Goal: Task Accomplishment & Management: Manage account settings

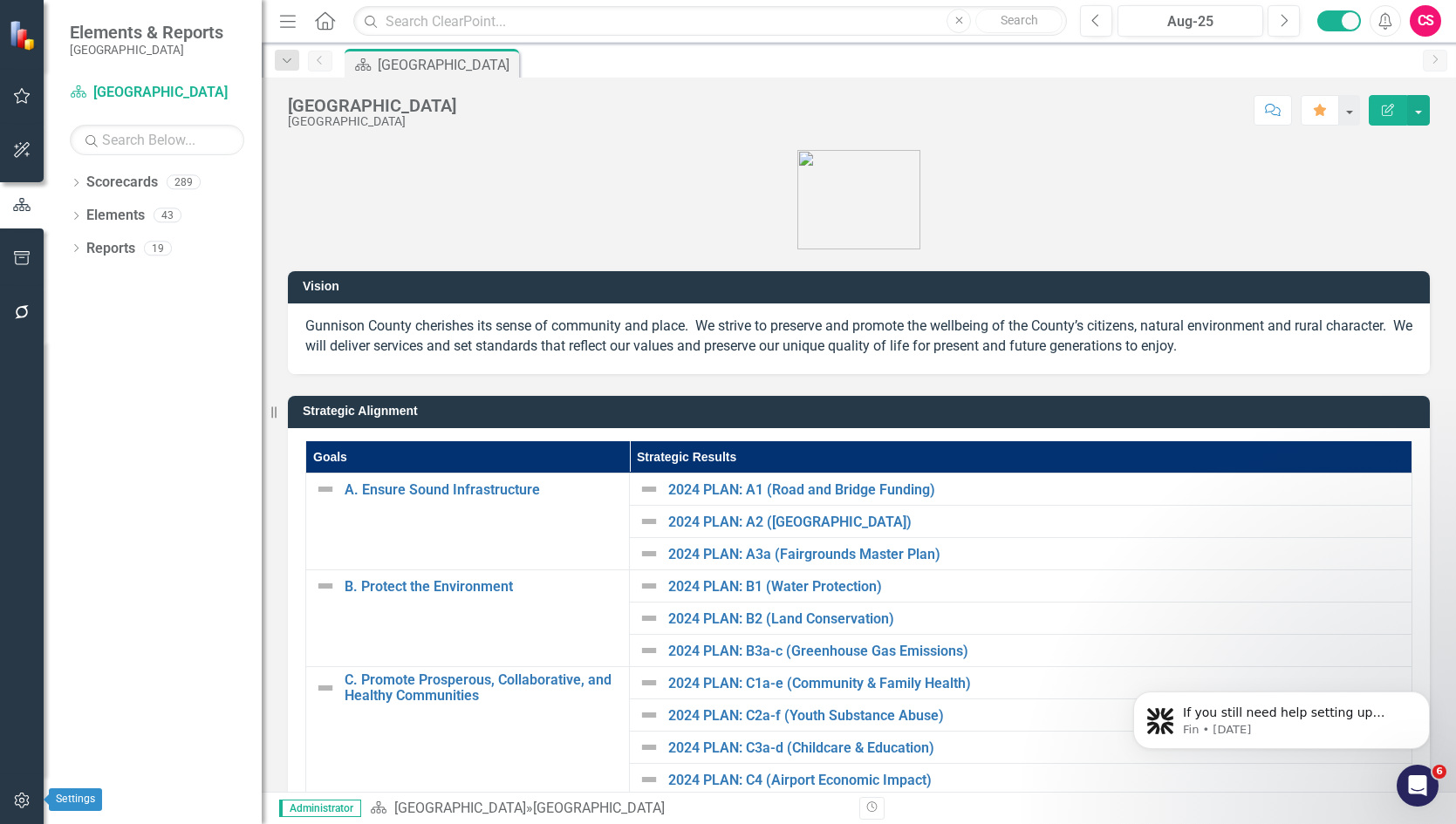
click at [24, 791] on button "button" at bounding box center [22, 801] width 39 height 36
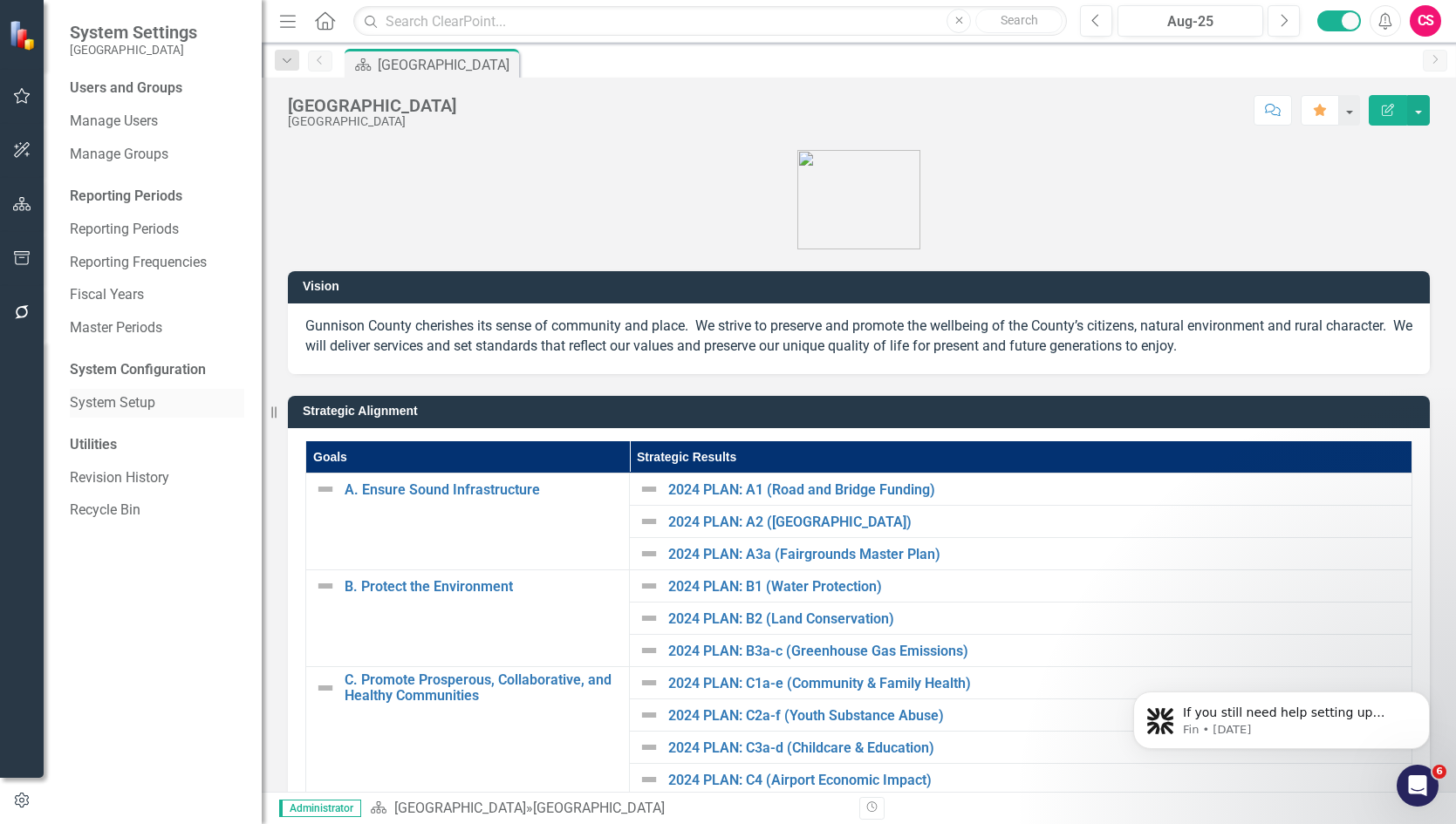
click at [115, 405] on link "System Setup" at bounding box center [157, 403] width 174 height 20
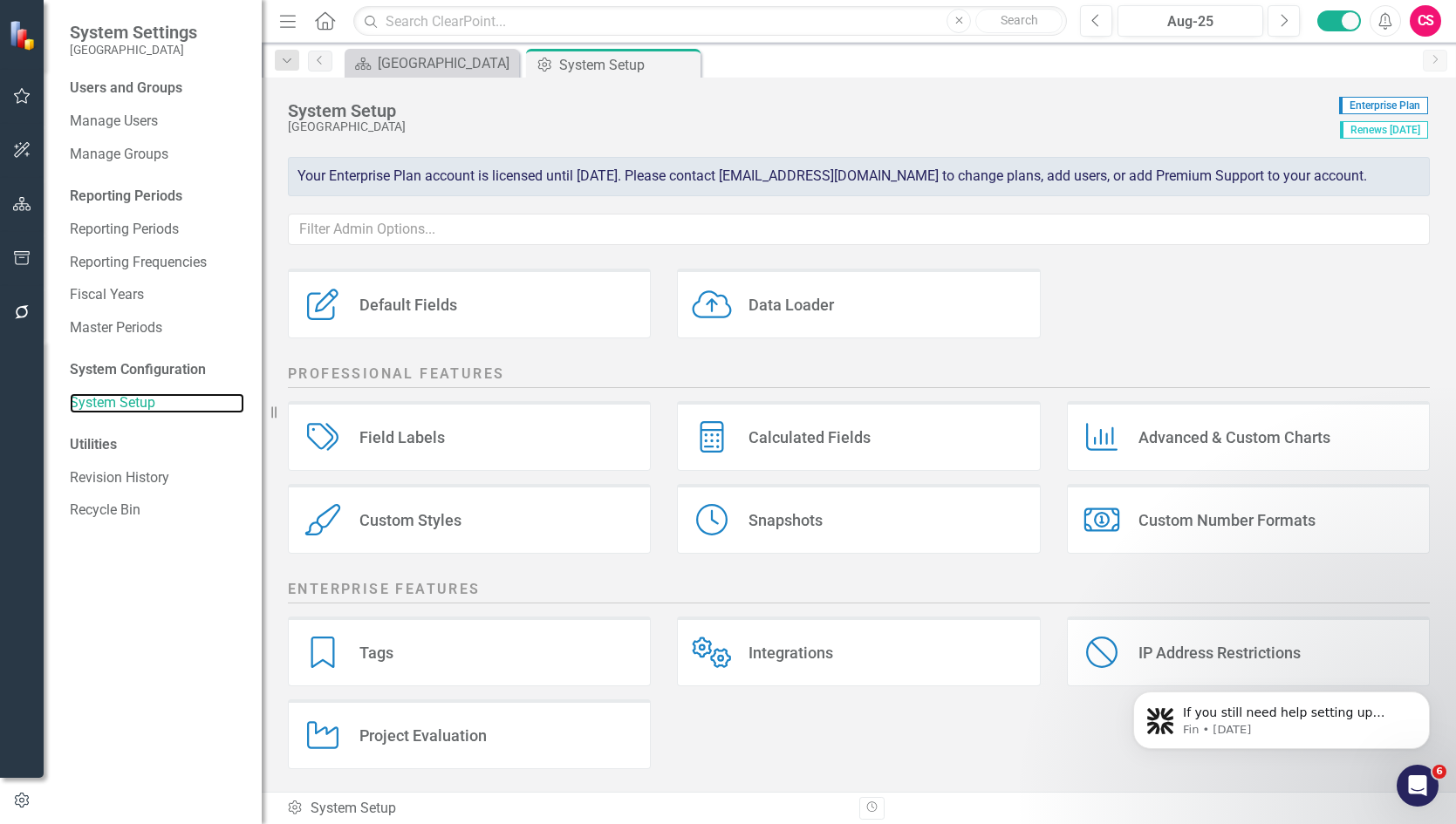
scroll to position [207, 0]
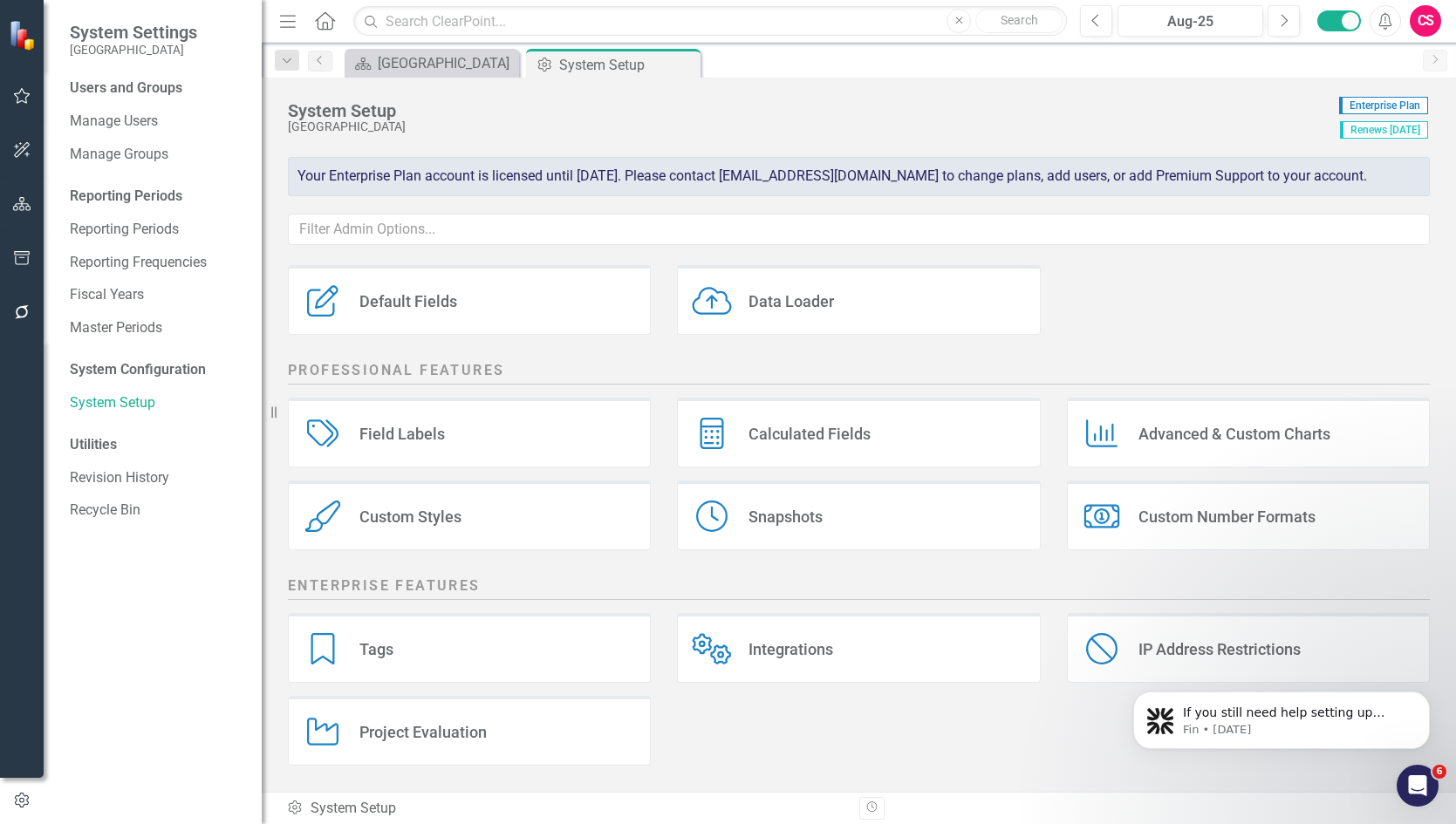
click at [429, 730] on div "Project Evaluation" at bounding box center [423, 732] width 127 height 20
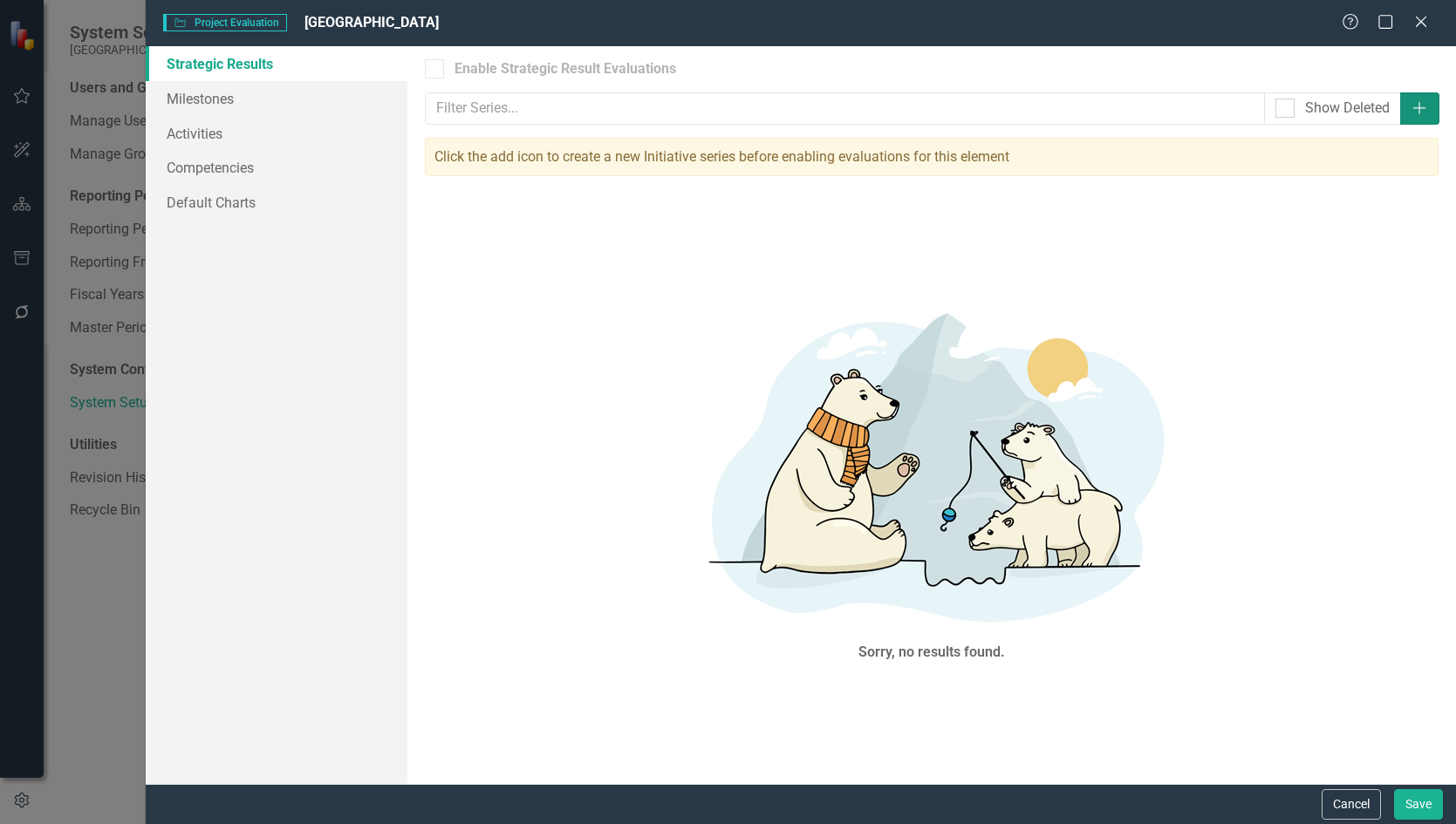
click at [1425, 106] on icon "Add" at bounding box center [1420, 108] width 17 height 14
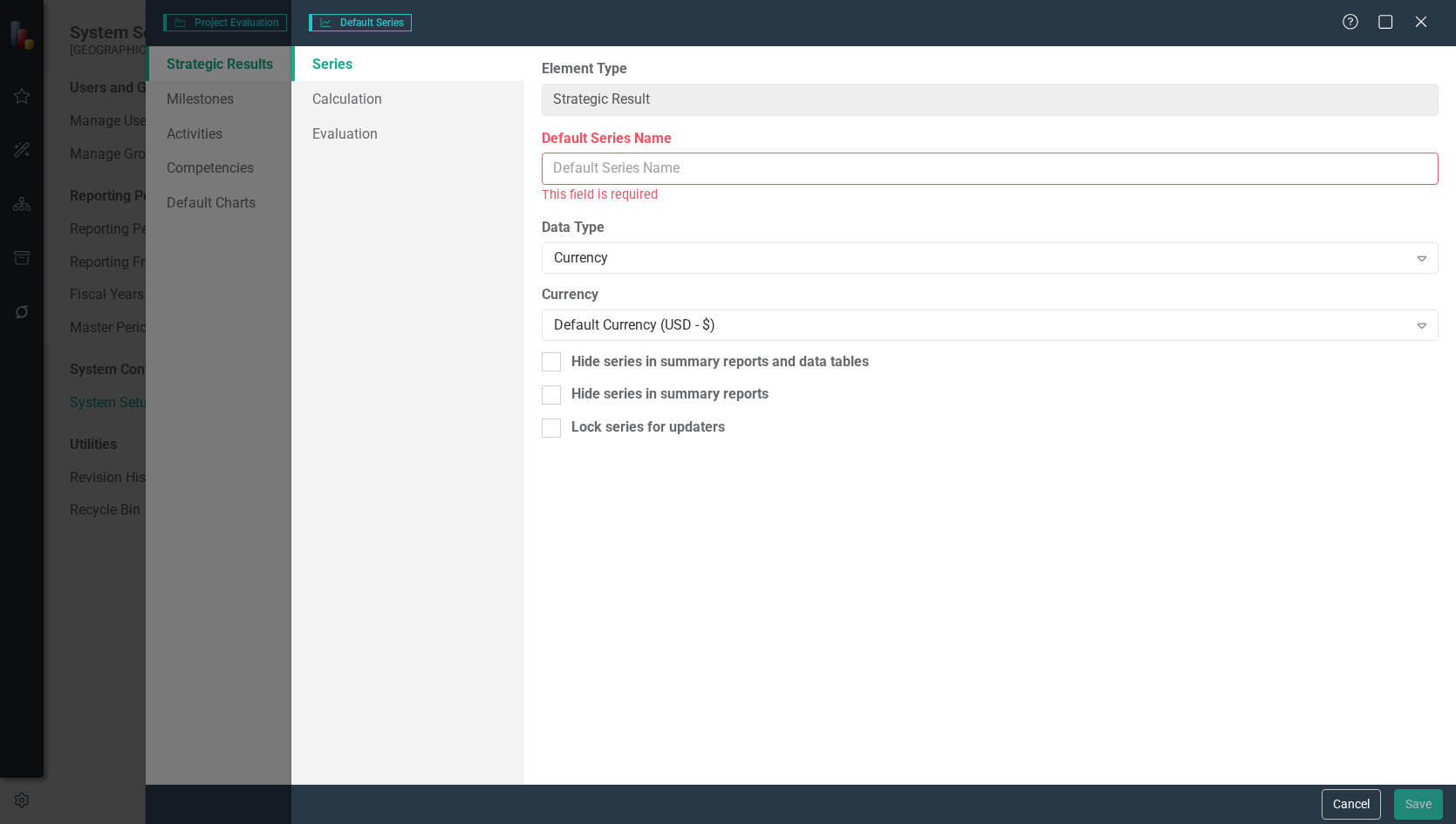
click at [616, 160] on input "Default Series Name" at bounding box center [990, 169] width 897 height 33
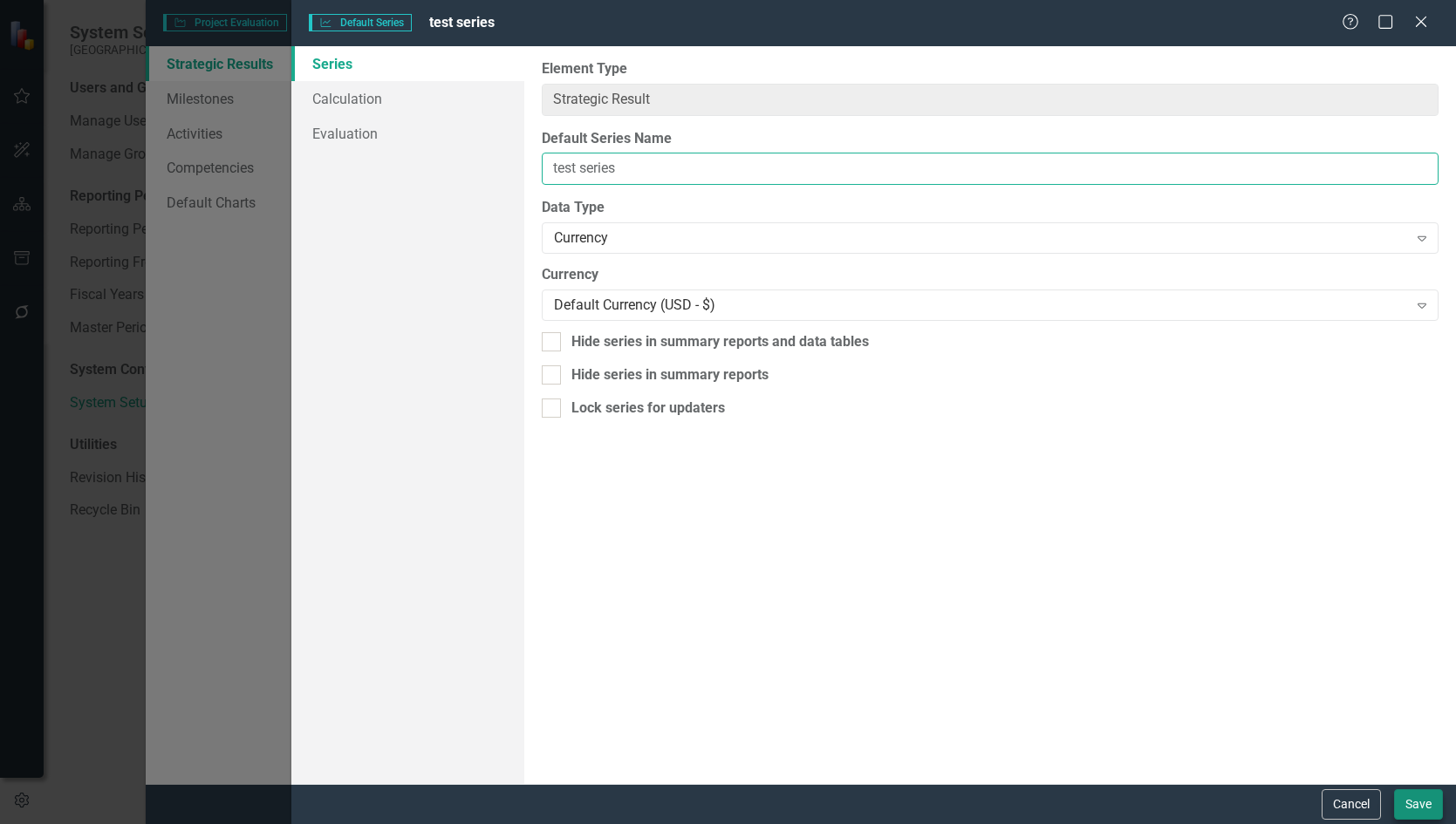
type input "test series"
click at [1414, 804] on button "Save" at bounding box center [1419, 805] width 49 height 31
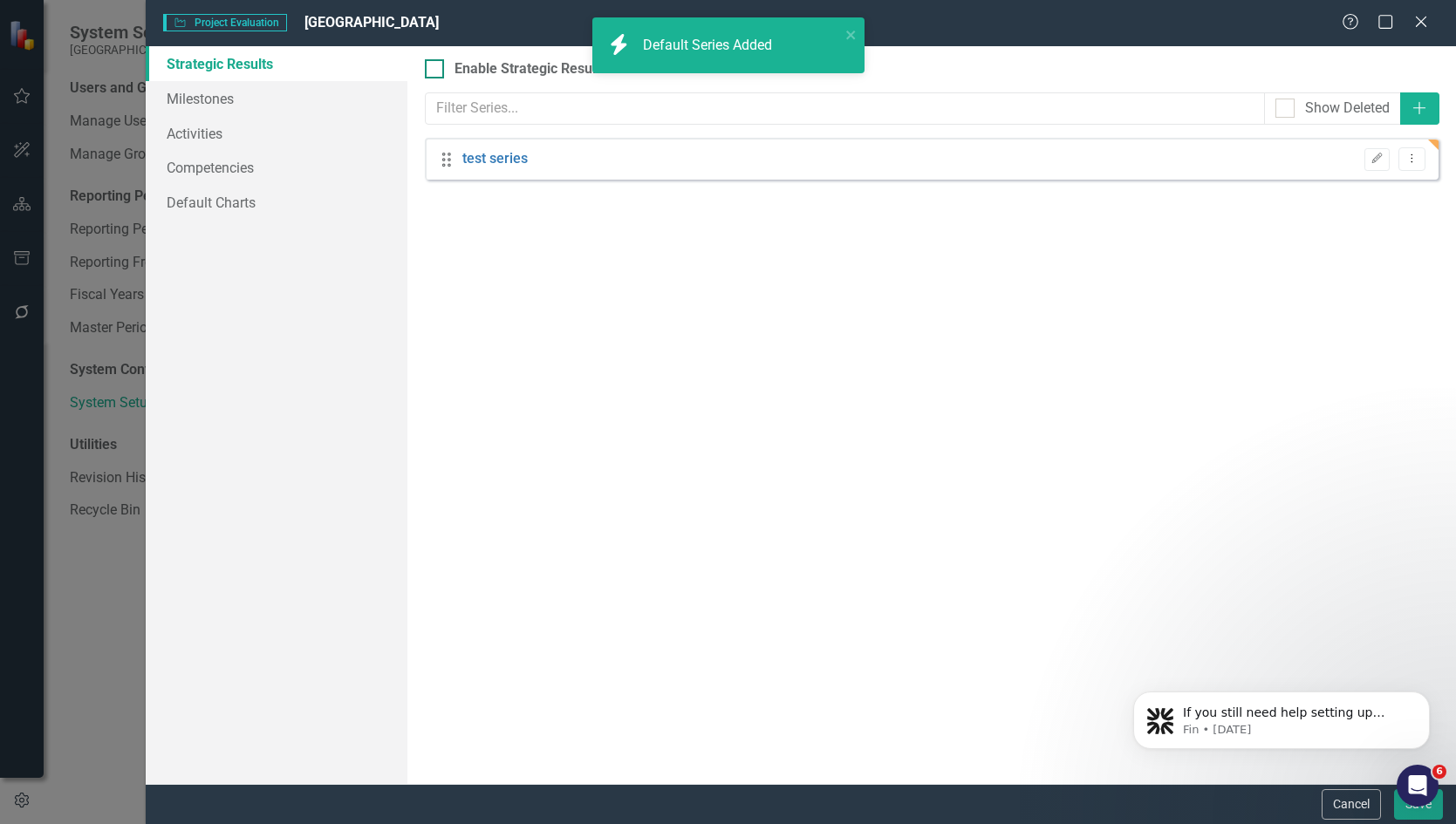
click at [434, 67] on input "Enable Strategic Result Evaluations" at bounding box center [430, 65] width 12 height 11
checkbox input "true"
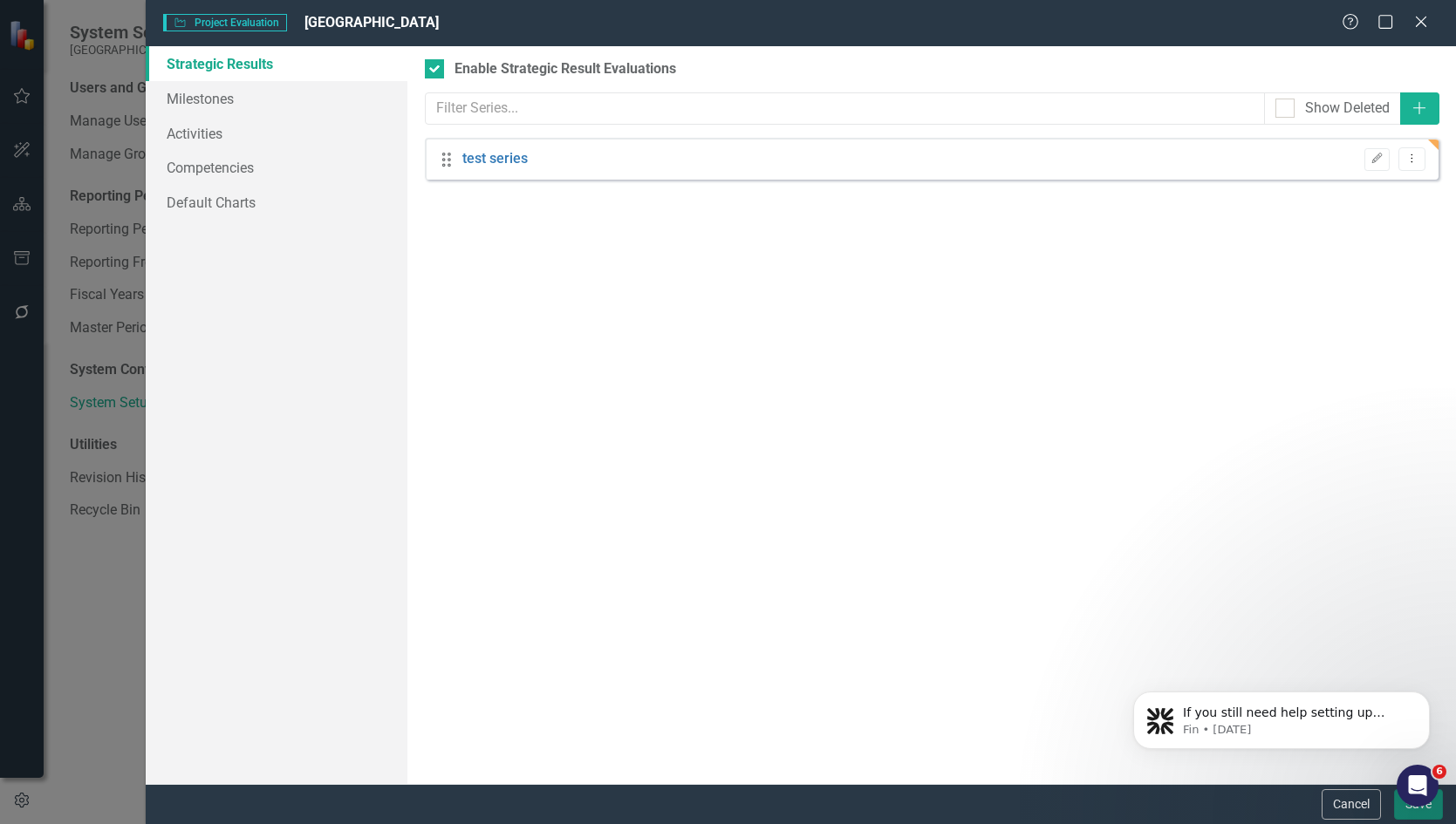
click at [1403, 813] on button "Save" at bounding box center [1419, 805] width 49 height 31
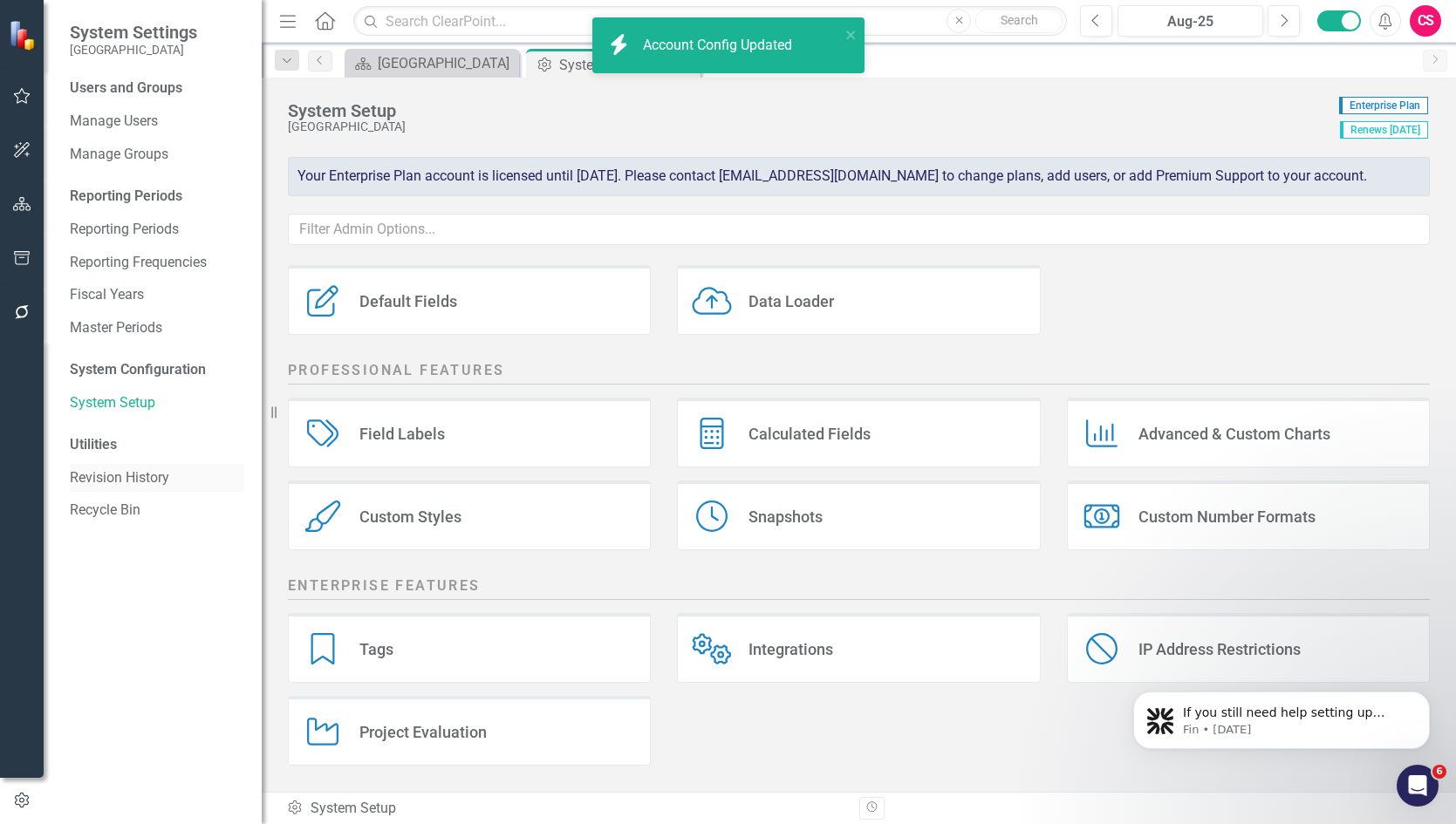
click at [131, 471] on link "Revision History" at bounding box center [157, 478] width 174 height 20
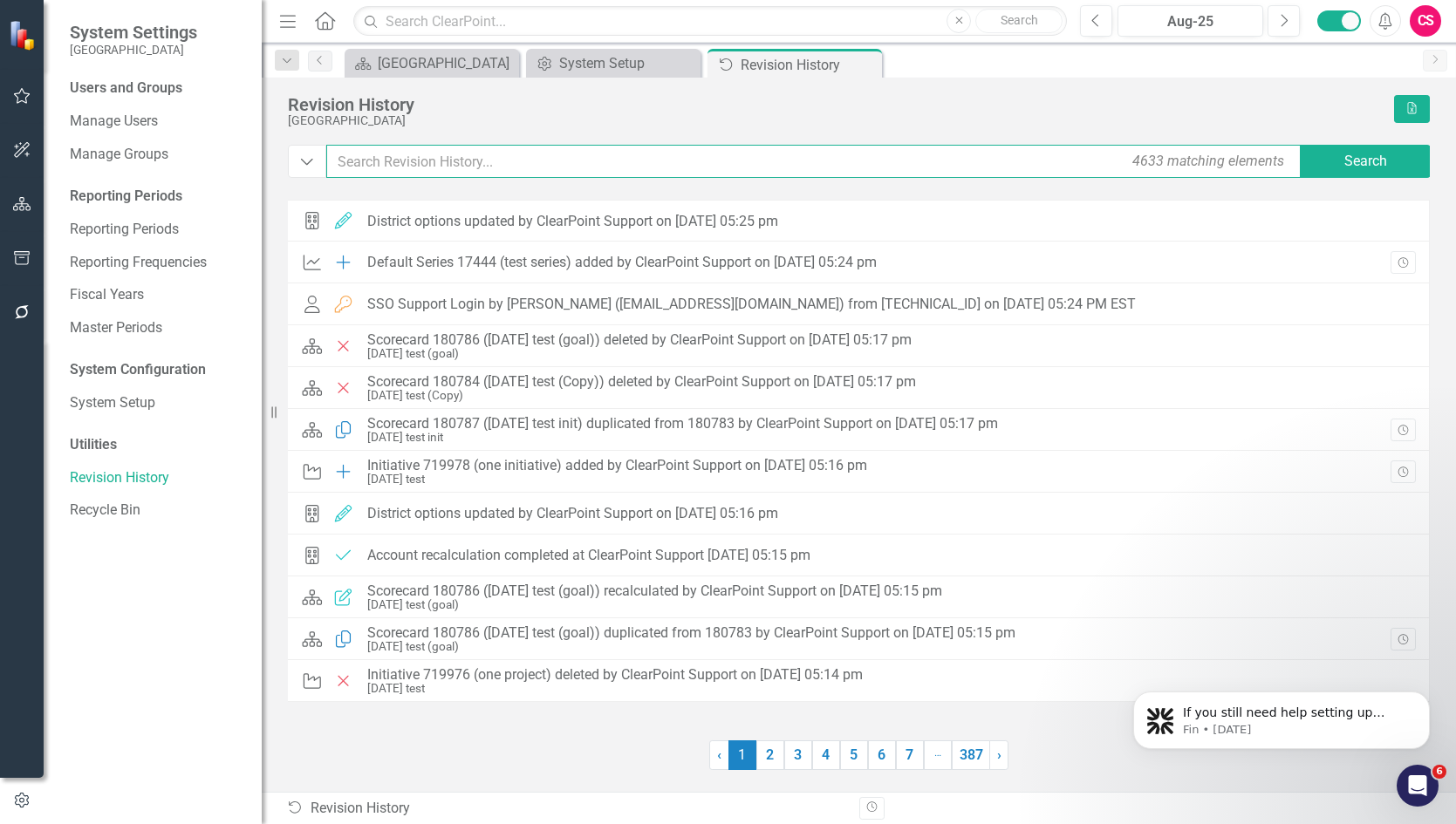
click at [415, 160] on input "text" at bounding box center [815, 161] width 978 height 34
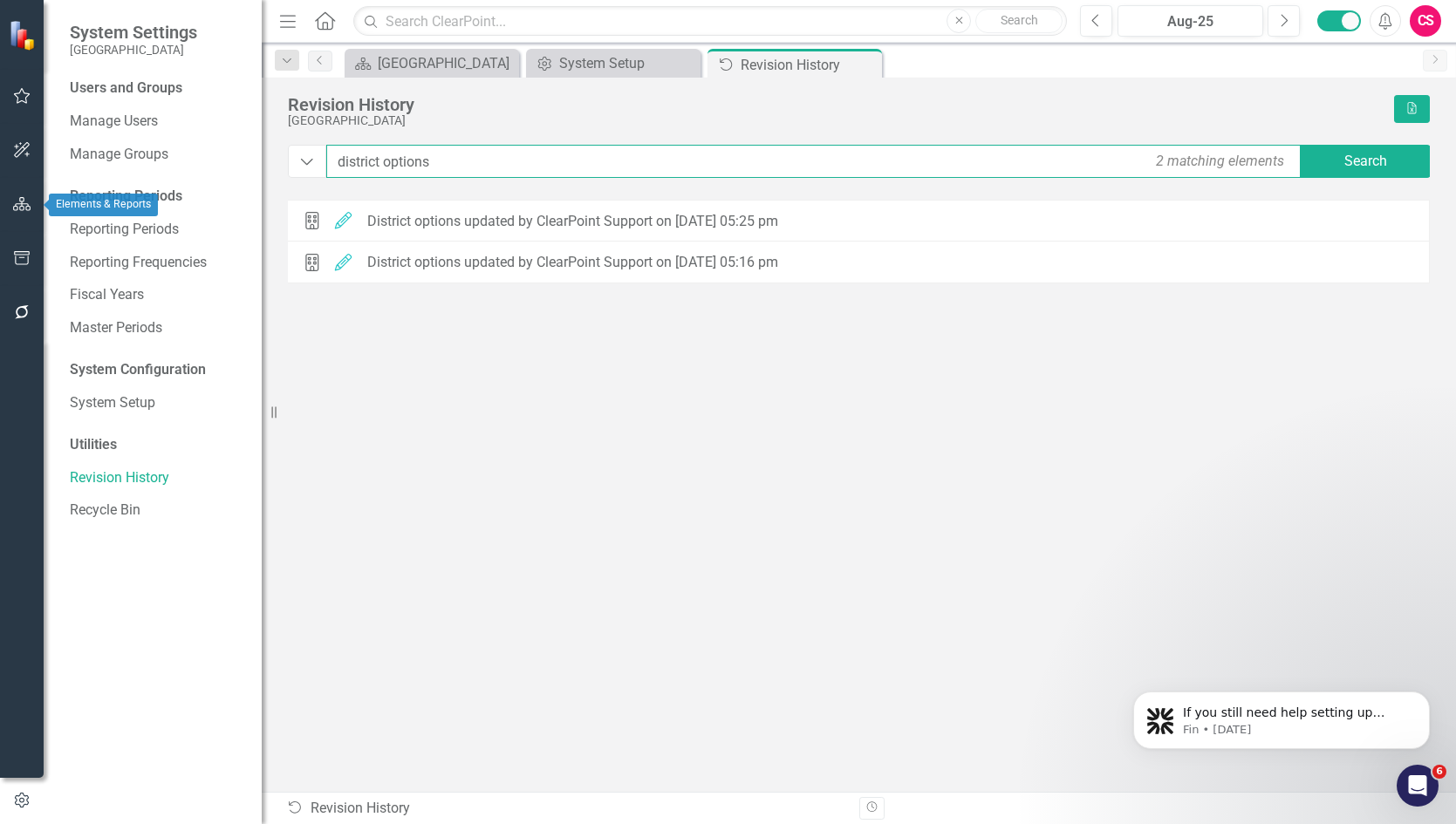
type input "district options"
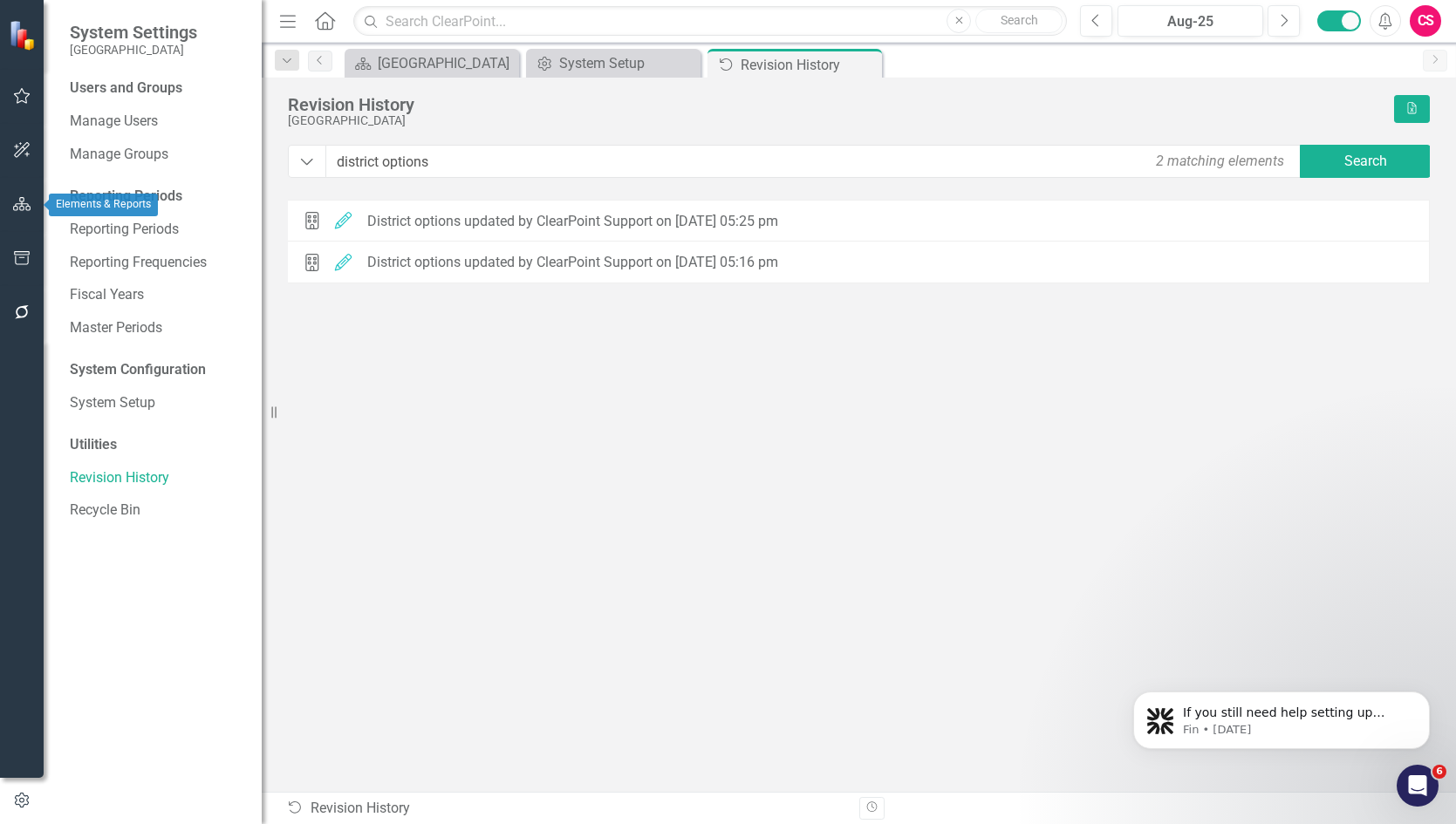
click at [21, 209] on icon "button" at bounding box center [22, 204] width 18 height 14
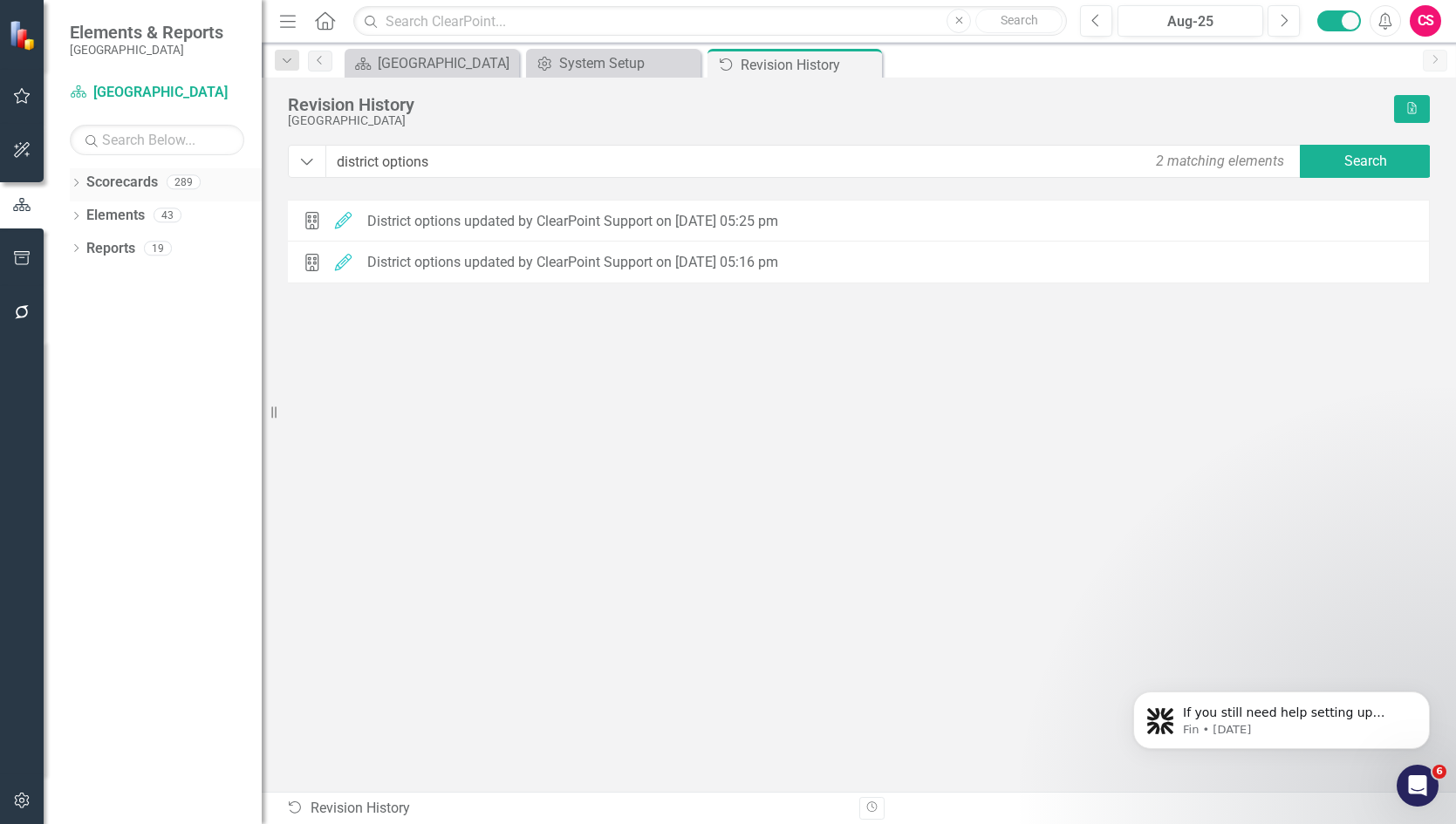
click at [129, 180] on link "Scorecards" at bounding box center [122, 182] width 72 height 20
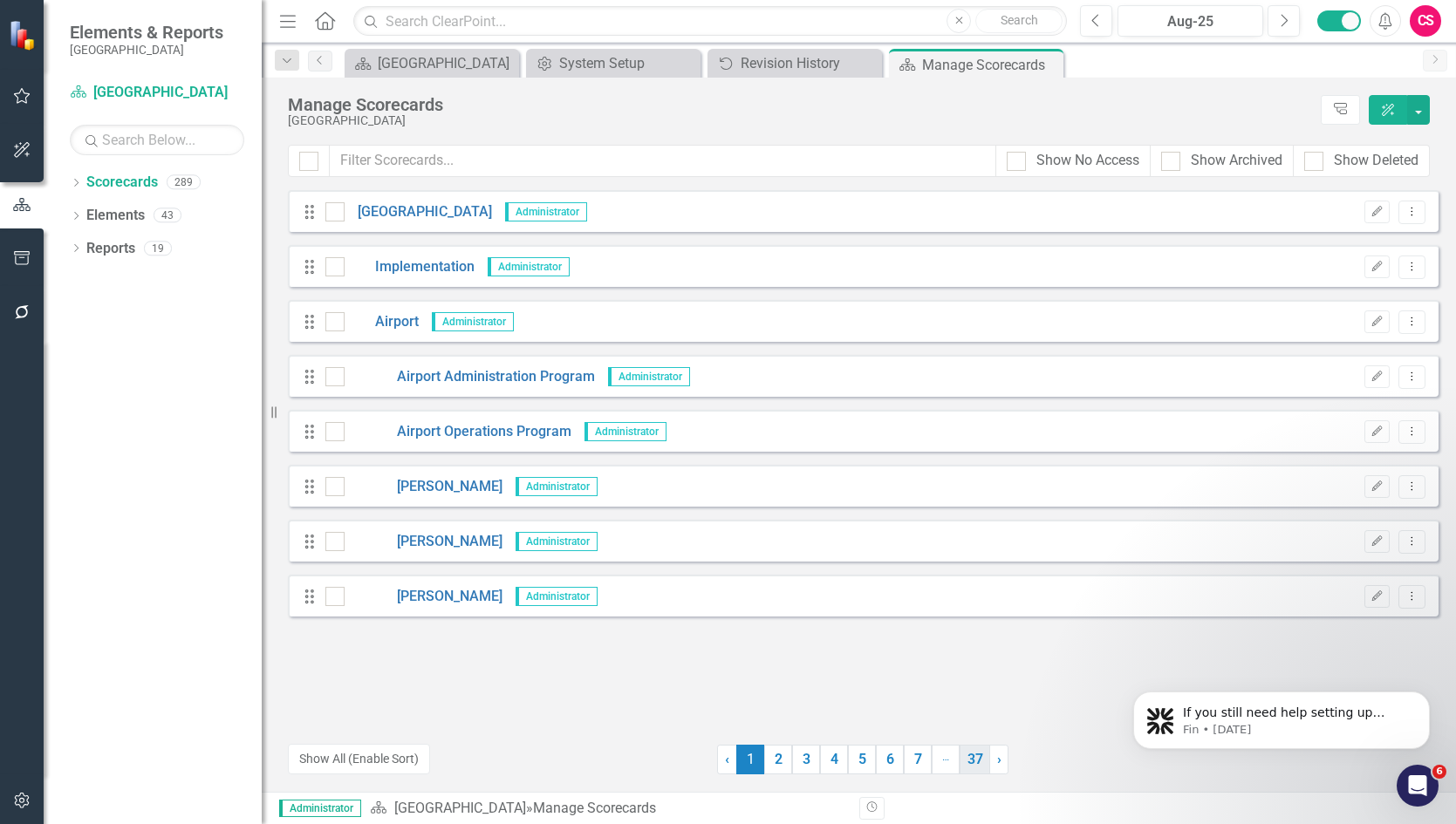
click at [975, 764] on link "37" at bounding box center [975, 759] width 31 height 30
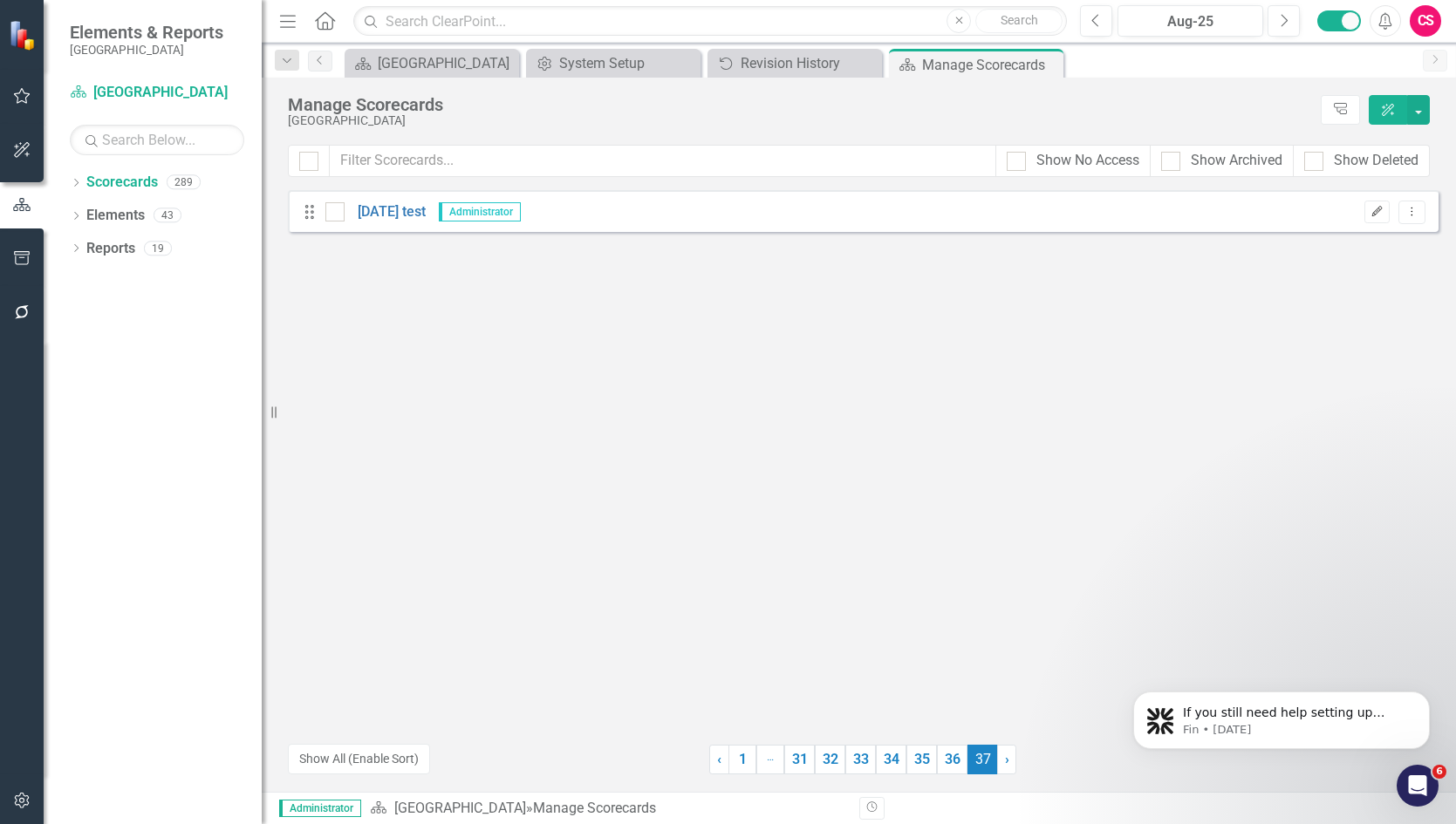
click at [1386, 211] on button "Edit" at bounding box center [1377, 212] width 25 height 23
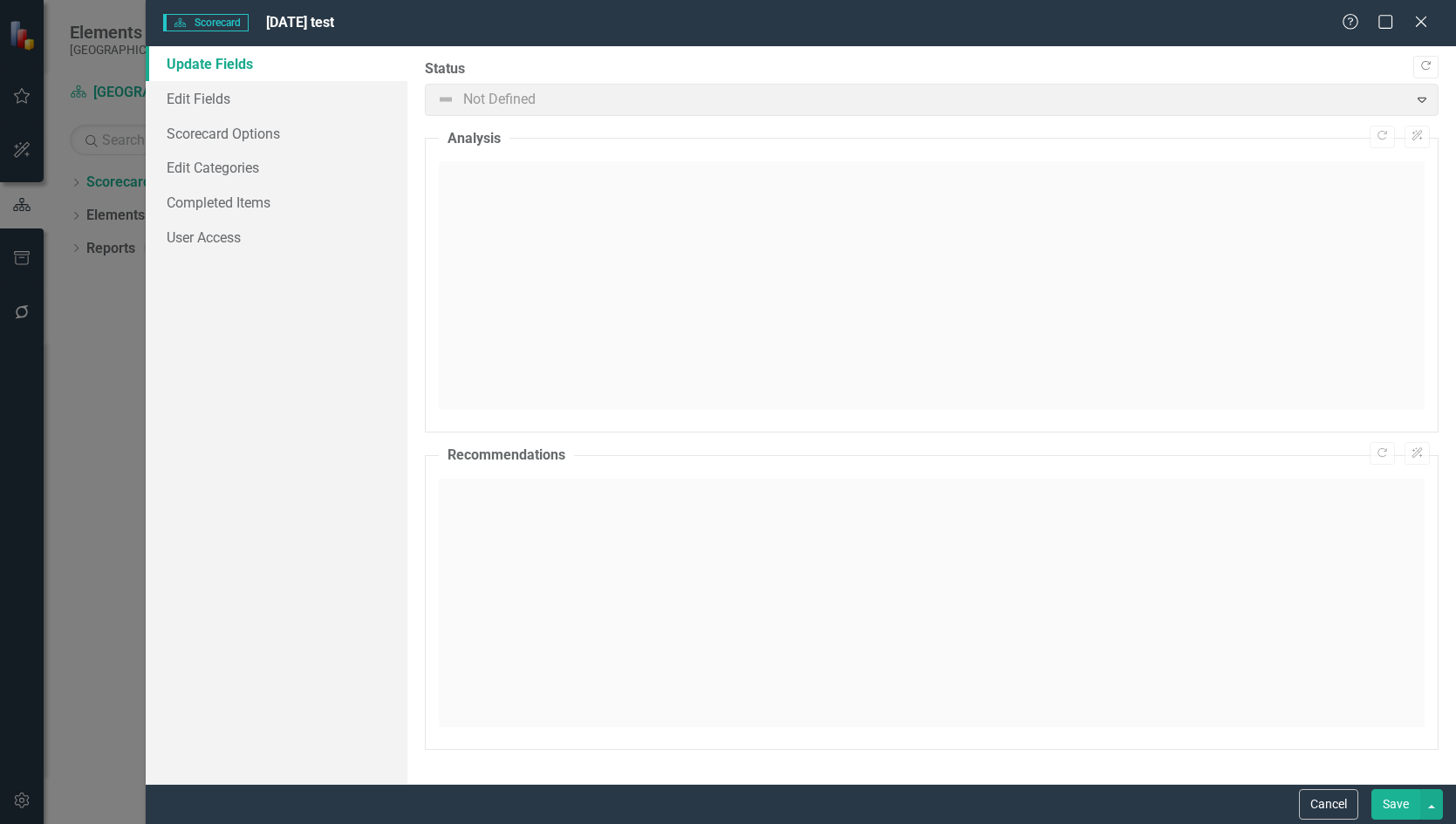
click at [1323, 804] on button "Cancel" at bounding box center [1329, 805] width 59 height 31
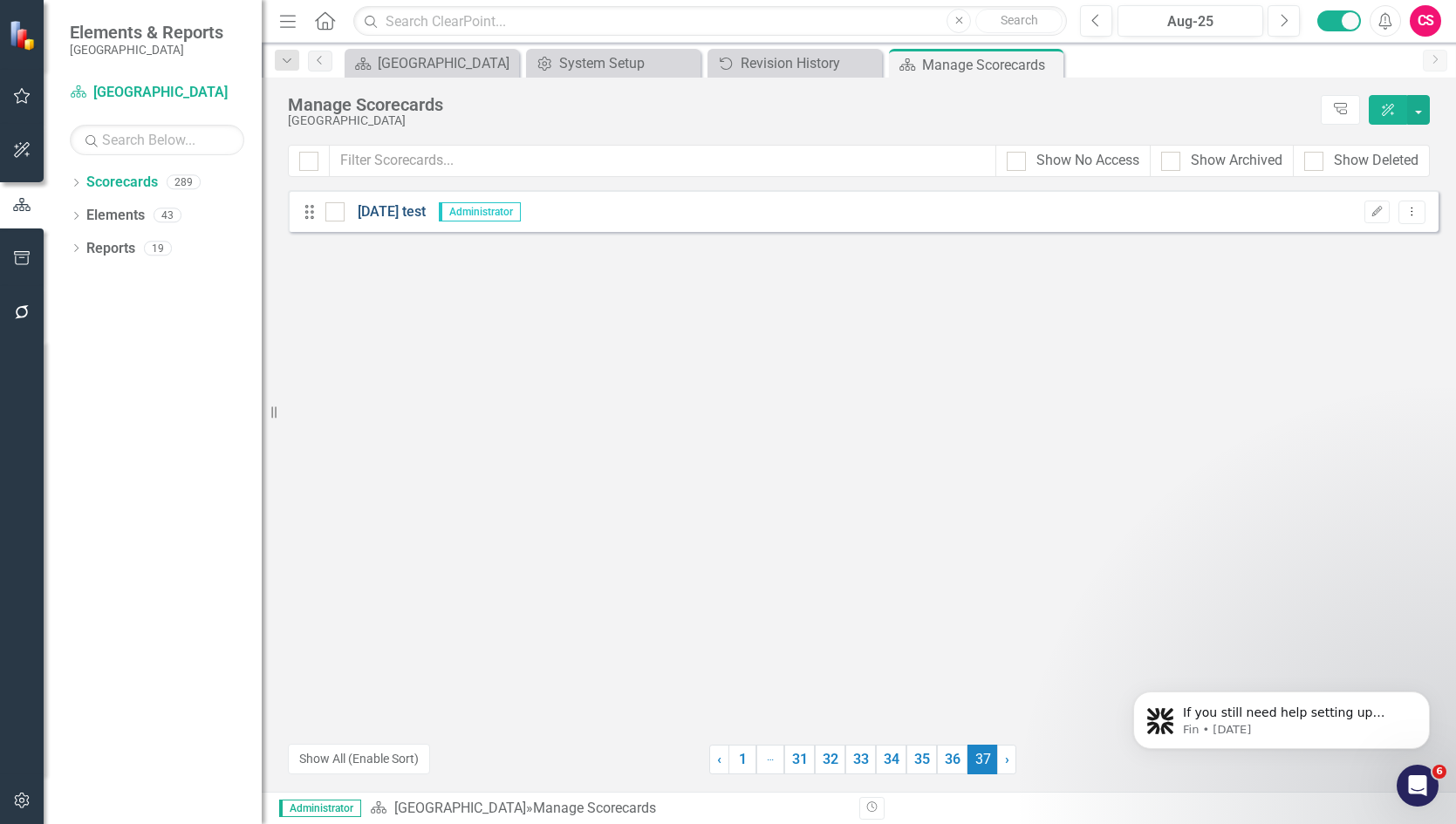
click at [370, 208] on link "[DATE] test" at bounding box center [385, 212] width 81 height 20
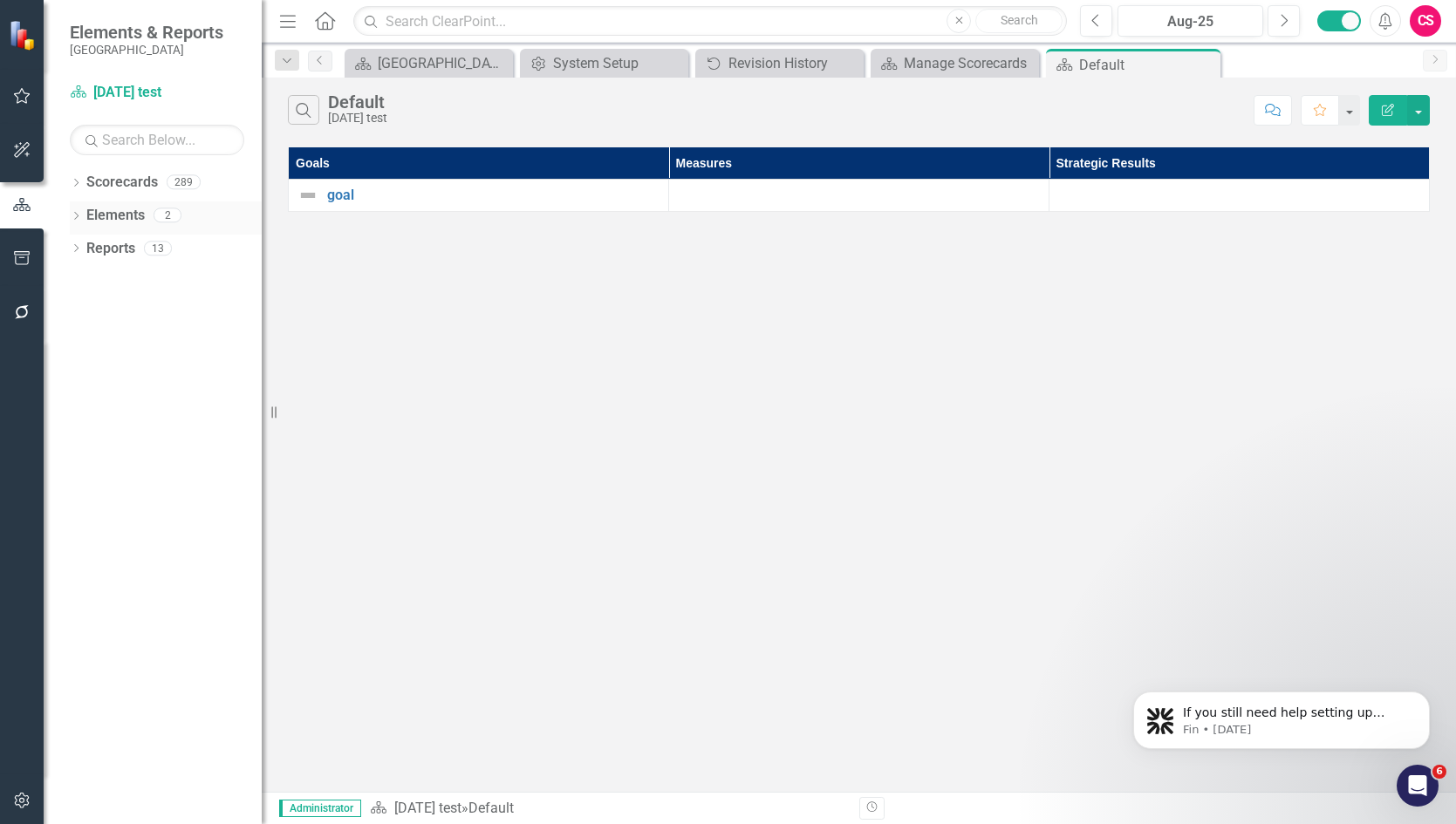
click at [110, 208] on link "Elements" at bounding box center [115, 216] width 58 height 20
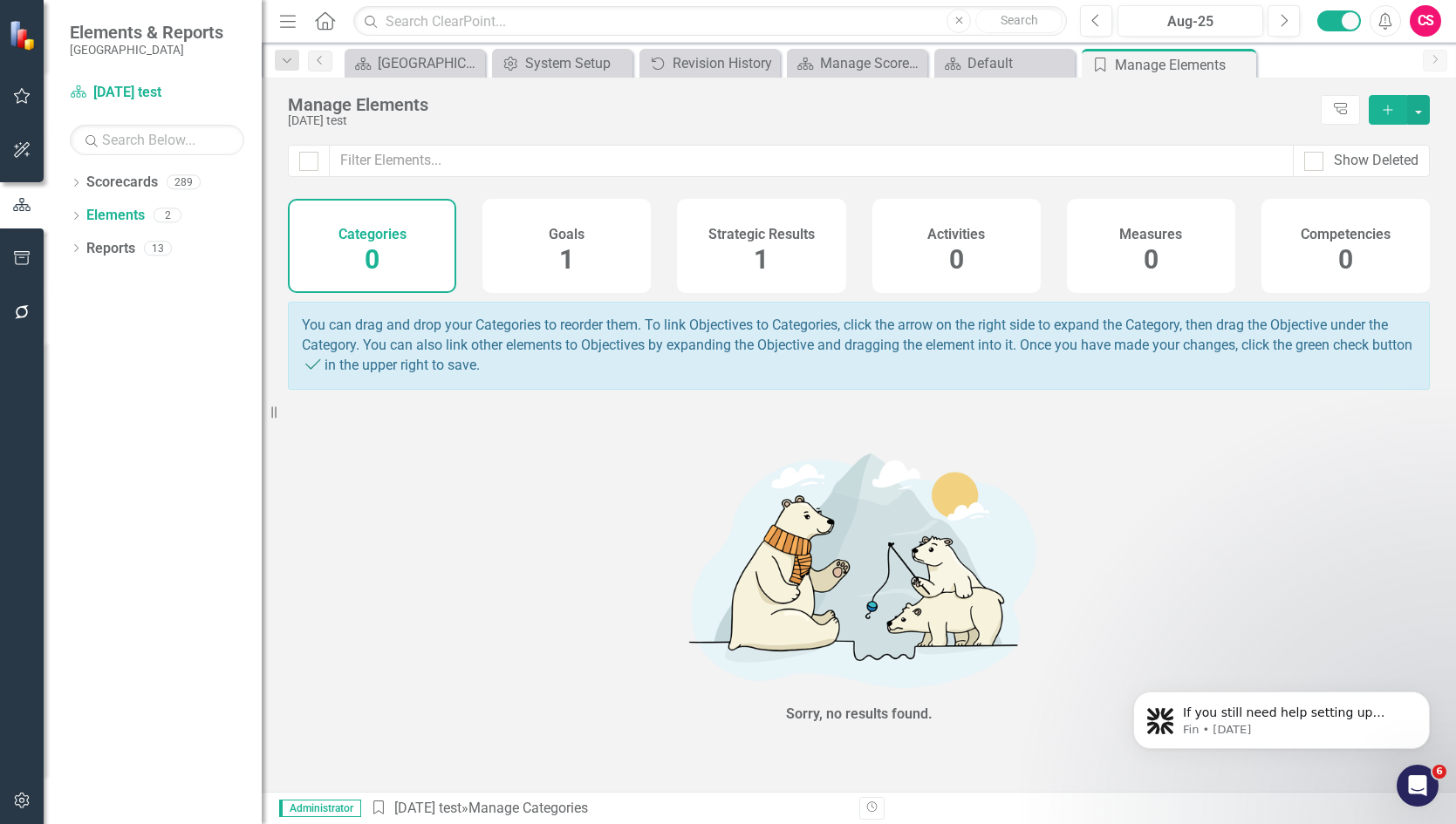
click at [802, 248] on div "Strategic Results 1" at bounding box center [761, 246] width 169 height 94
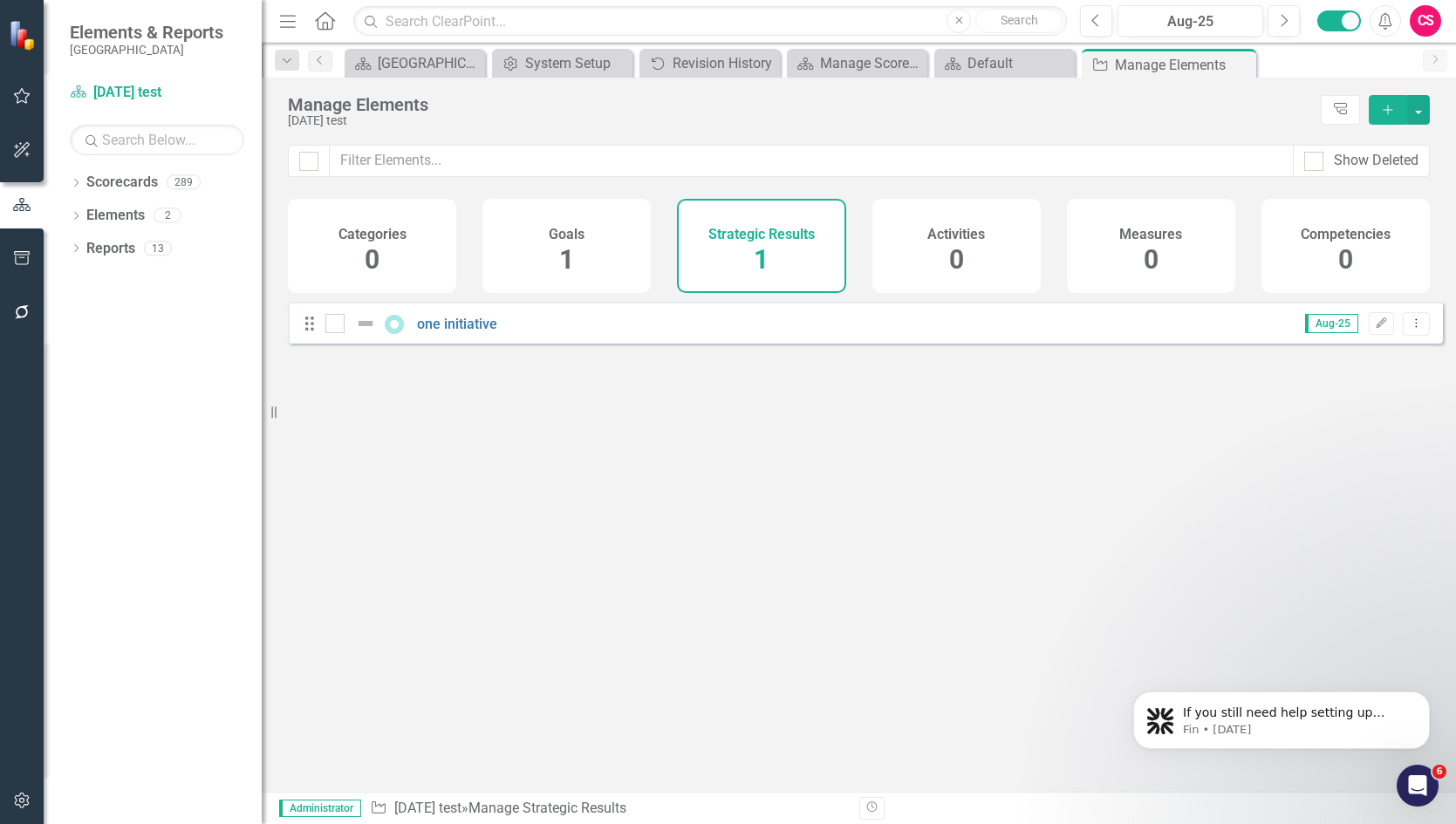
click at [1389, 112] on icon "Add" at bounding box center [1388, 109] width 15 height 12
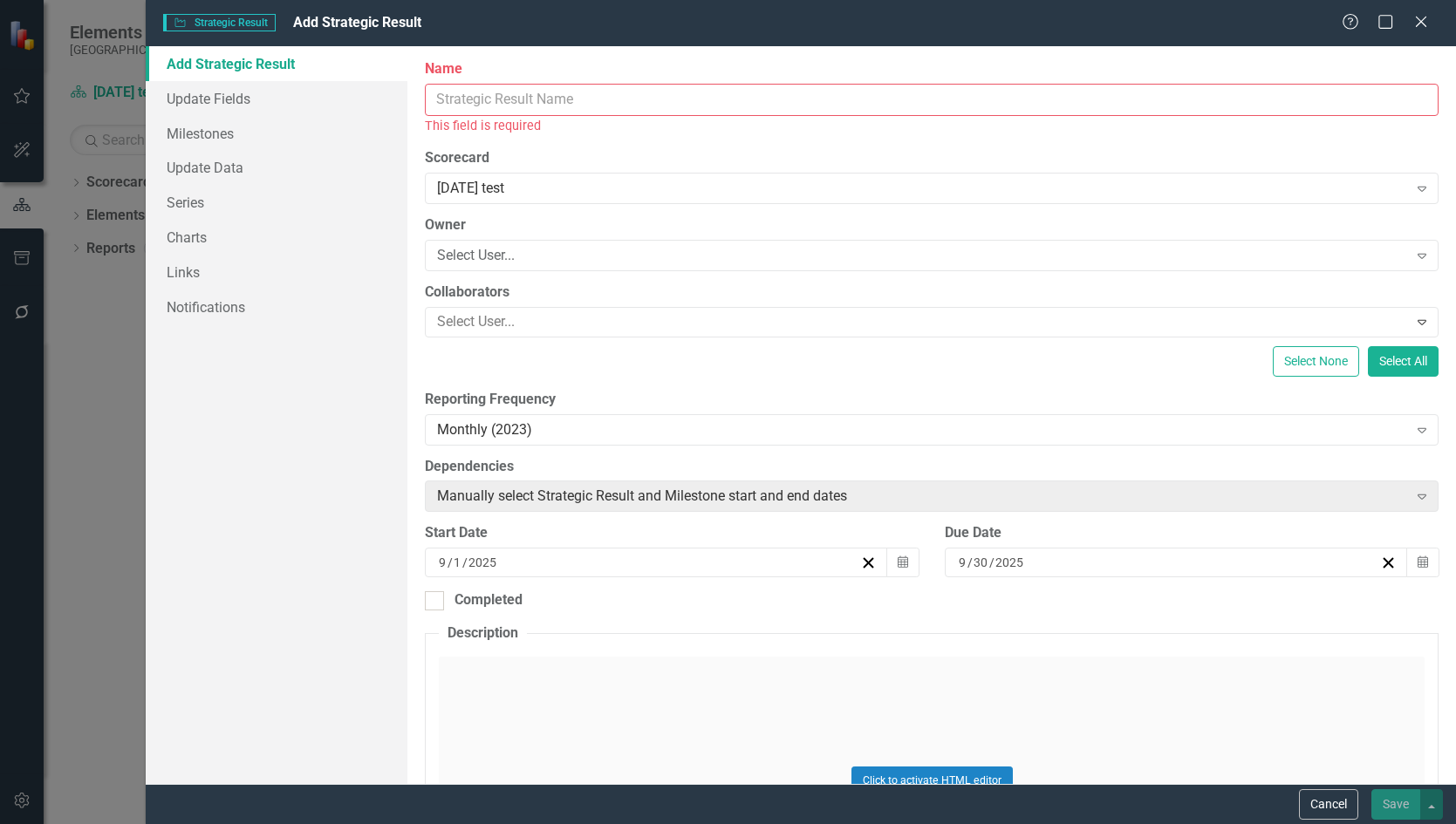
click at [719, 100] on input "Name" at bounding box center [932, 100] width 1014 height 33
type input "n"
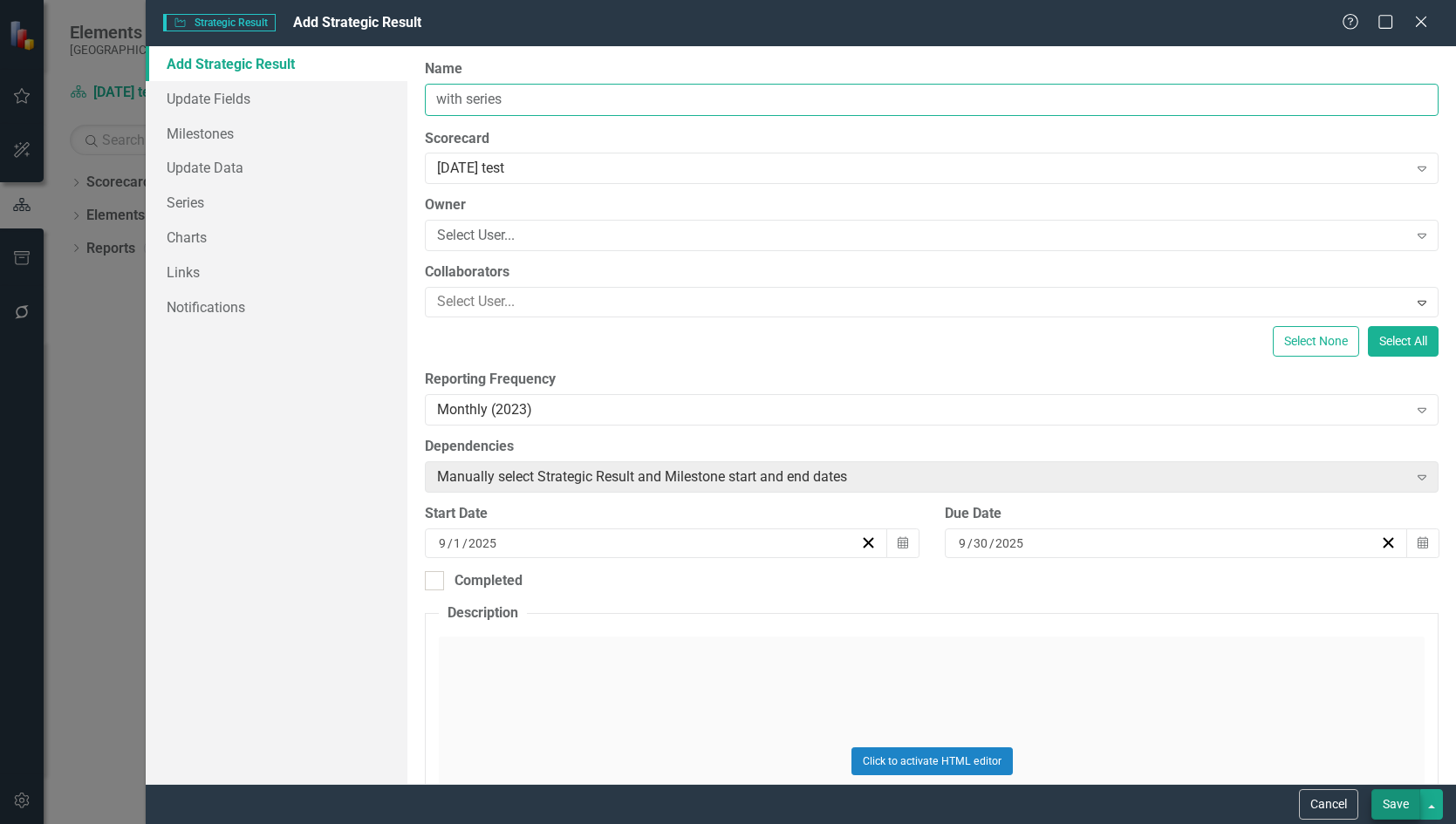
type input "with series"
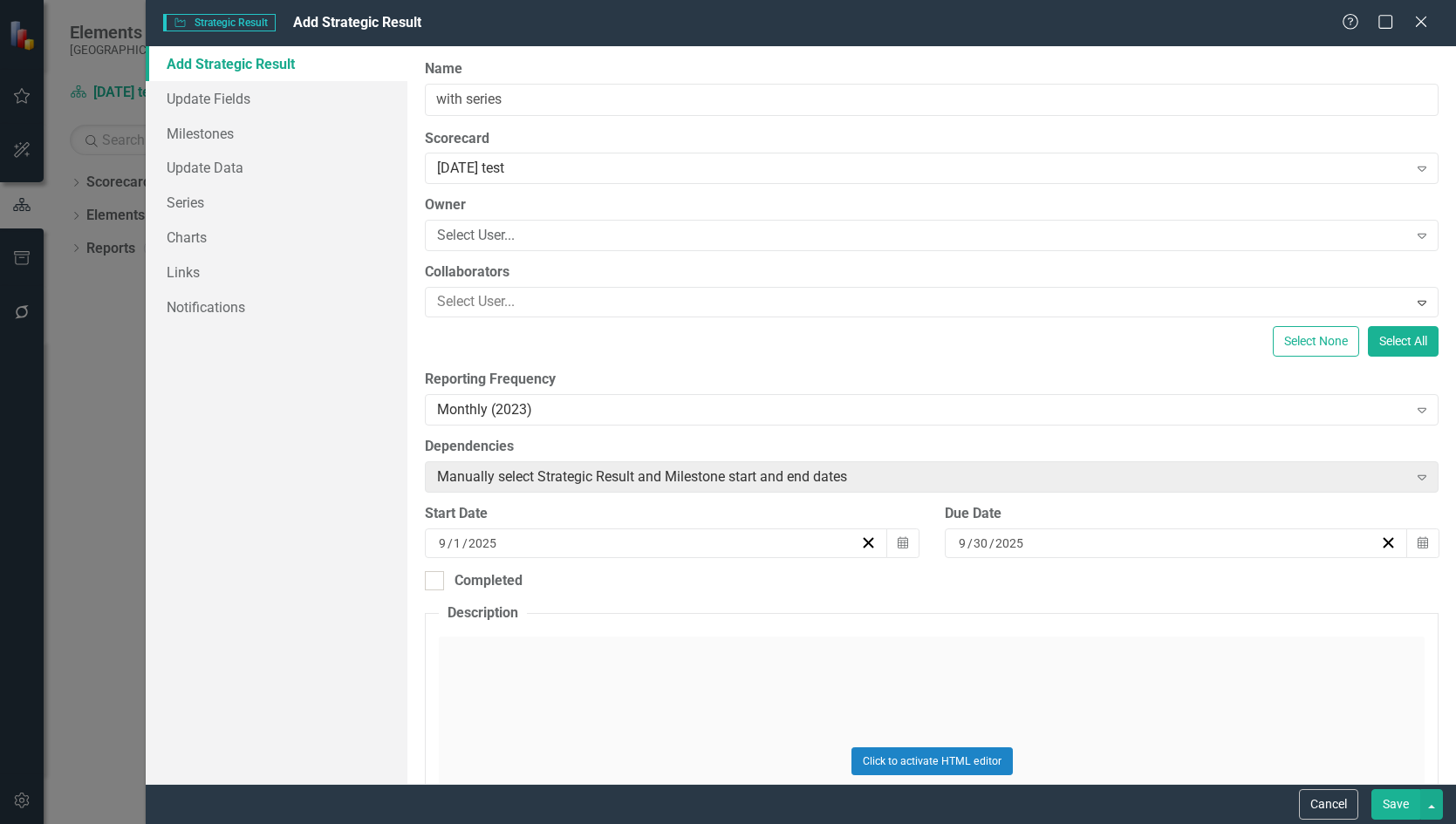
click at [1397, 798] on button "Save" at bounding box center [1396, 805] width 49 height 31
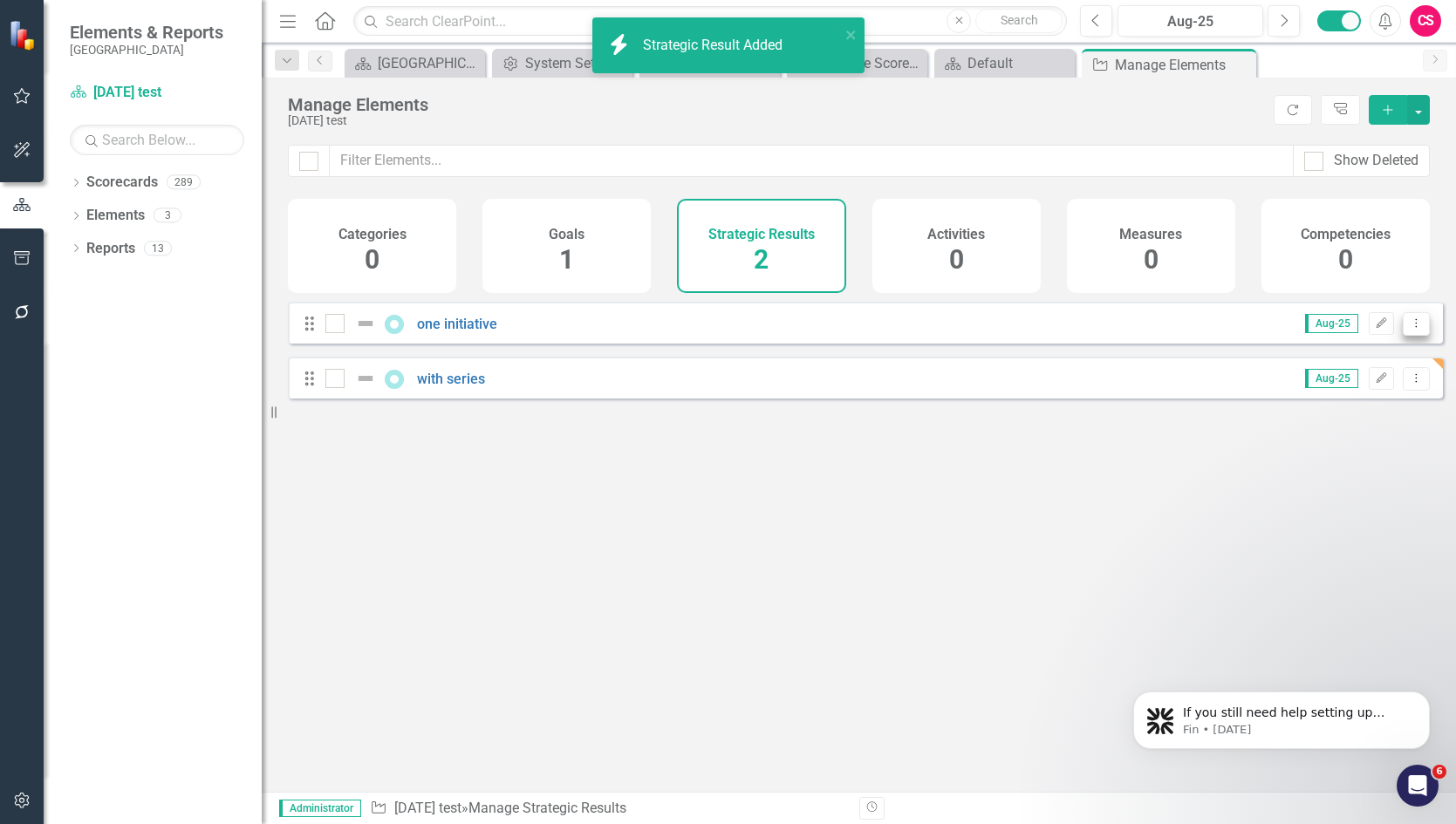
click at [1414, 335] on button "Dropdown Menu" at bounding box center [1417, 324] width 27 height 24
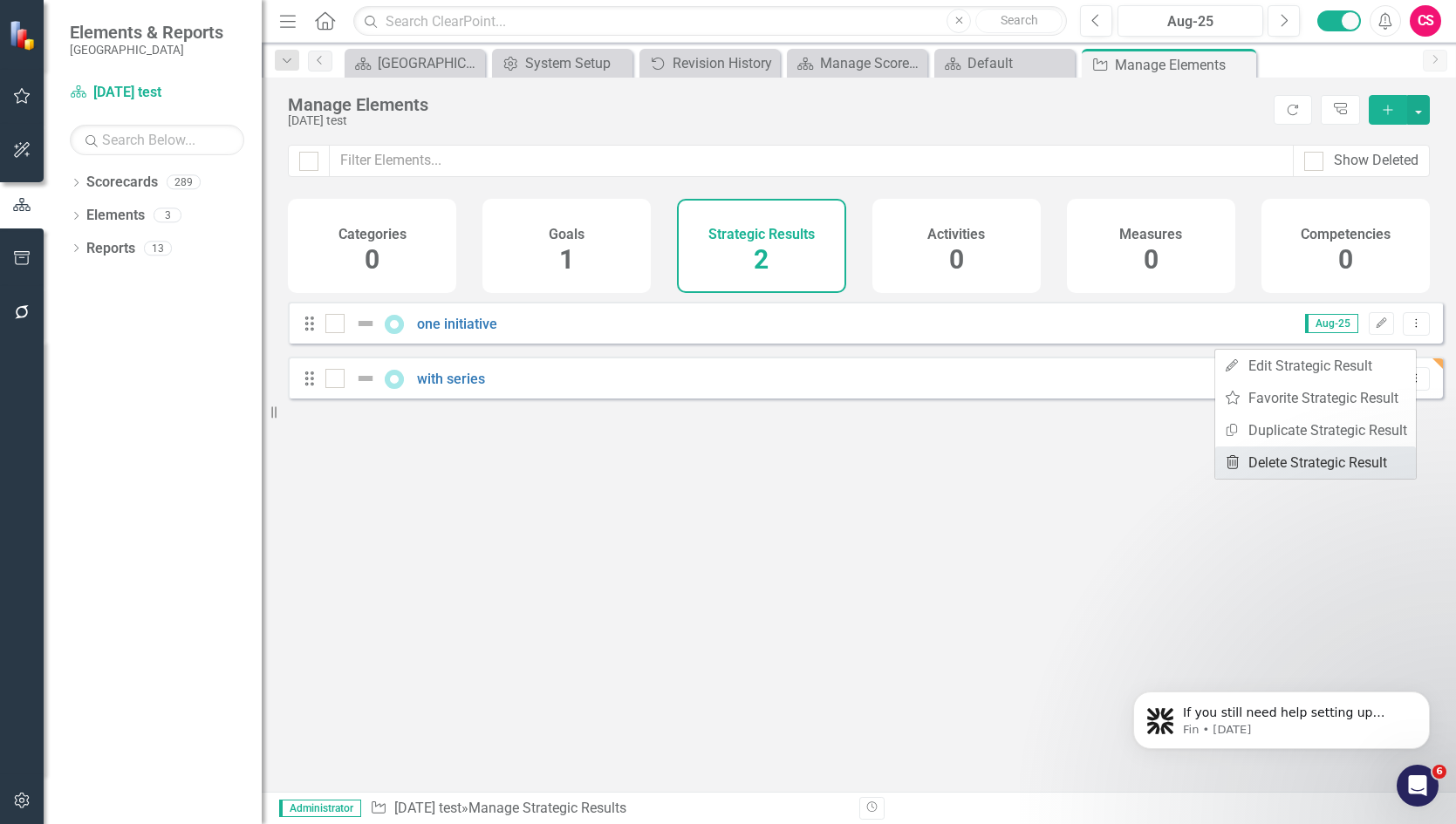
click at [1315, 462] on link "Trash Delete Strategic Result" at bounding box center [1315, 463] width 200 height 33
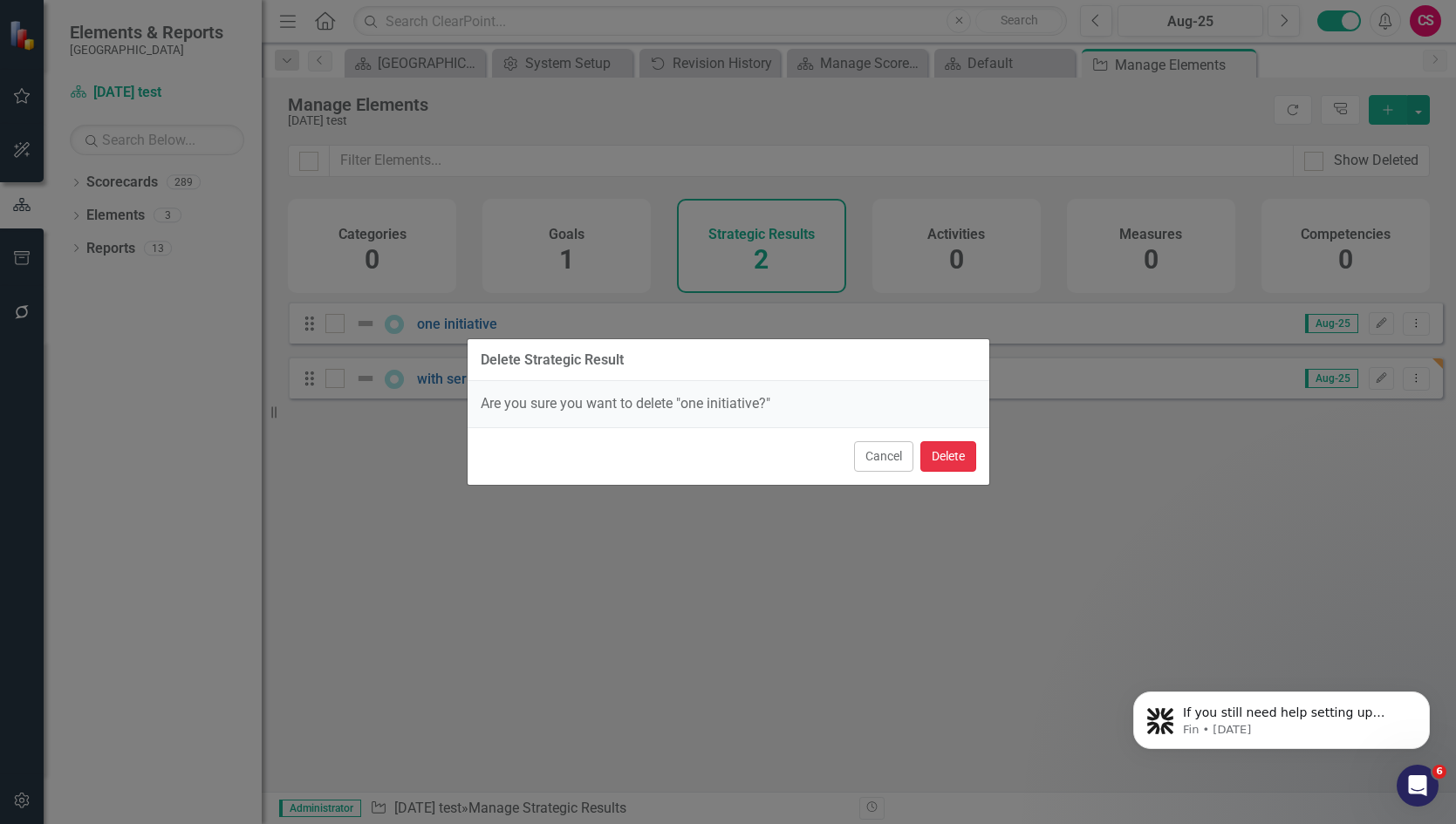
click at [939, 457] on button "Delete" at bounding box center [948, 457] width 56 height 31
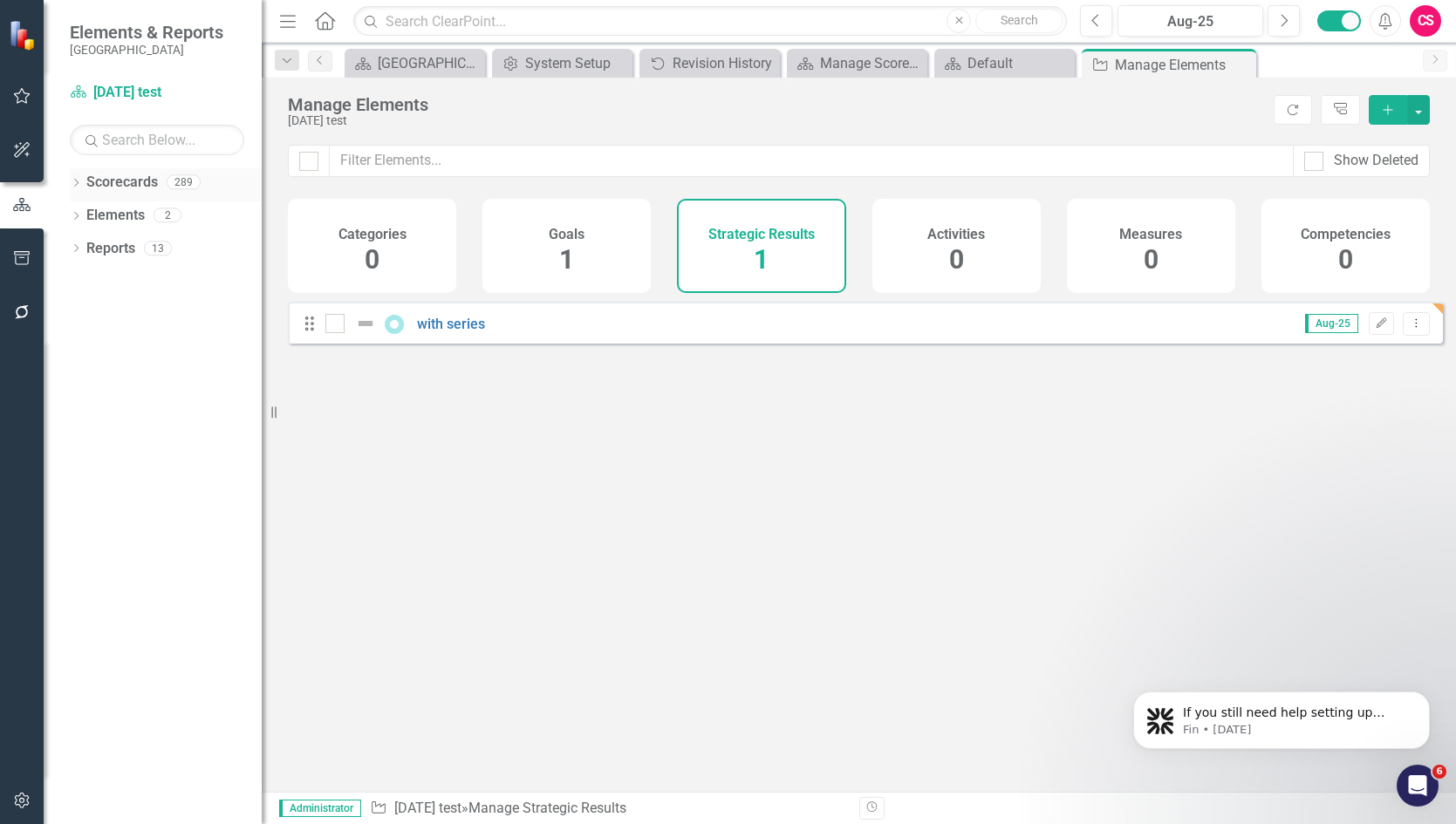
click at [123, 182] on link "Scorecards" at bounding box center [122, 182] width 72 height 20
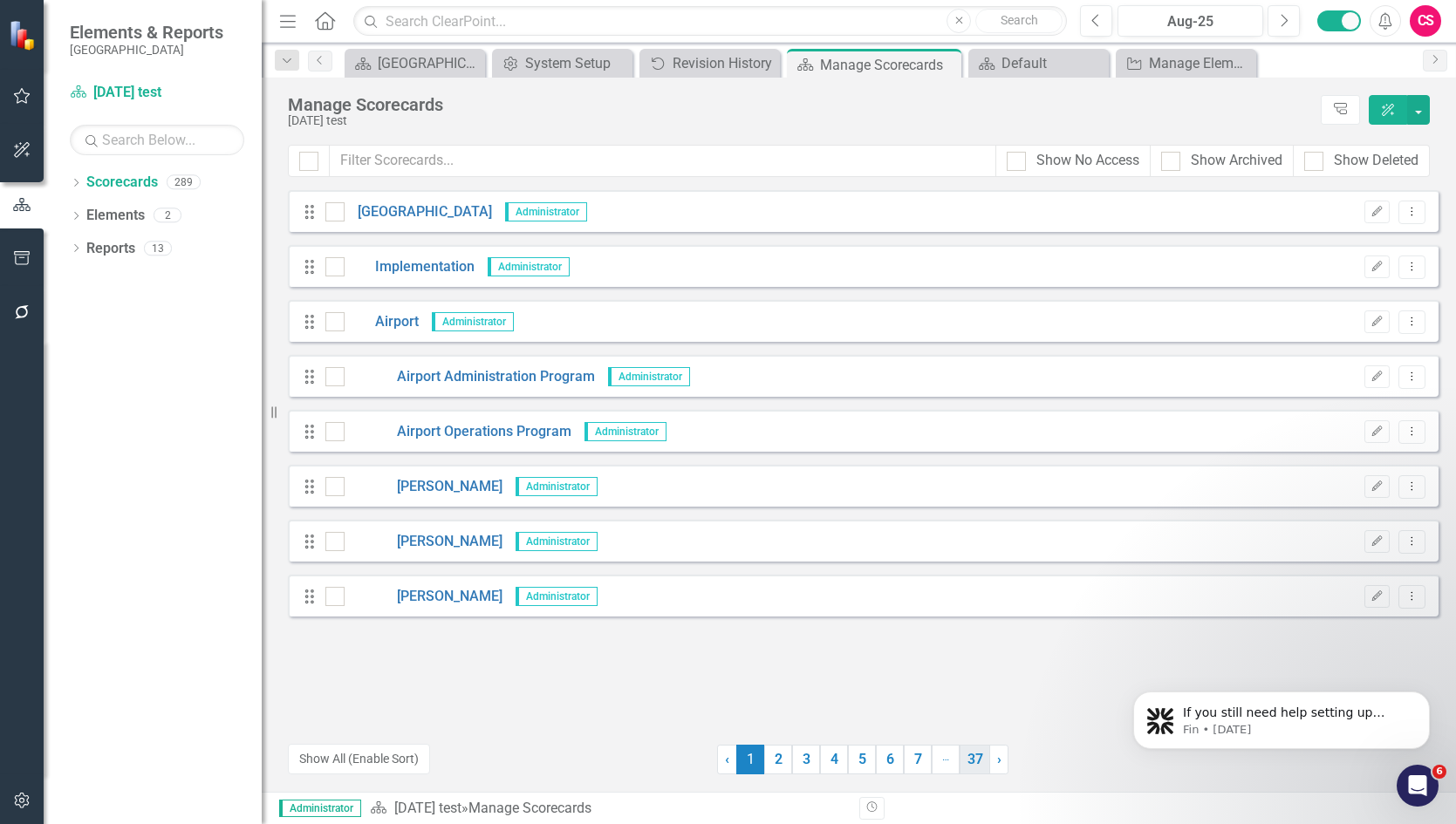
click at [987, 756] on link "37" at bounding box center [975, 759] width 31 height 30
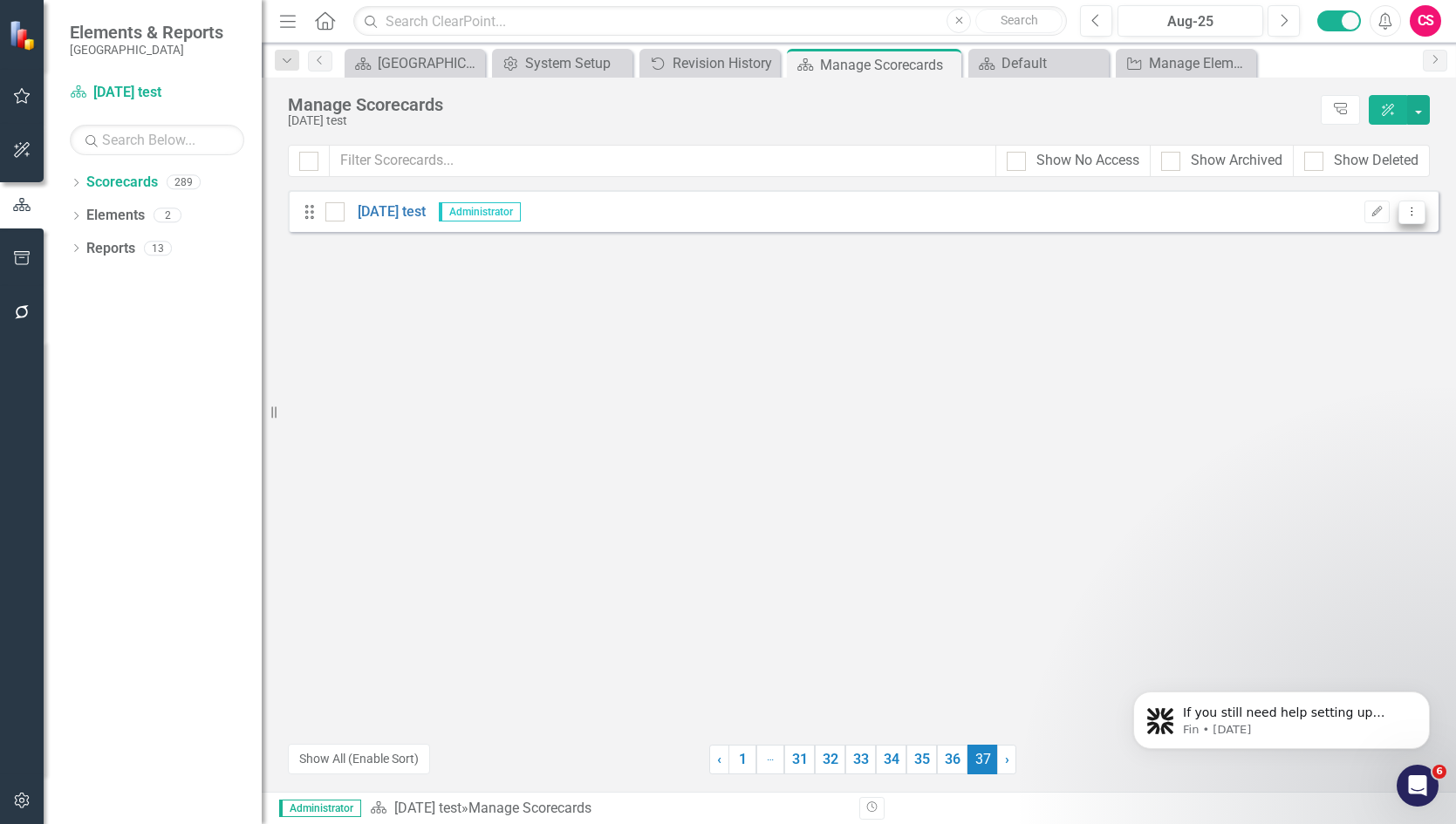
click at [1419, 215] on icon "Dropdown Menu" at bounding box center [1412, 212] width 14 height 11
click at [1368, 263] on link "Copy Duplicate Scorecard" at bounding box center [1328, 274] width 193 height 33
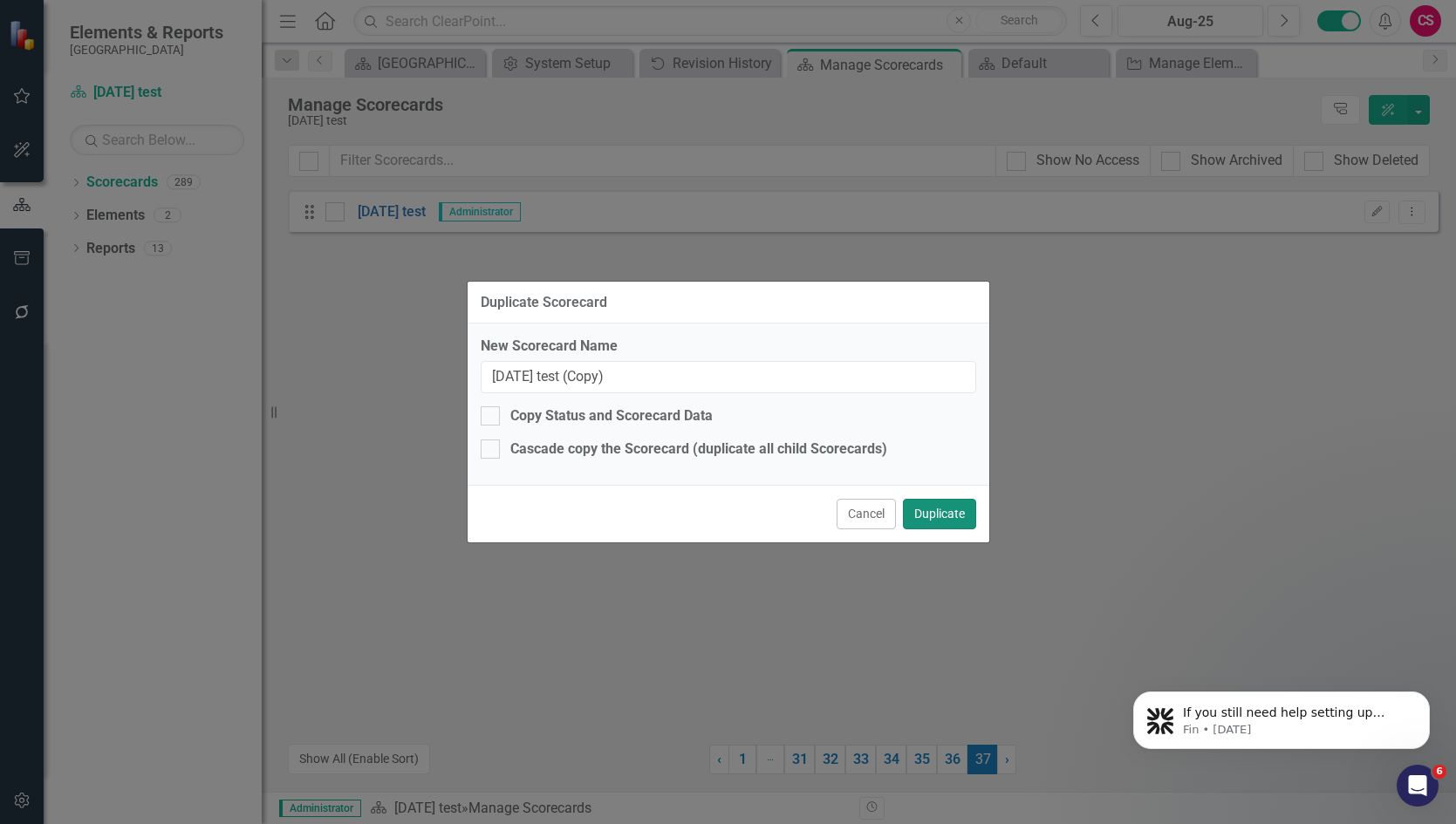
click at [933, 509] on button "Duplicate" at bounding box center [939, 515] width 73 height 31
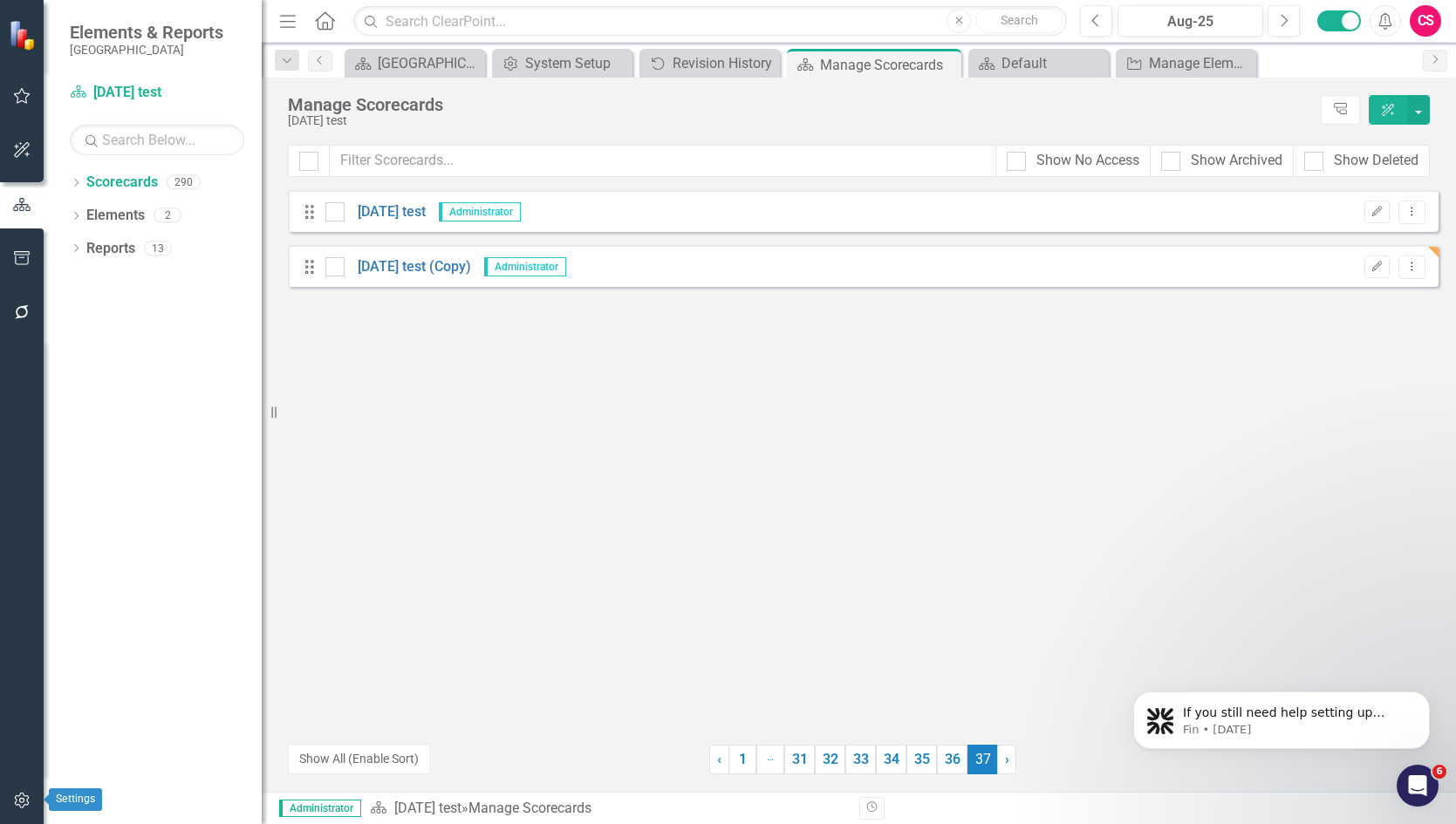
click at [18, 792] on button "button" at bounding box center [22, 801] width 39 height 36
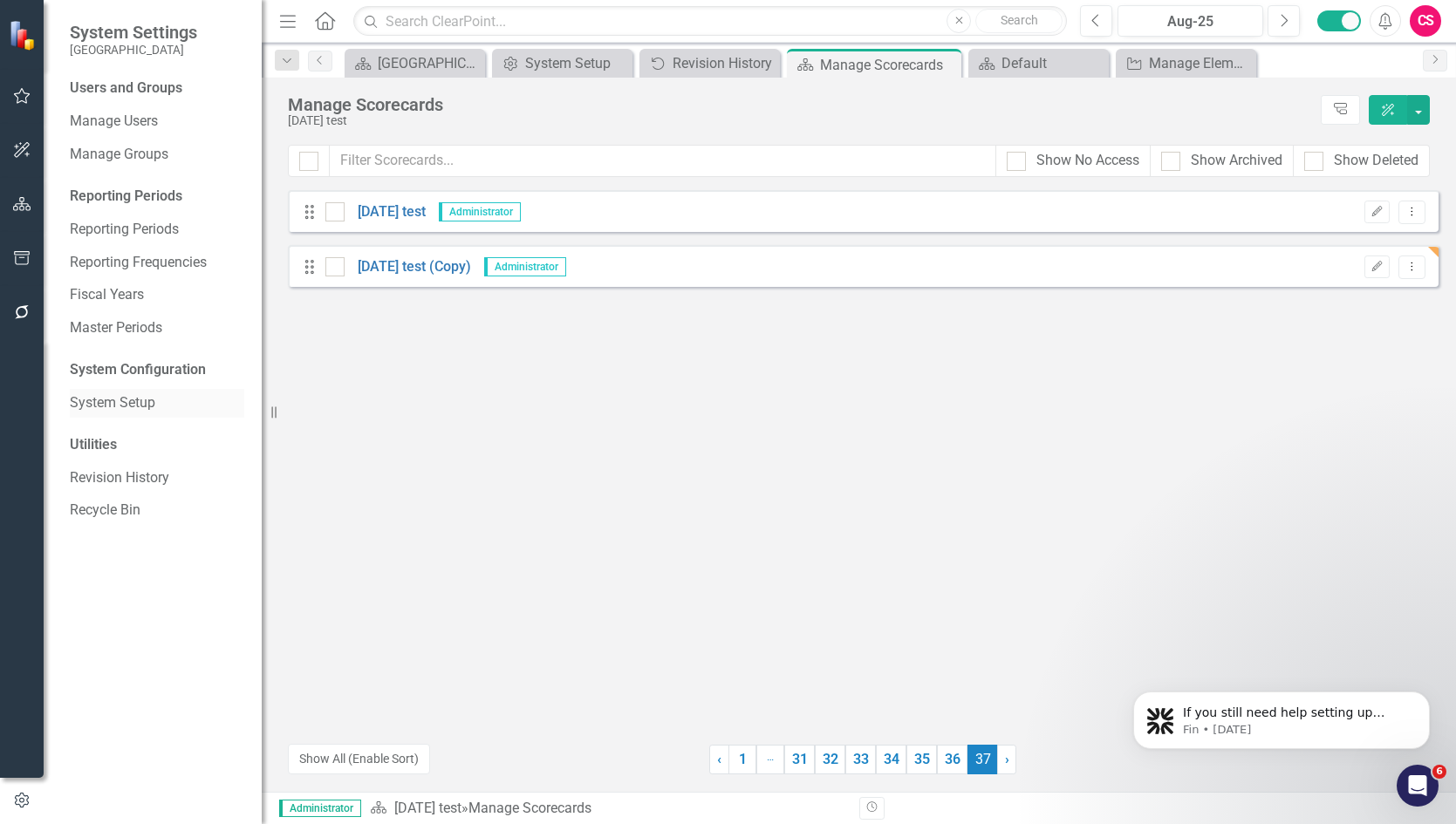
click at [142, 404] on link "System Setup" at bounding box center [157, 403] width 174 height 20
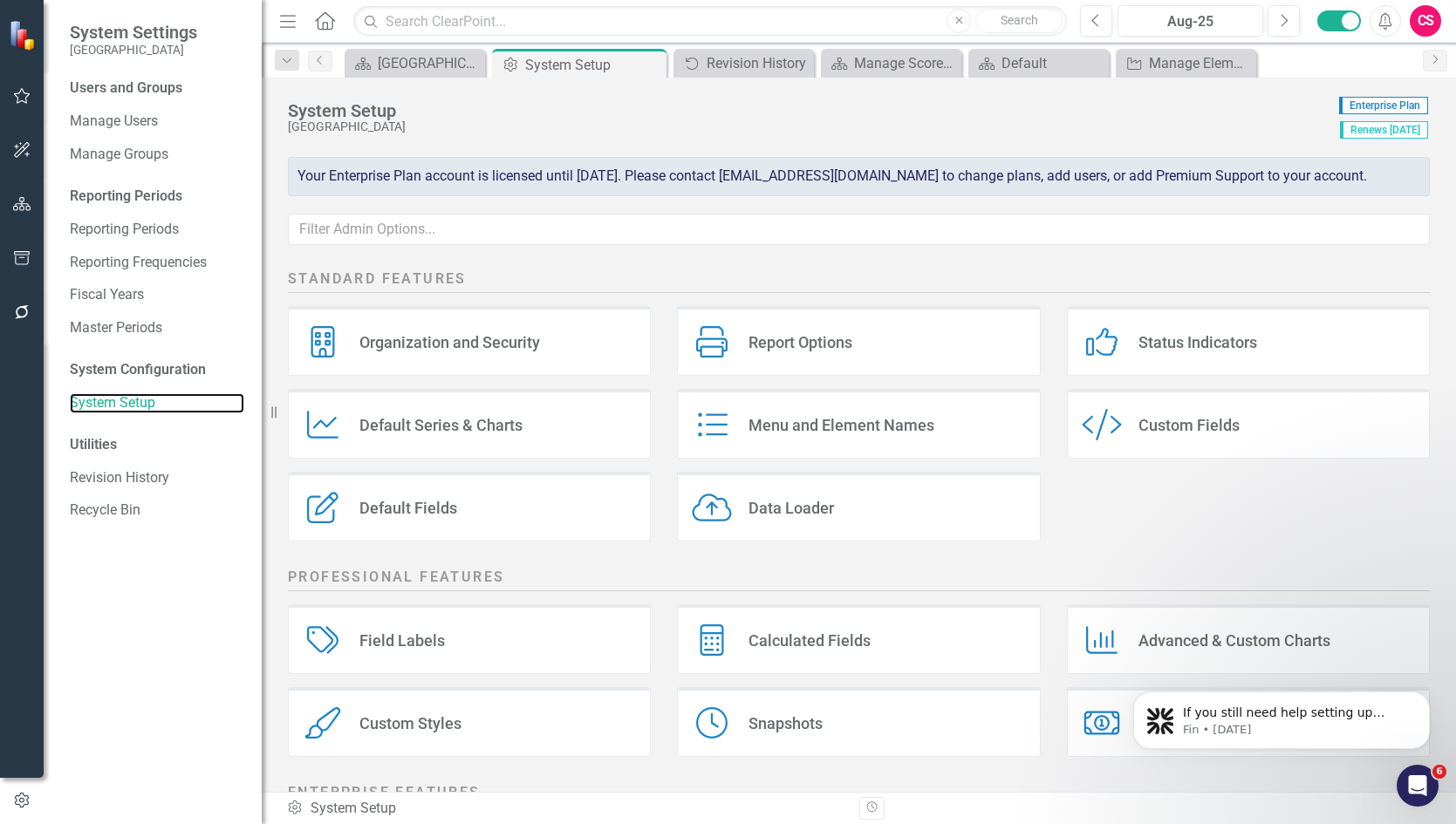
scroll to position [207, 0]
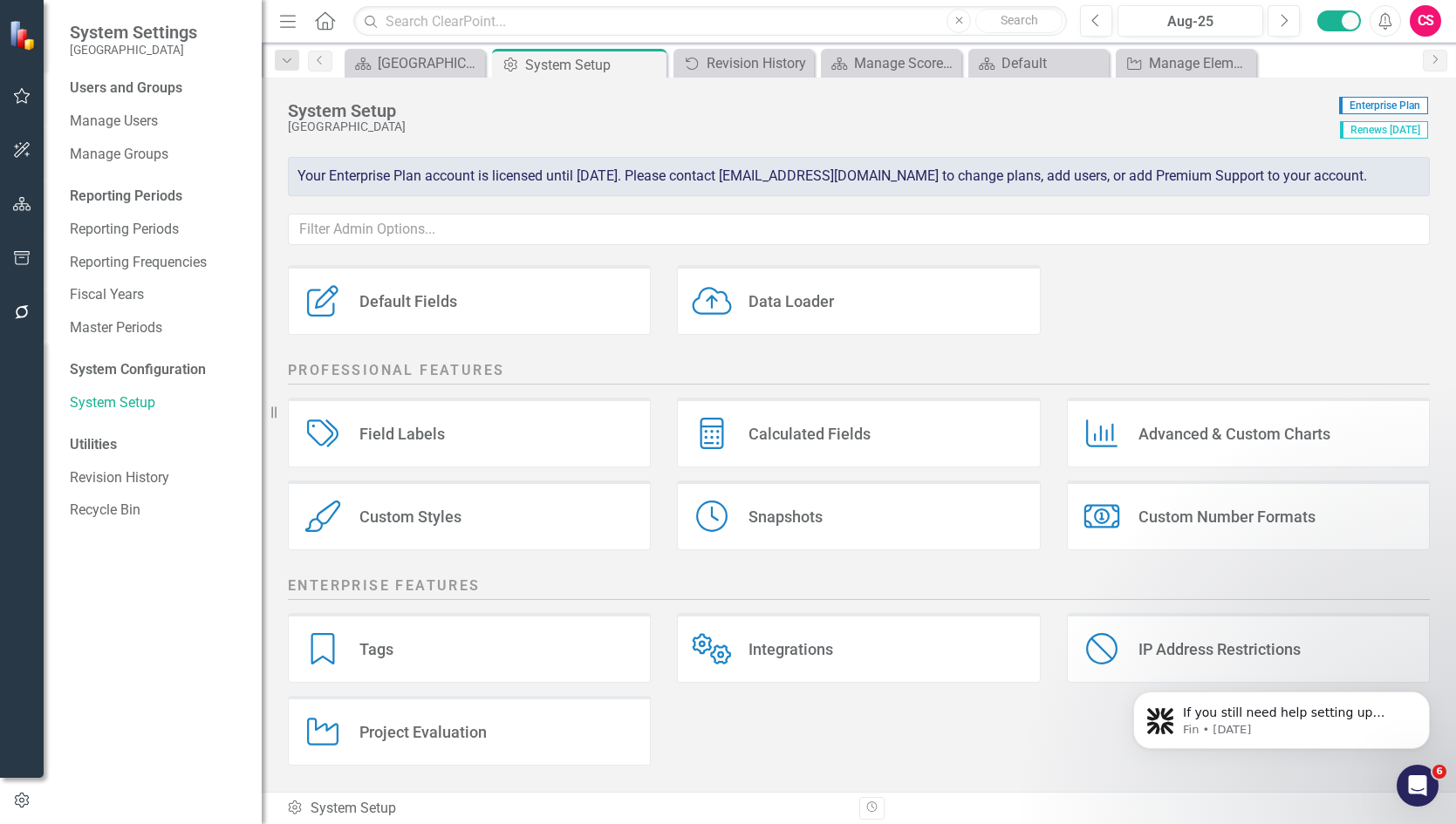
click at [394, 732] on div "Project Evaluation" at bounding box center [423, 732] width 127 height 20
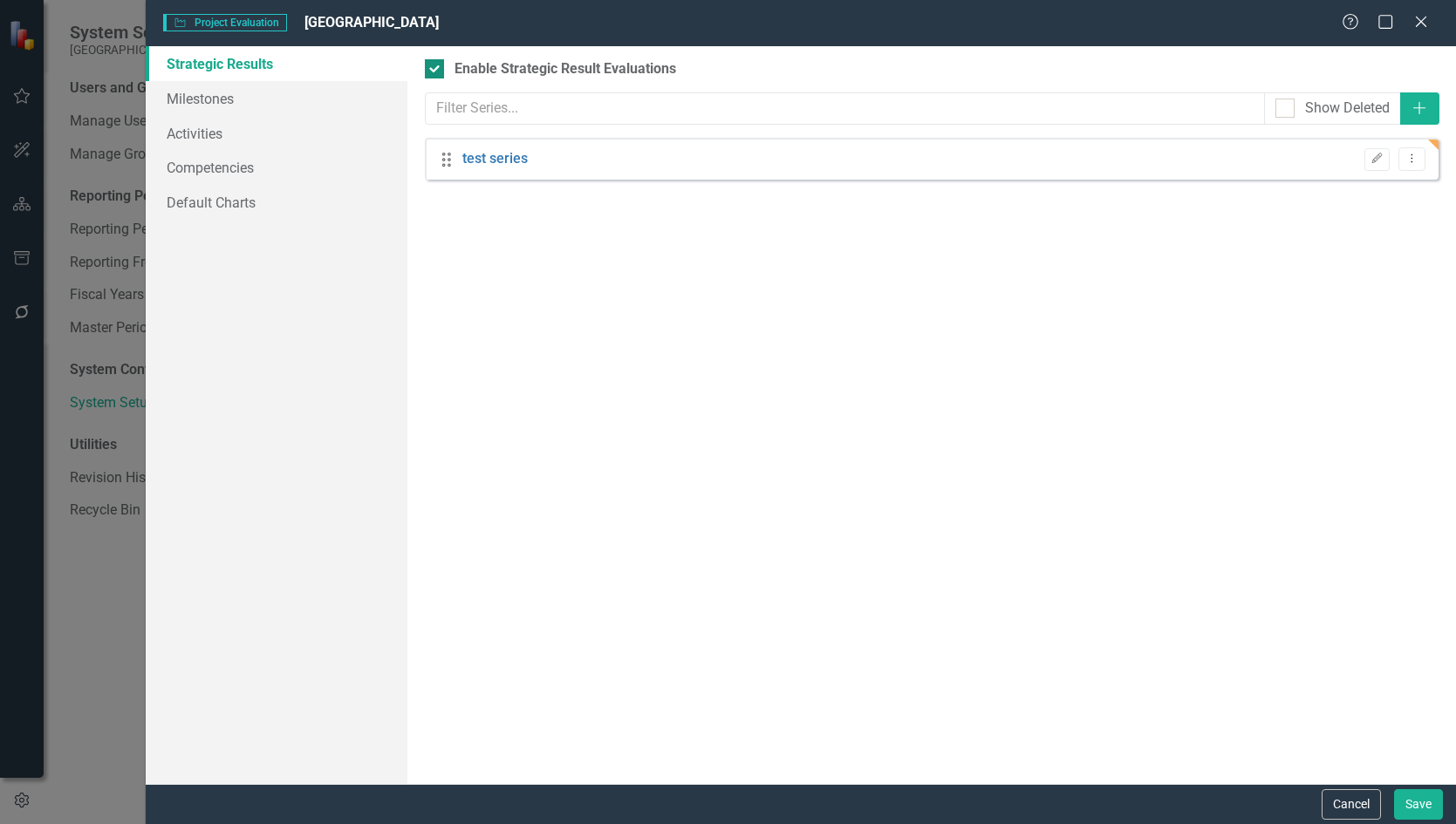
click at [432, 65] on input "Enable Strategic Result Evaluations" at bounding box center [430, 65] width 12 height 11
checkbox input "false"
click at [1415, 802] on button "Save" at bounding box center [1419, 805] width 49 height 31
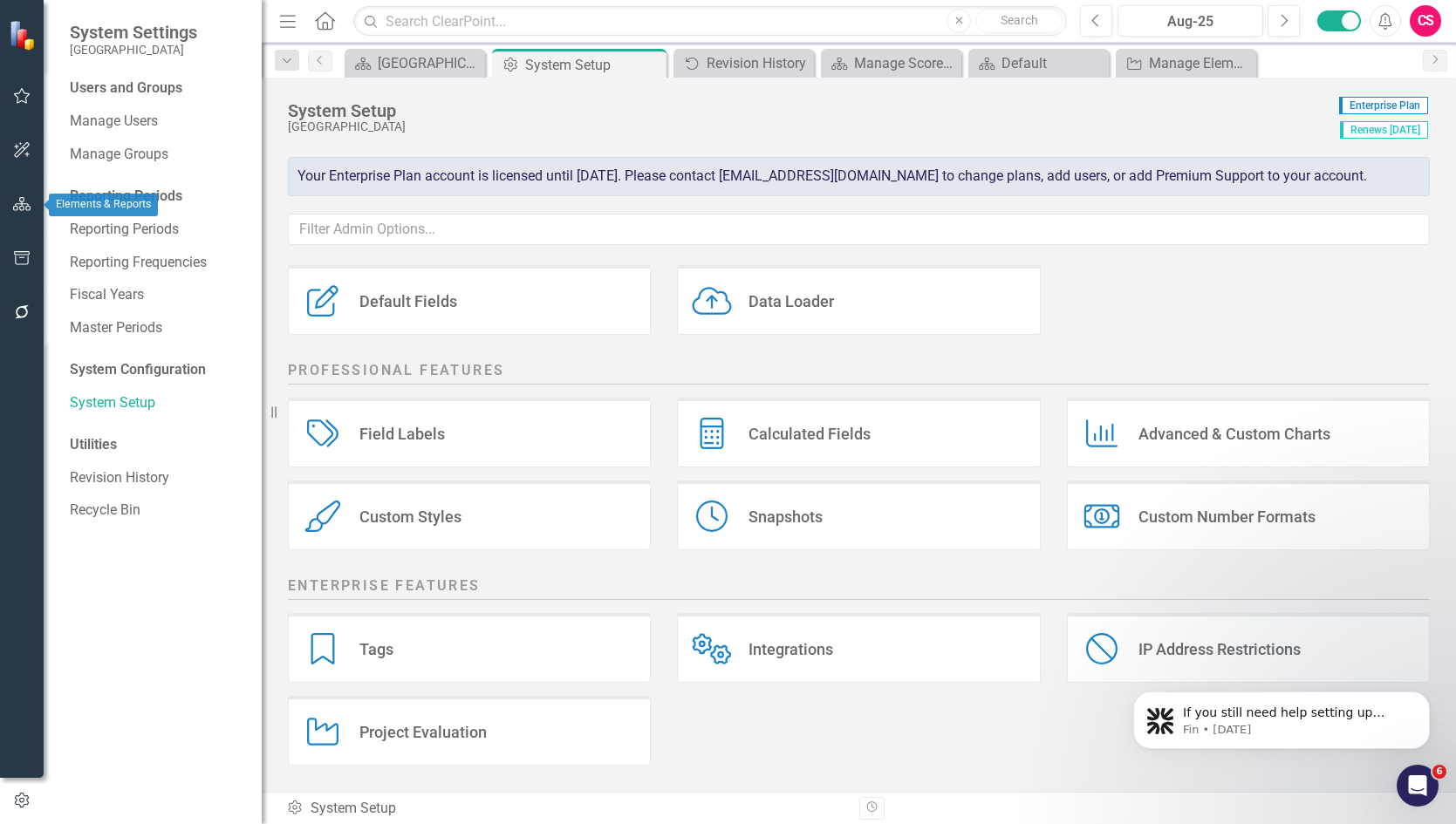
click at [22, 201] on icon "button" at bounding box center [22, 204] width 18 height 14
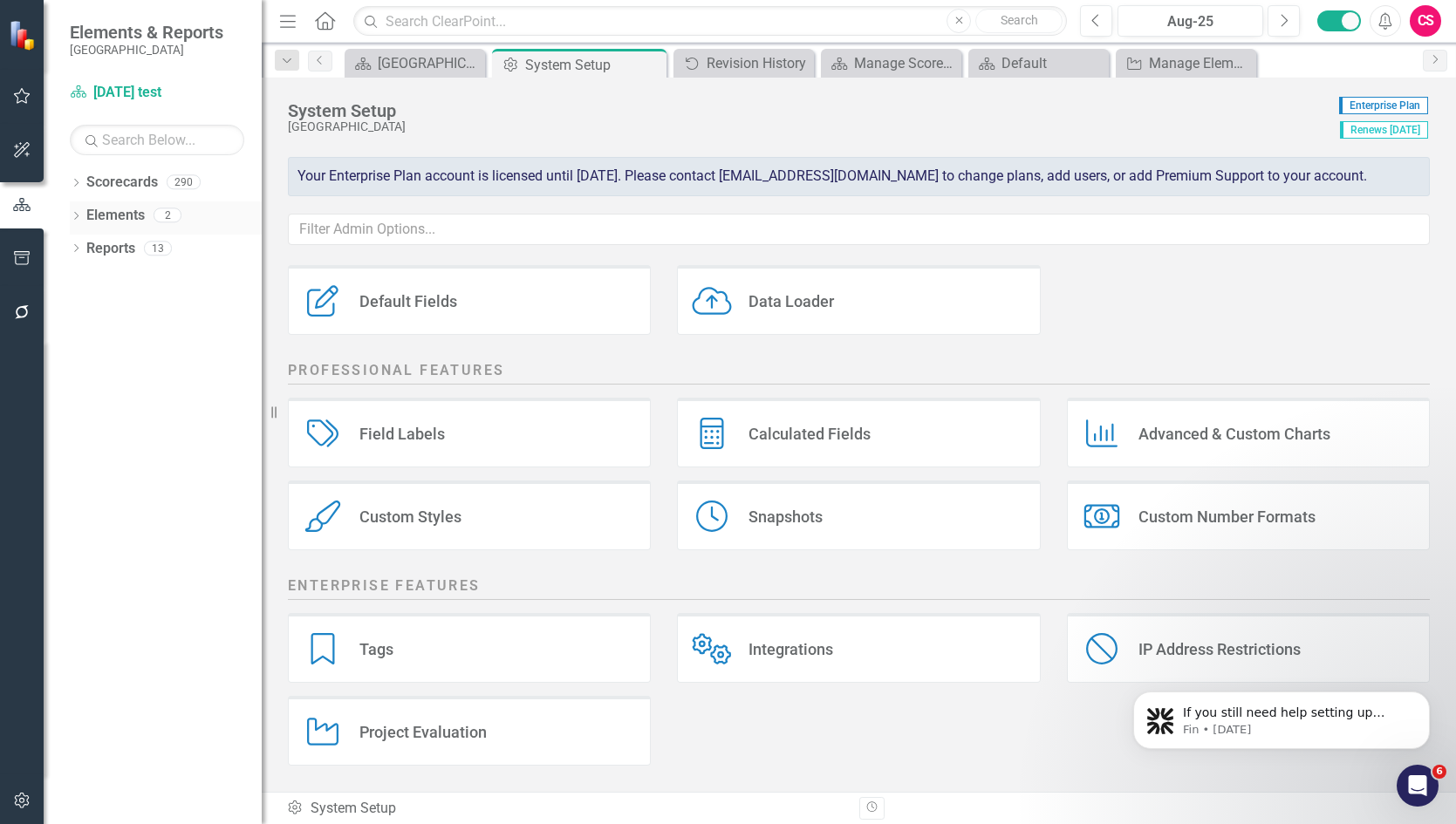
click at [127, 211] on link "Elements" at bounding box center [115, 216] width 58 height 20
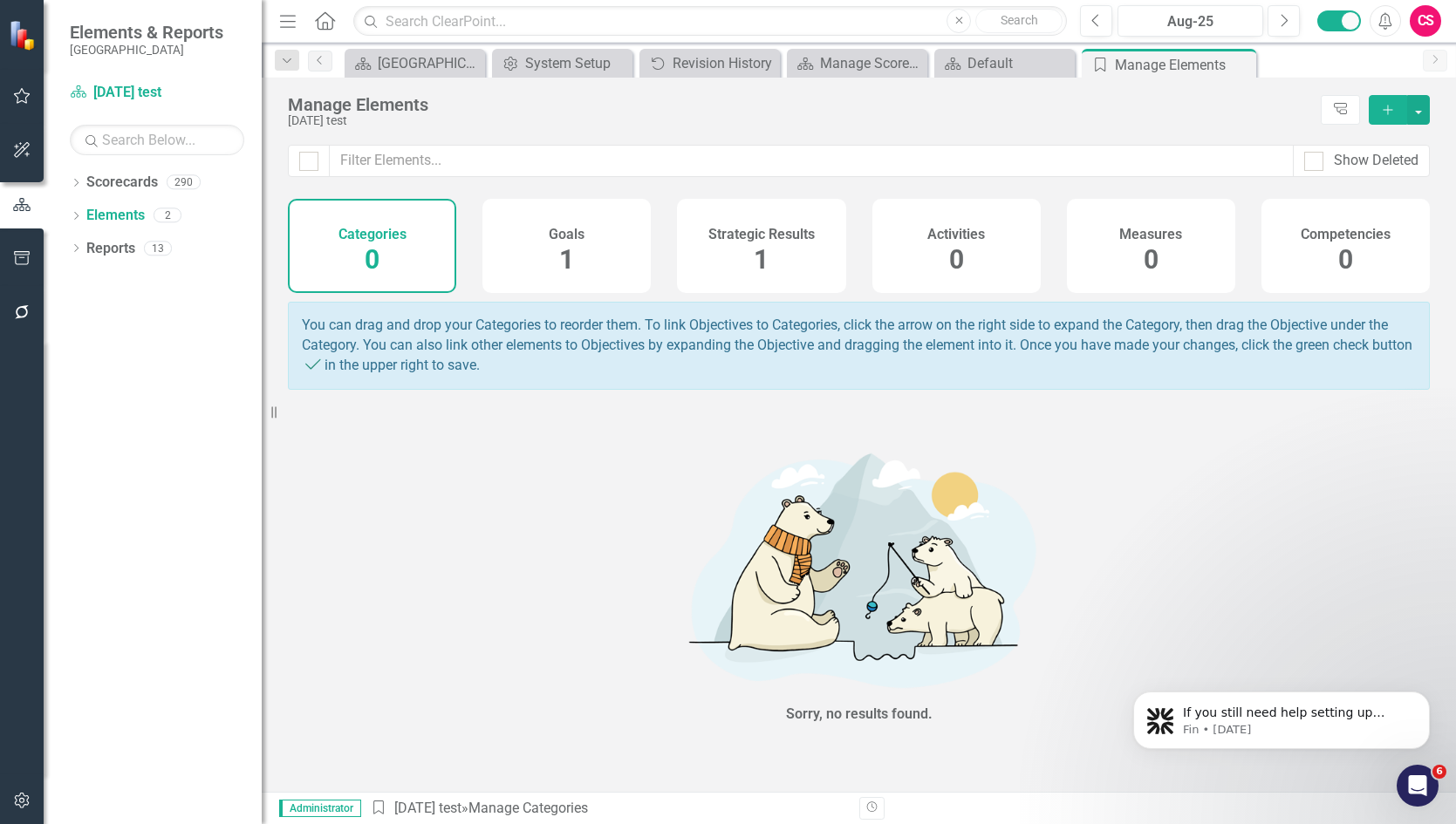
click at [733, 242] on div "Strategic Results 1" at bounding box center [761, 246] width 169 height 94
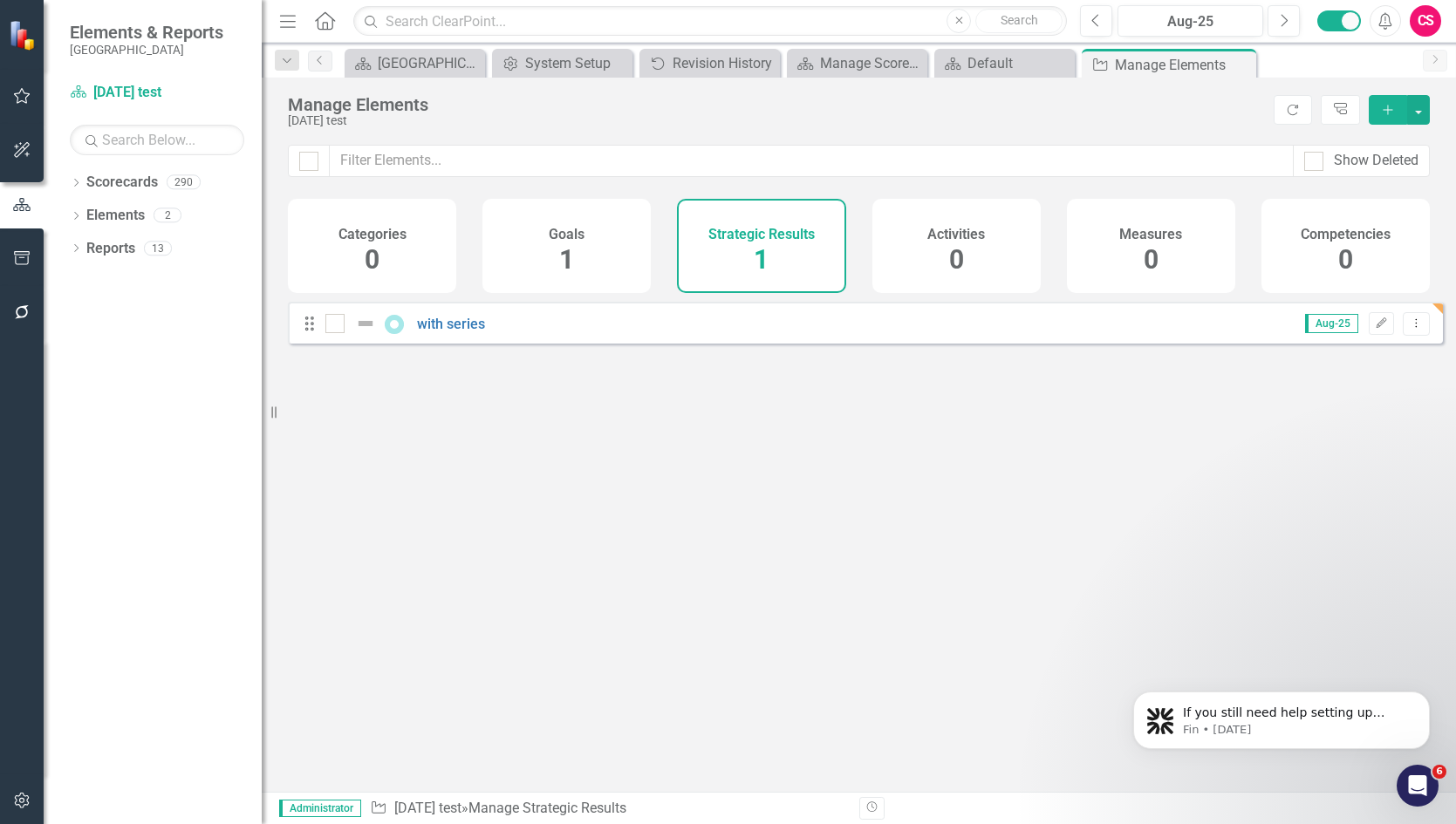
click at [1390, 108] on icon "Add" at bounding box center [1388, 109] width 15 height 12
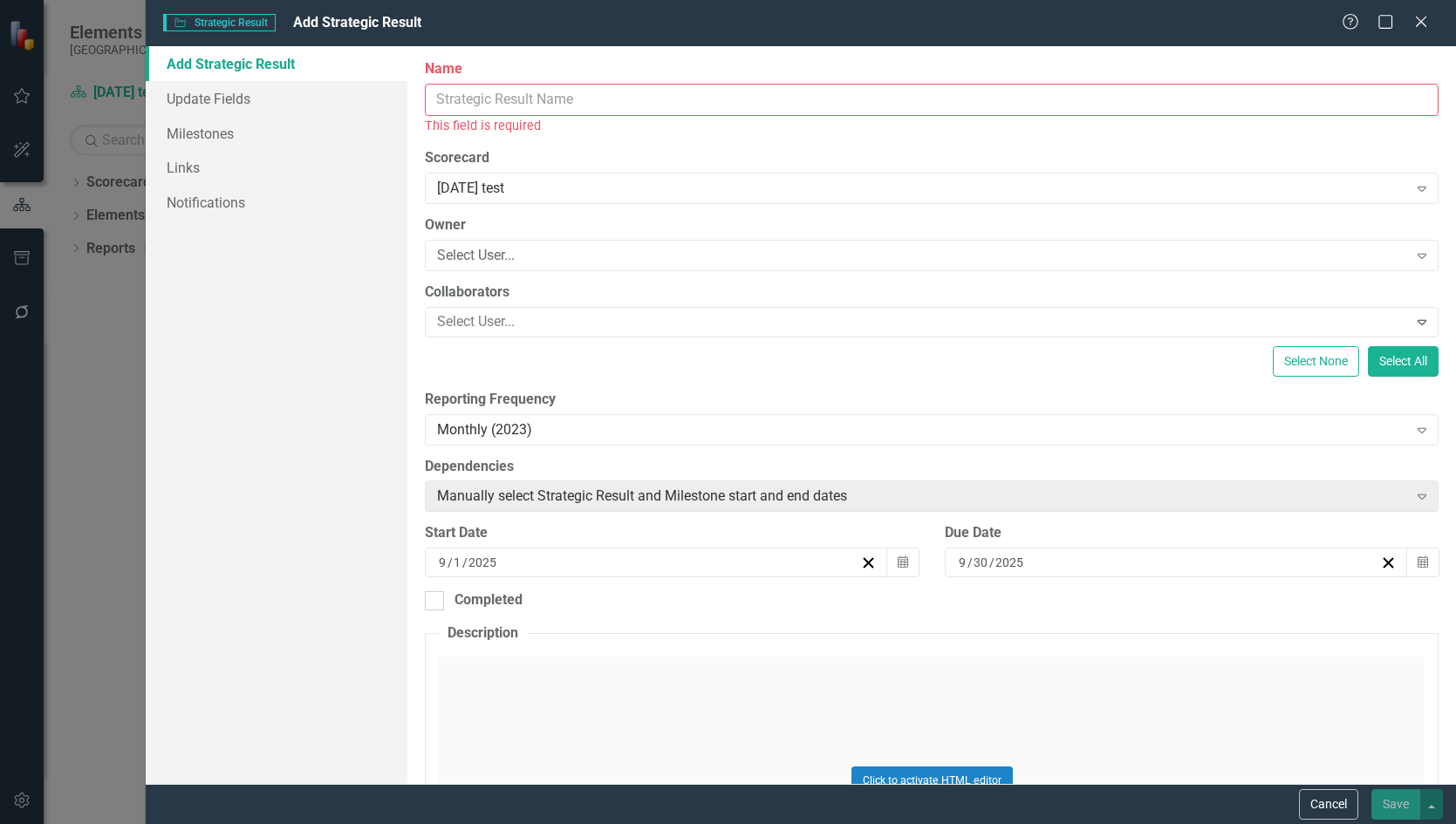
drag, startPoint x: 645, startPoint y: 92, endPoint x: 648, endPoint y: 80, distance: 12.4
click at [645, 92] on input "Name" at bounding box center [932, 100] width 1014 height 33
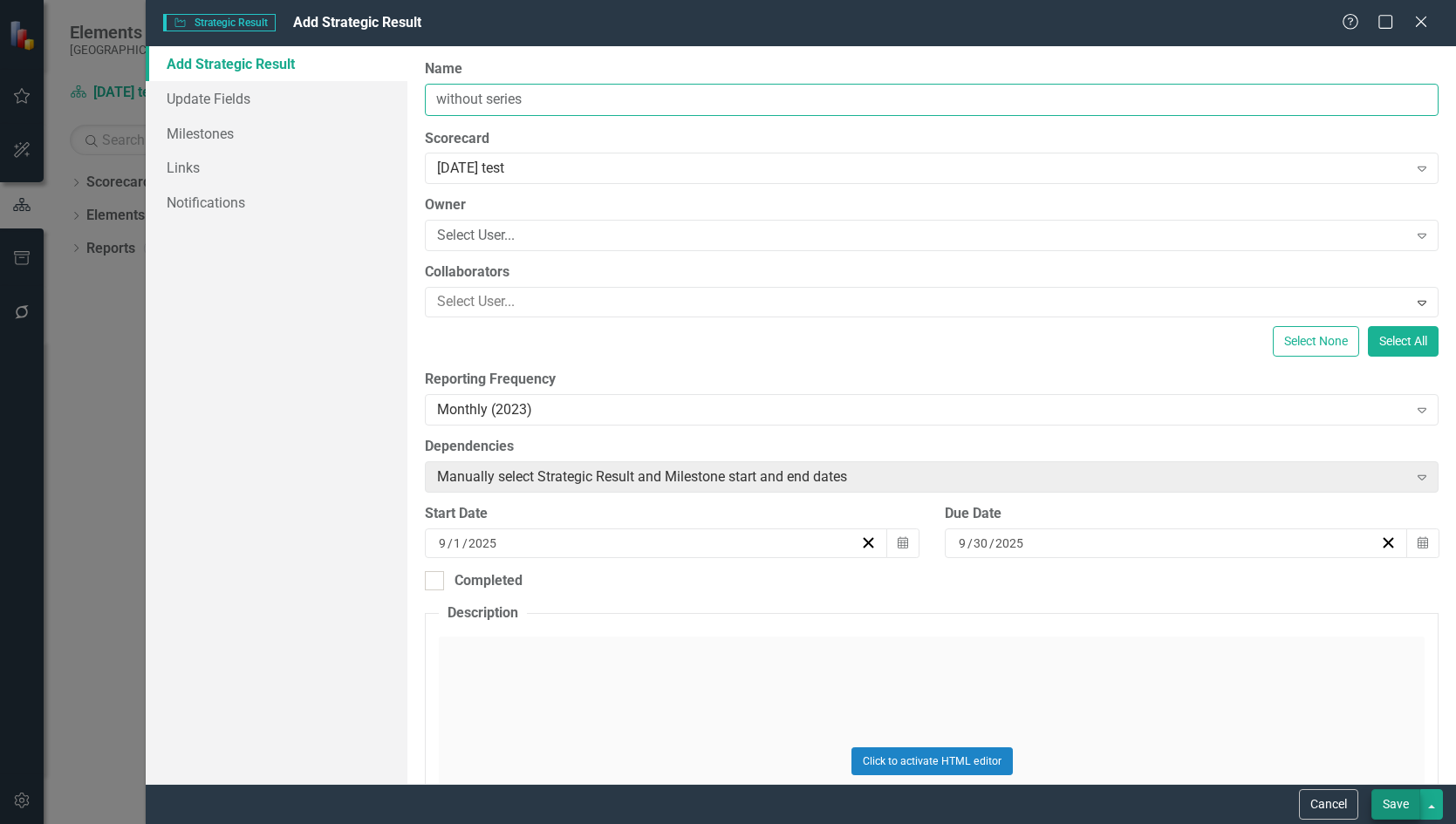
type input "without series"
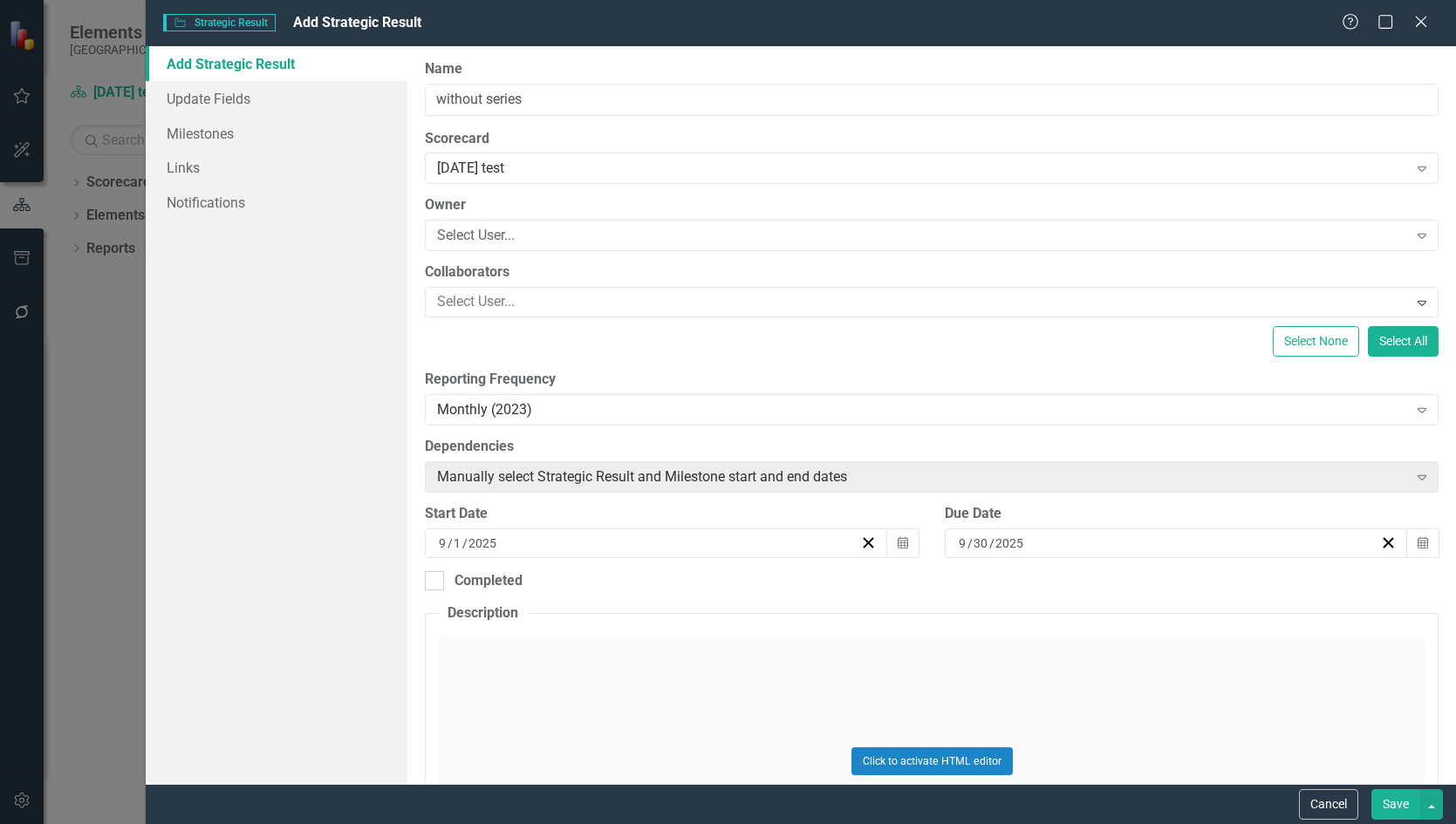
click at [1390, 807] on button "Save" at bounding box center [1396, 805] width 49 height 31
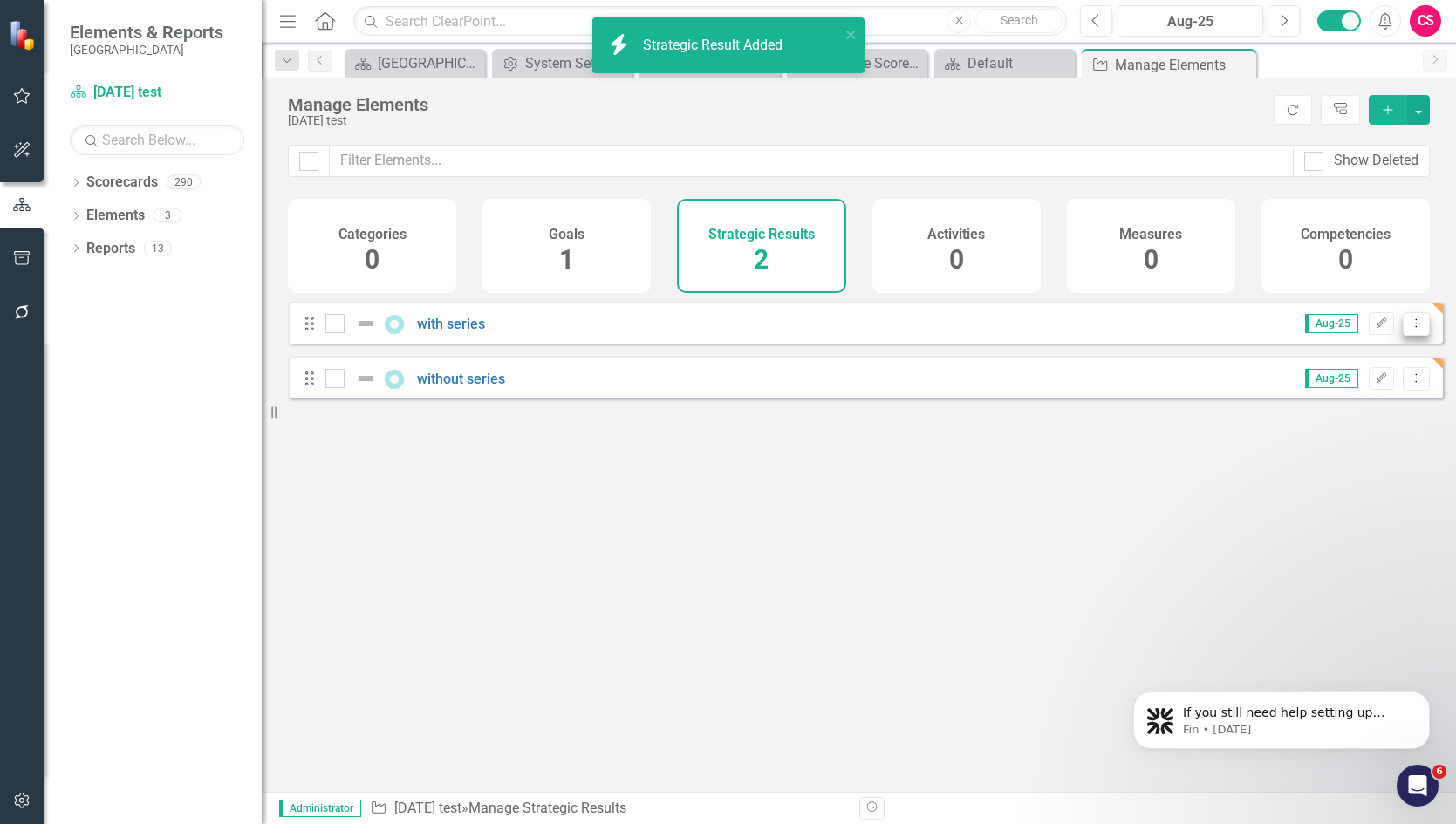
click at [1412, 335] on button "Dropdown Menu" at bounding box center [1417, 324] width 27 height 24
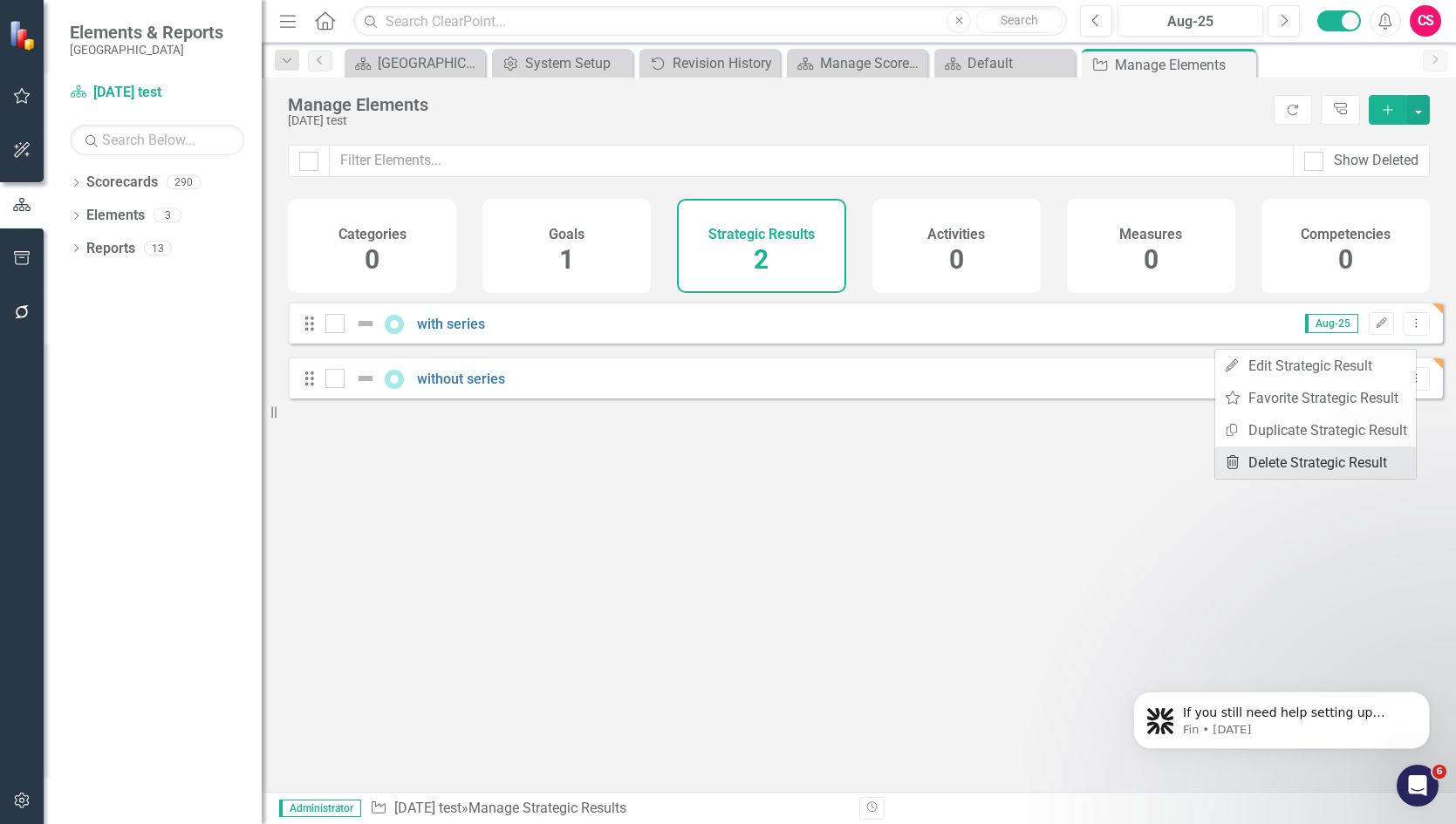
click at [1329, 456] on link "Trash Delete Strategic Result" at bounding box center [1315, 463] width 200 height 33
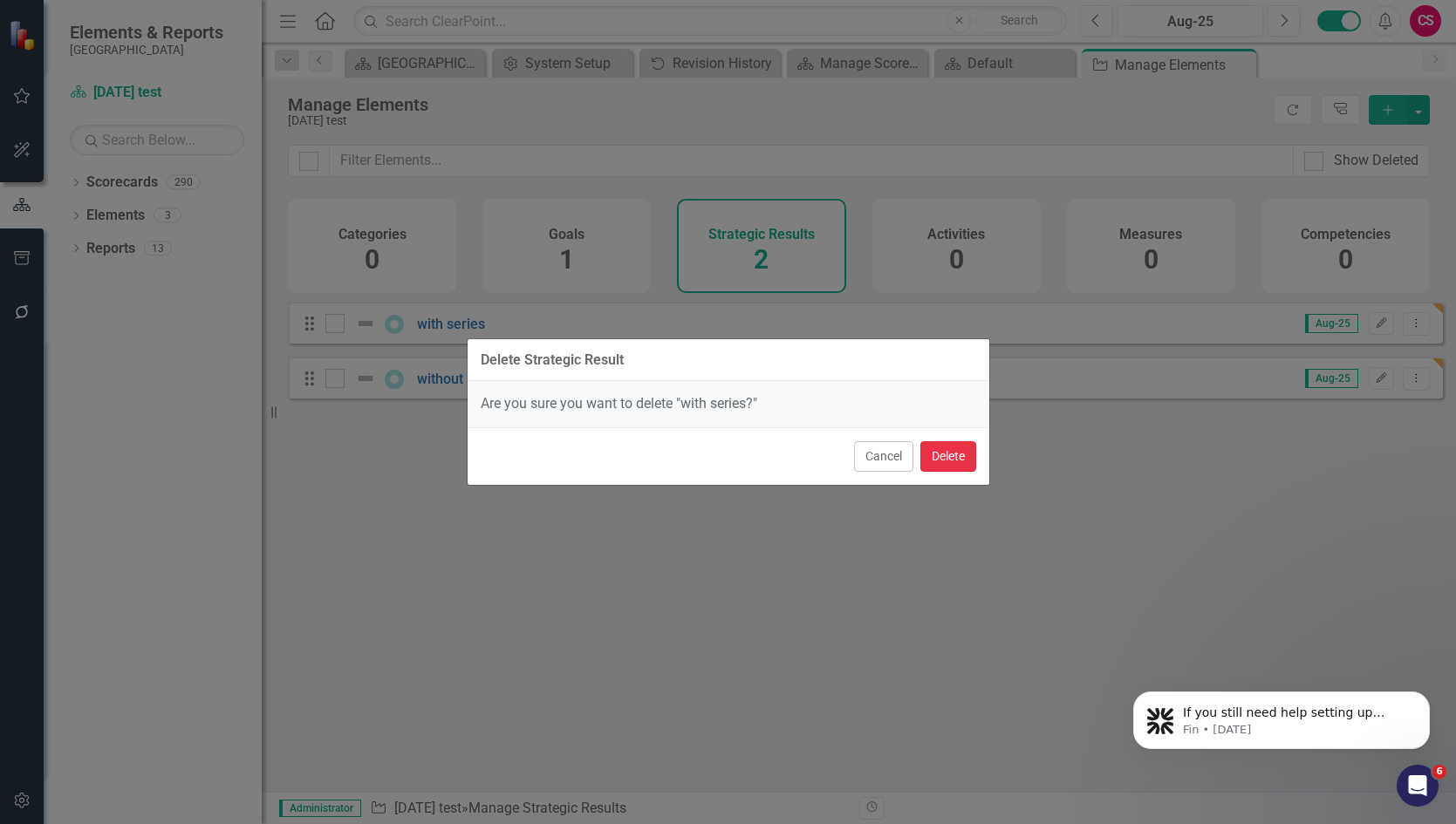
click at [939, 449] on button "Delete" at bounding box center [948, 457] width 56 height 31
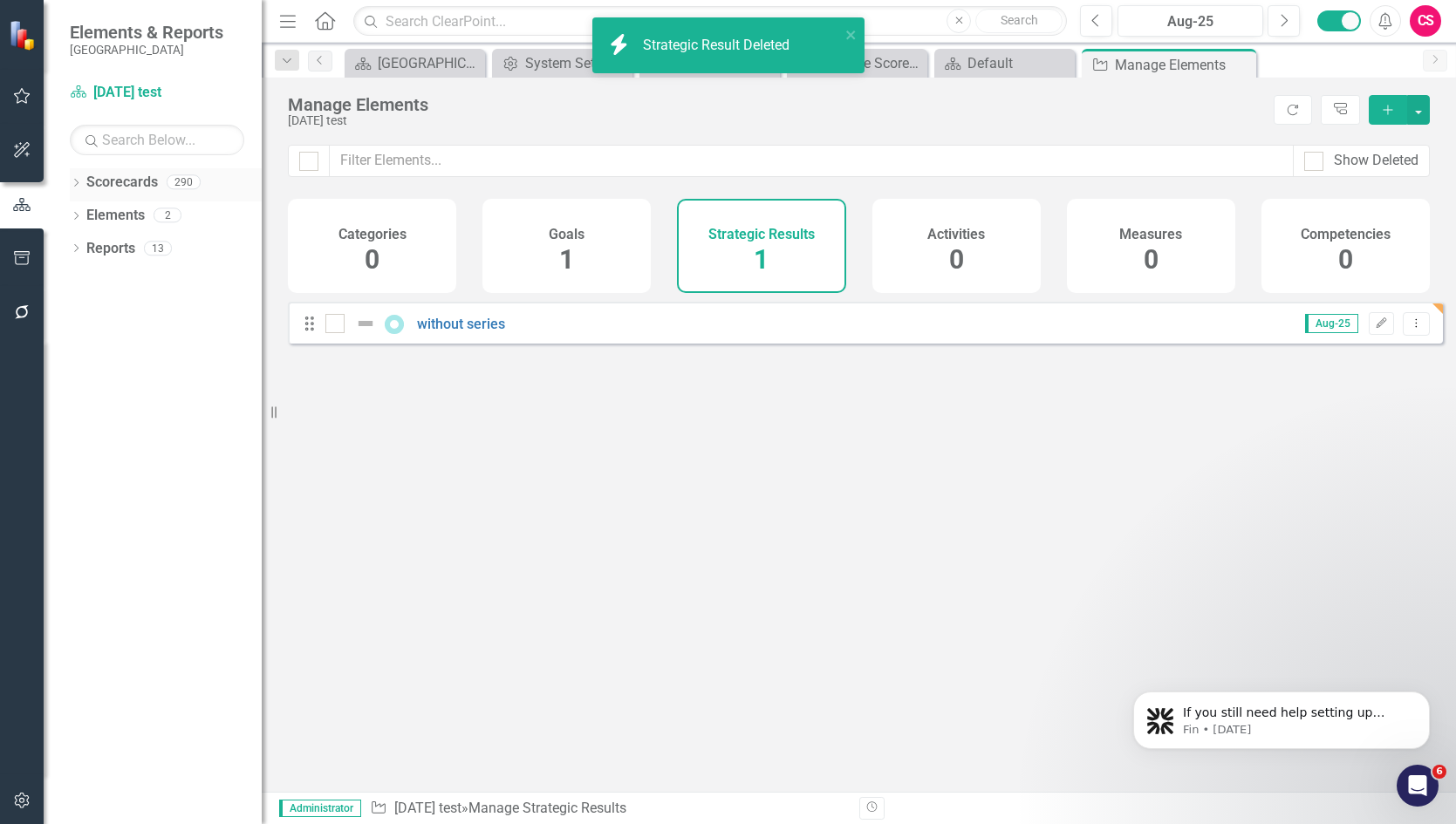
click at [109, 181] on link "Scorecards" at bounding box center [122, 182] width 72 height 20
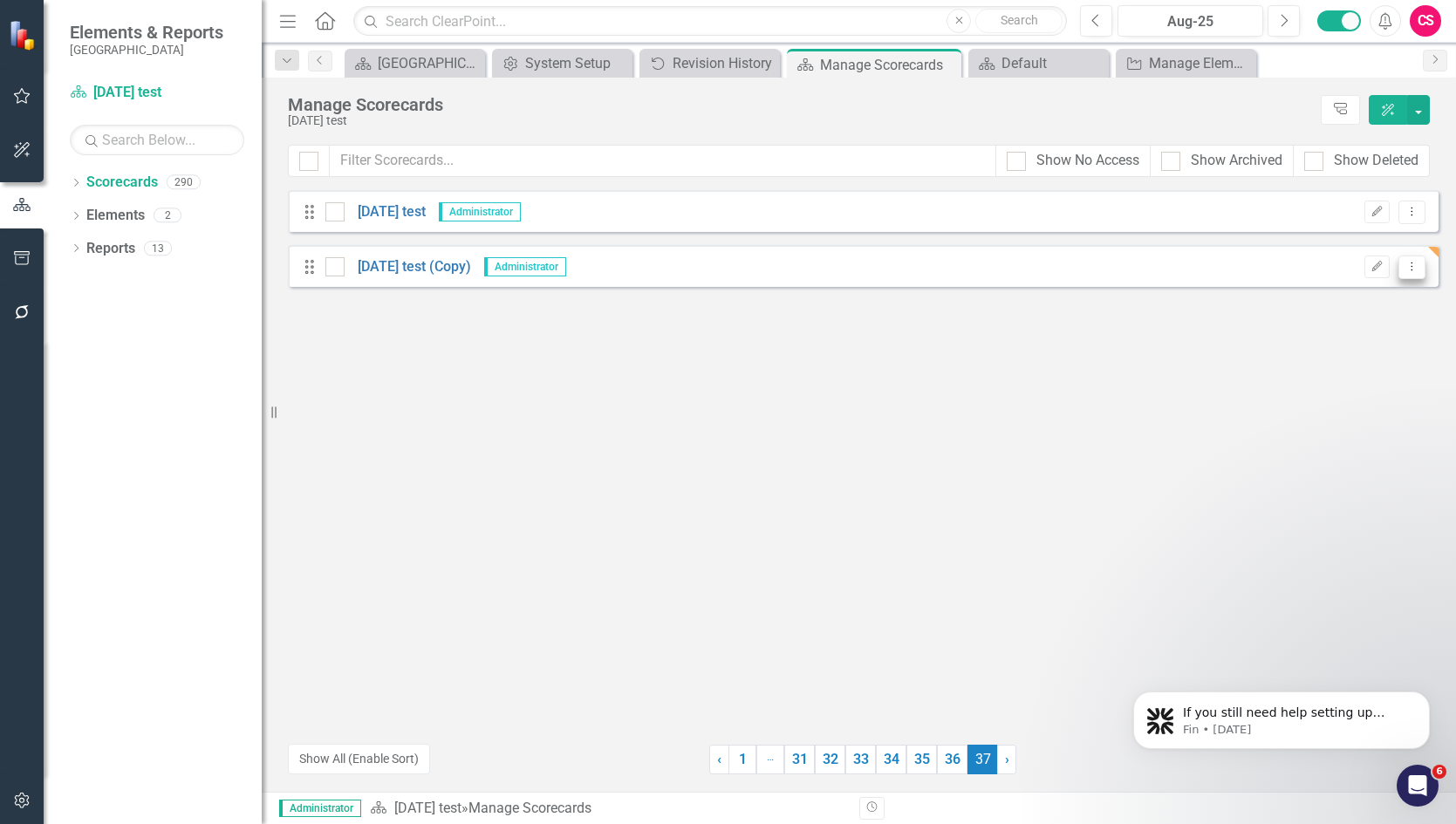
click at [1420, 269] on button "Dropdown Menu" at bounding box center [1412, 267] width 27 height 24
click at [1341, 394] on link "Trash Delete Scorecard" at bounding box center [1328, 393] width 193 height 33
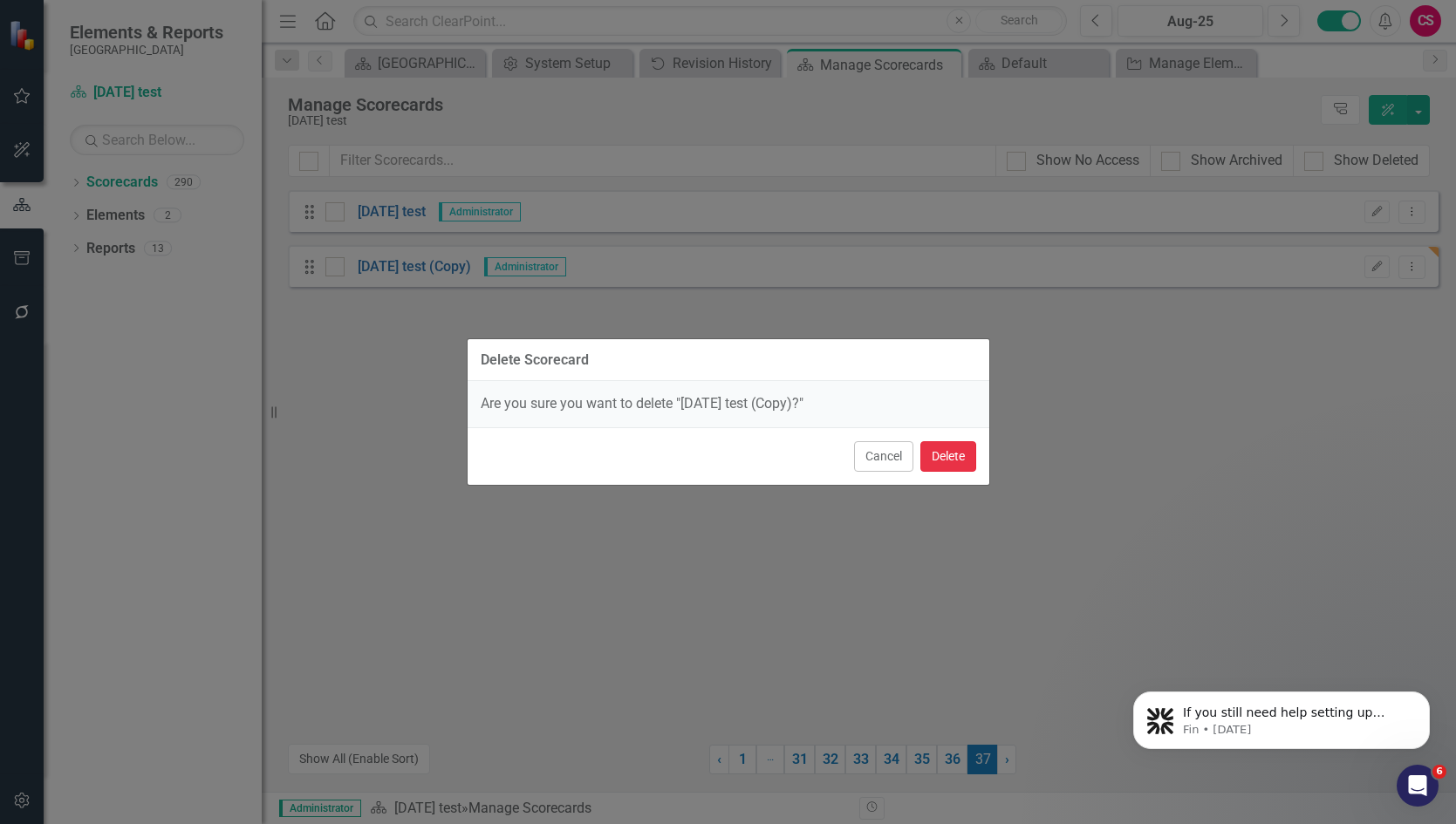
click at [950, 445] on button "Delete" at bounding box center [948, 457] width 56 height 31
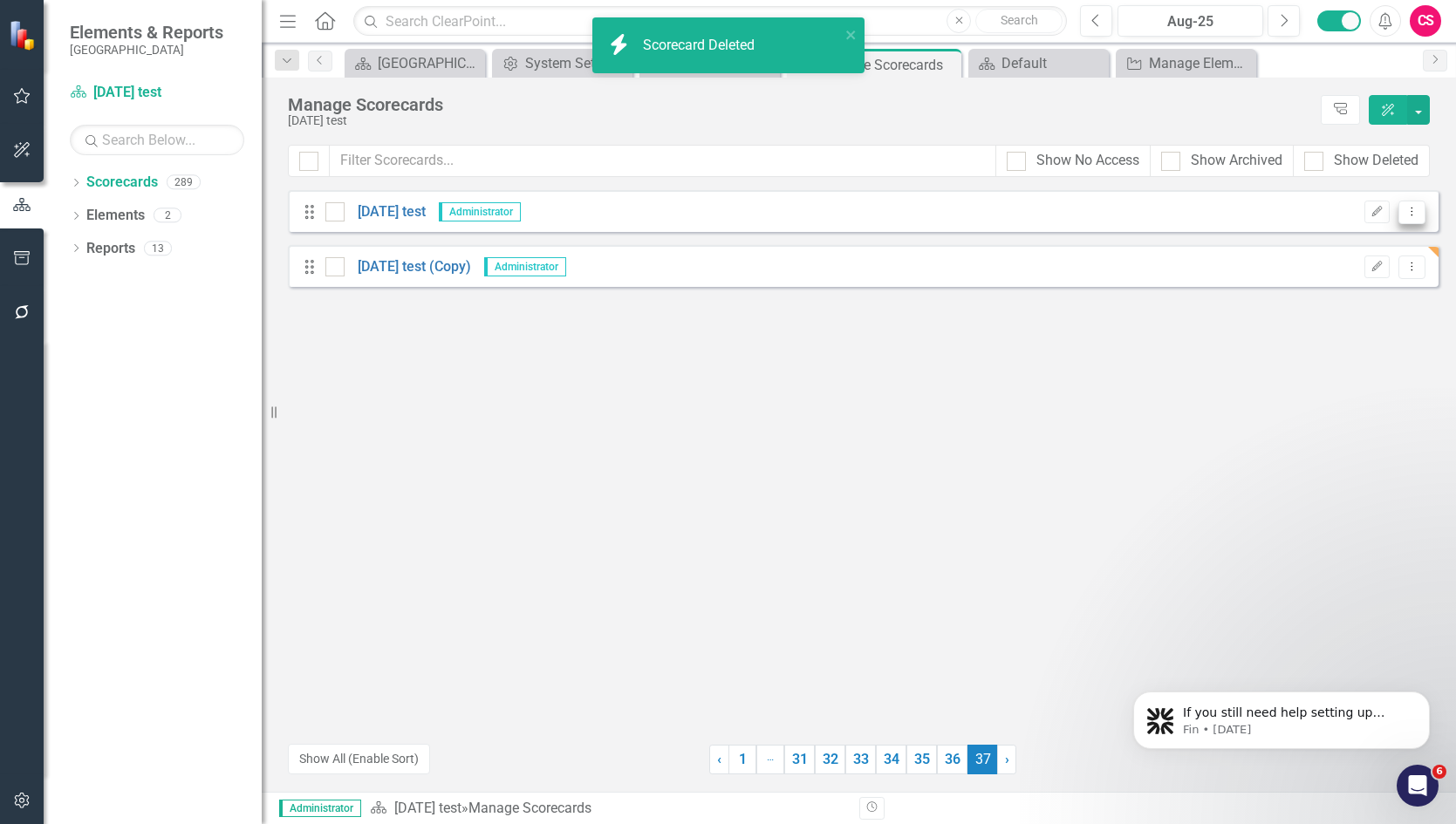
click at [1412, 209] on icon "Dropdown Menu" at bounding box center [1412, 212] width 14 height 11
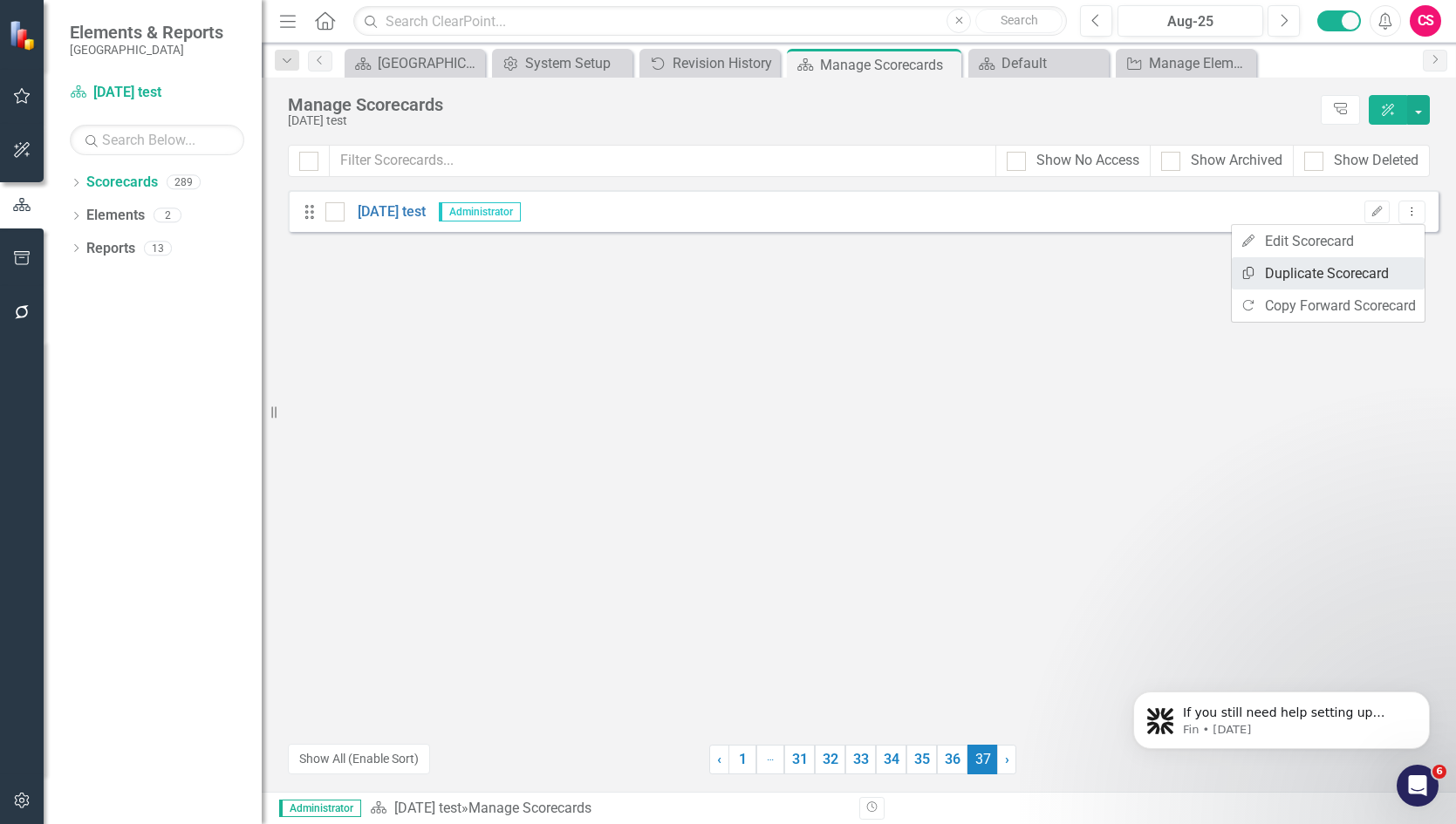
click at [1341, 274] on link "Copy Duplicate Scorecard" at bounding box center [1328, 274] width 193 height 33
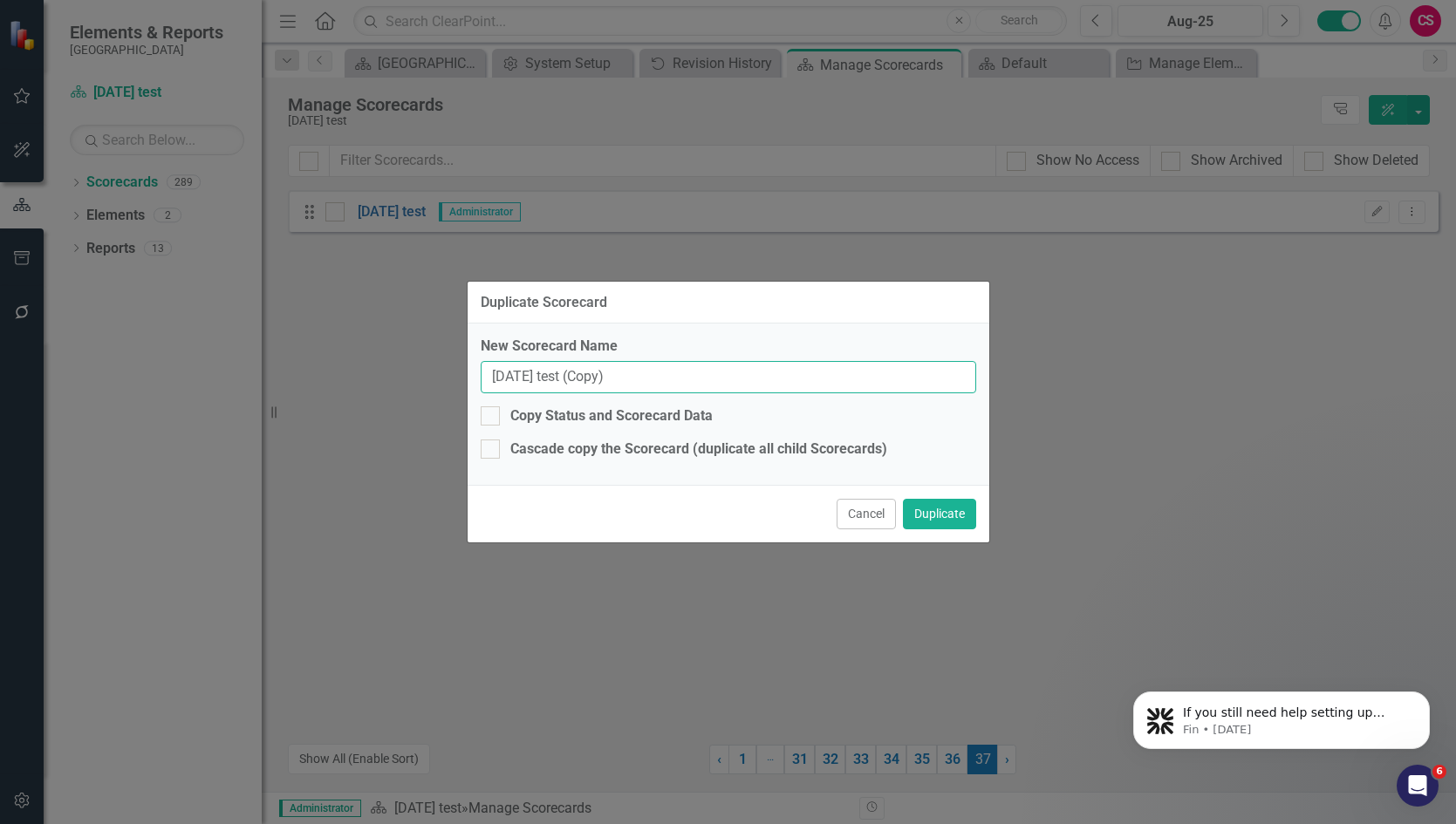
drag, startPoint x: 696, startPoint y: 376, endPoint x: 565, endPoint y: 378, distance: 131.0
click at [565, 378] on input "[DATE] test (Copy)" at bounding box center [728, 378] width 496 height 33
type input "[DATE] test (wo series"
click at [919, 512] on button "Duplicate" at bounding box center [939, 515] width 73 height 31
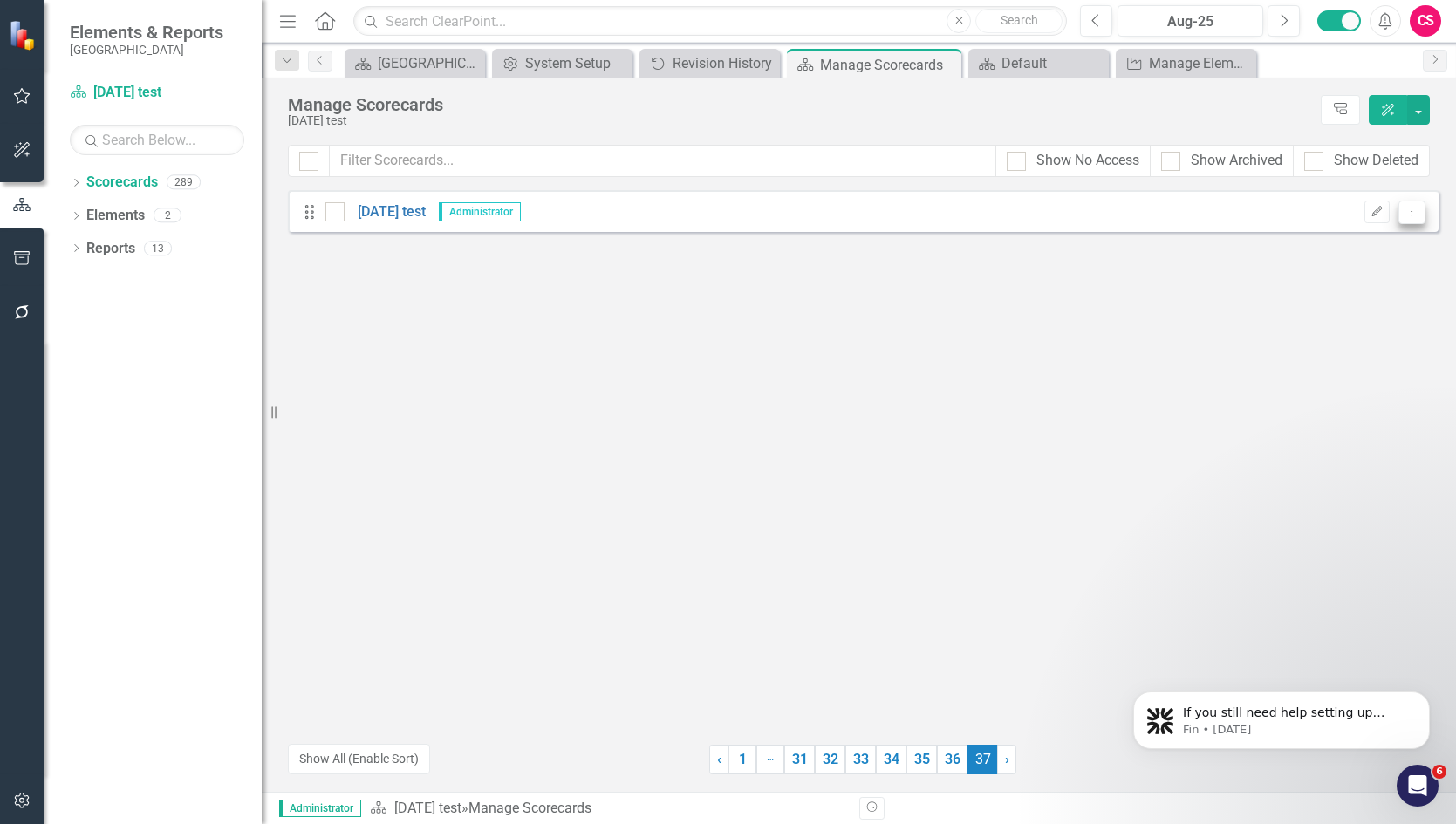
click at [1405, 209] on icon "Dropdown Menu" at bounding box center [1412, 212] width 14 height 11
click at [1338, 267] on link "Copy Duplicate Scorecard" at bounding box center [1328, 274] width 193 height 33
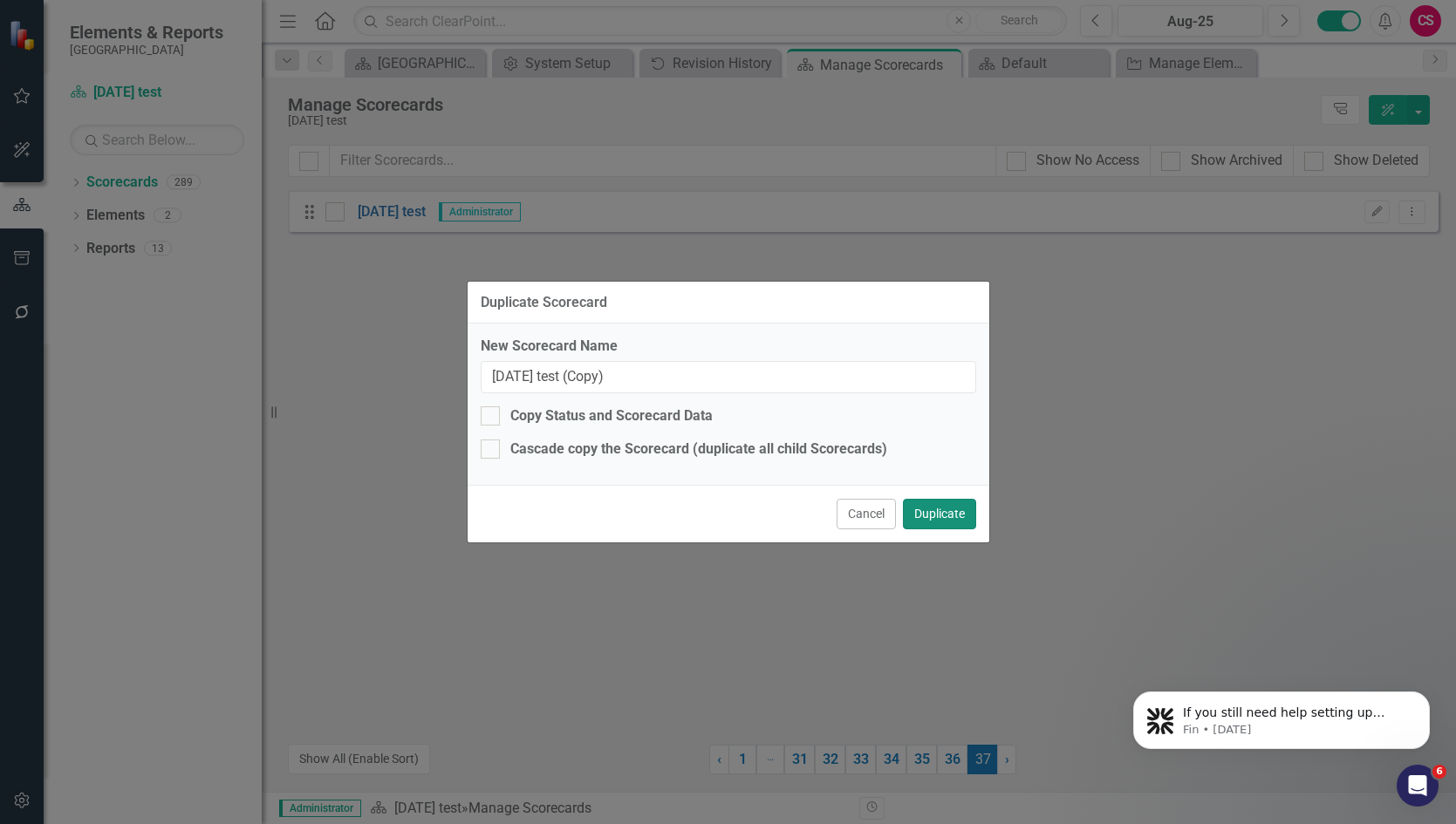
click at [939, 507] on button "Duplicate" at bounding box center [939, 515] width 73 height 31
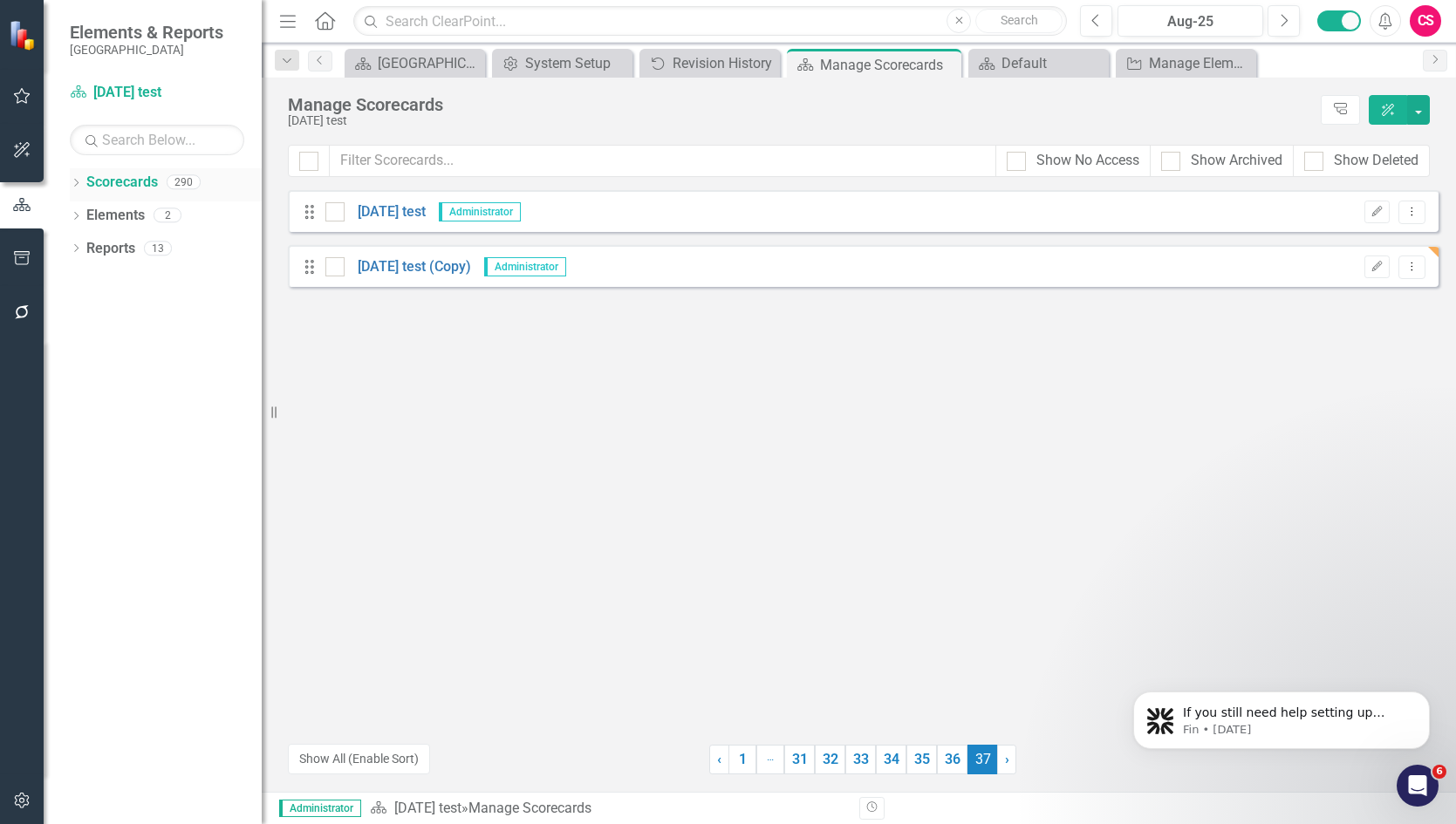
click at [146, 183] on link "Scorecards" at bounding box center [122, 182] width 72 height 20
click at [738, 755] on link "1" at bounding box center [742, 759] width 28 height 30
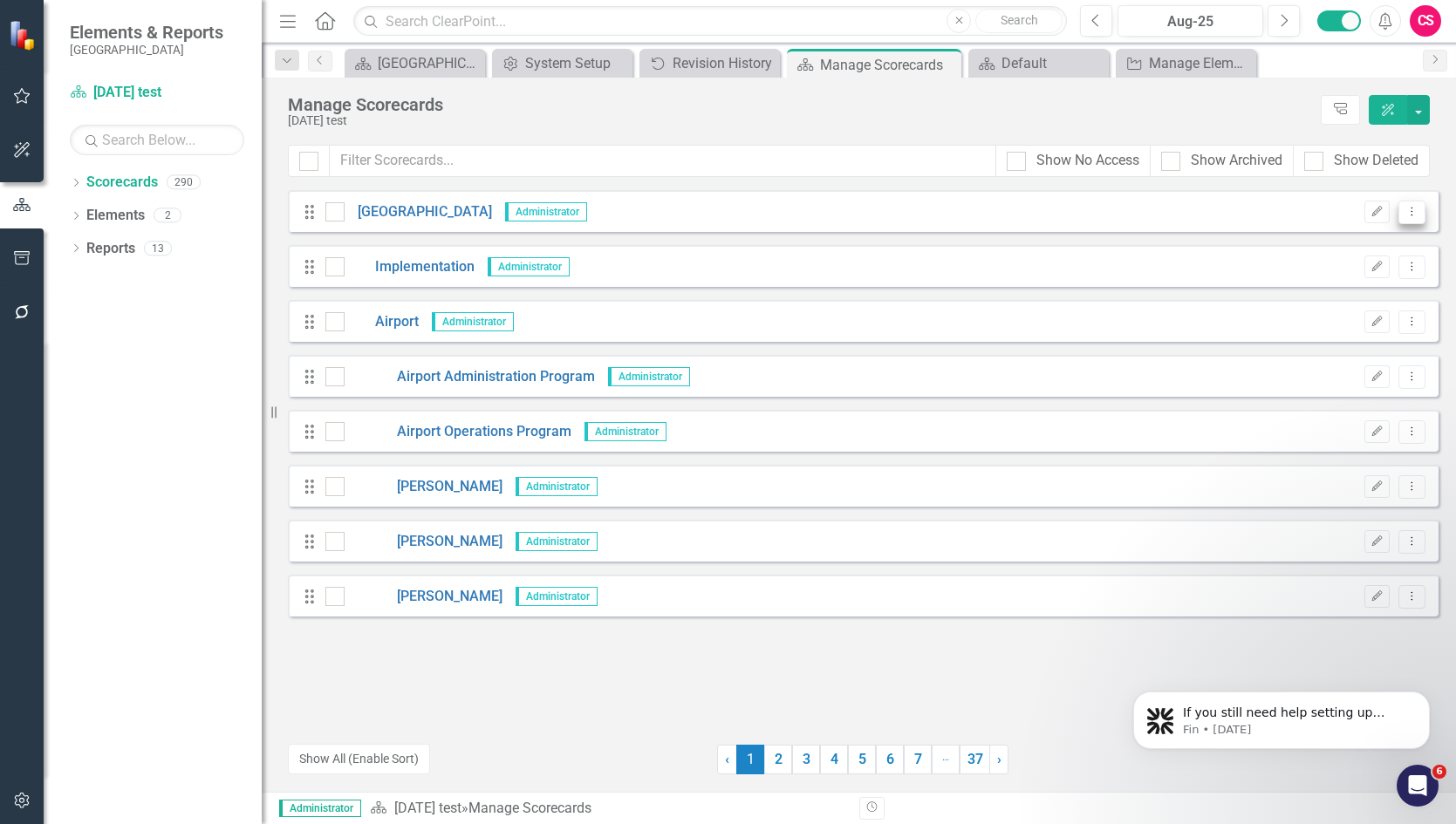
click at [1412, 211] on icon at bounding box center [1413, 211] width 2 height 9
click at [1355, 266] on link "Copy Duplicate Scorecard" at bounding box center [1328, 274] width 193 height 33
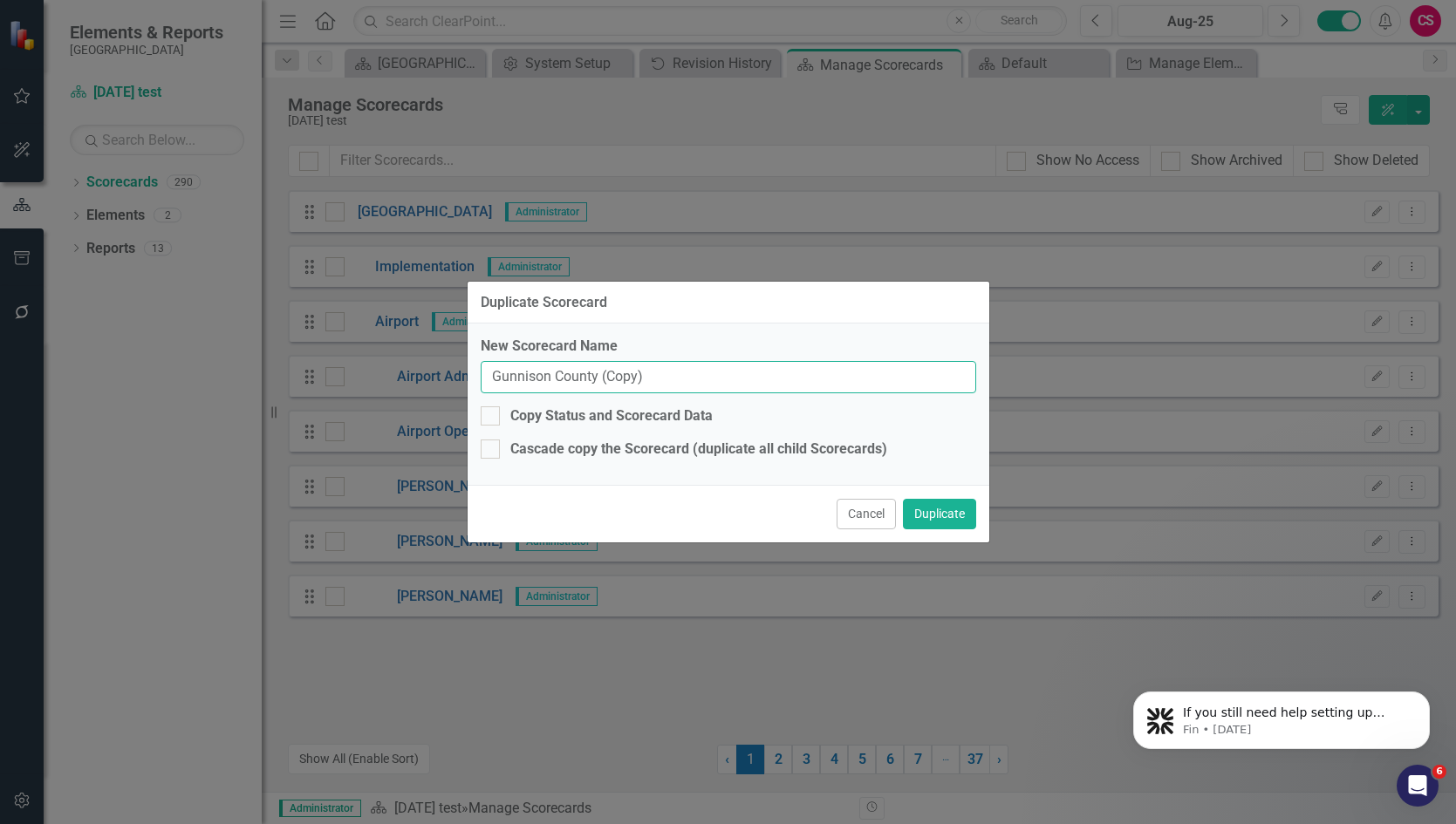
drag, startPoint x: 647, startPoint y: 376, endPoint x: 609, endPoint y: 376, distance: 38.0
click at [609, 376] on input "Gunnison County (Copy)" at bounding box center [728, 378] width 496 height 33
type input "Gunnison County (Fixed)"
click at [903, 499] on button "Duplicate" at bounding box center [939, 515] width 73 height 31
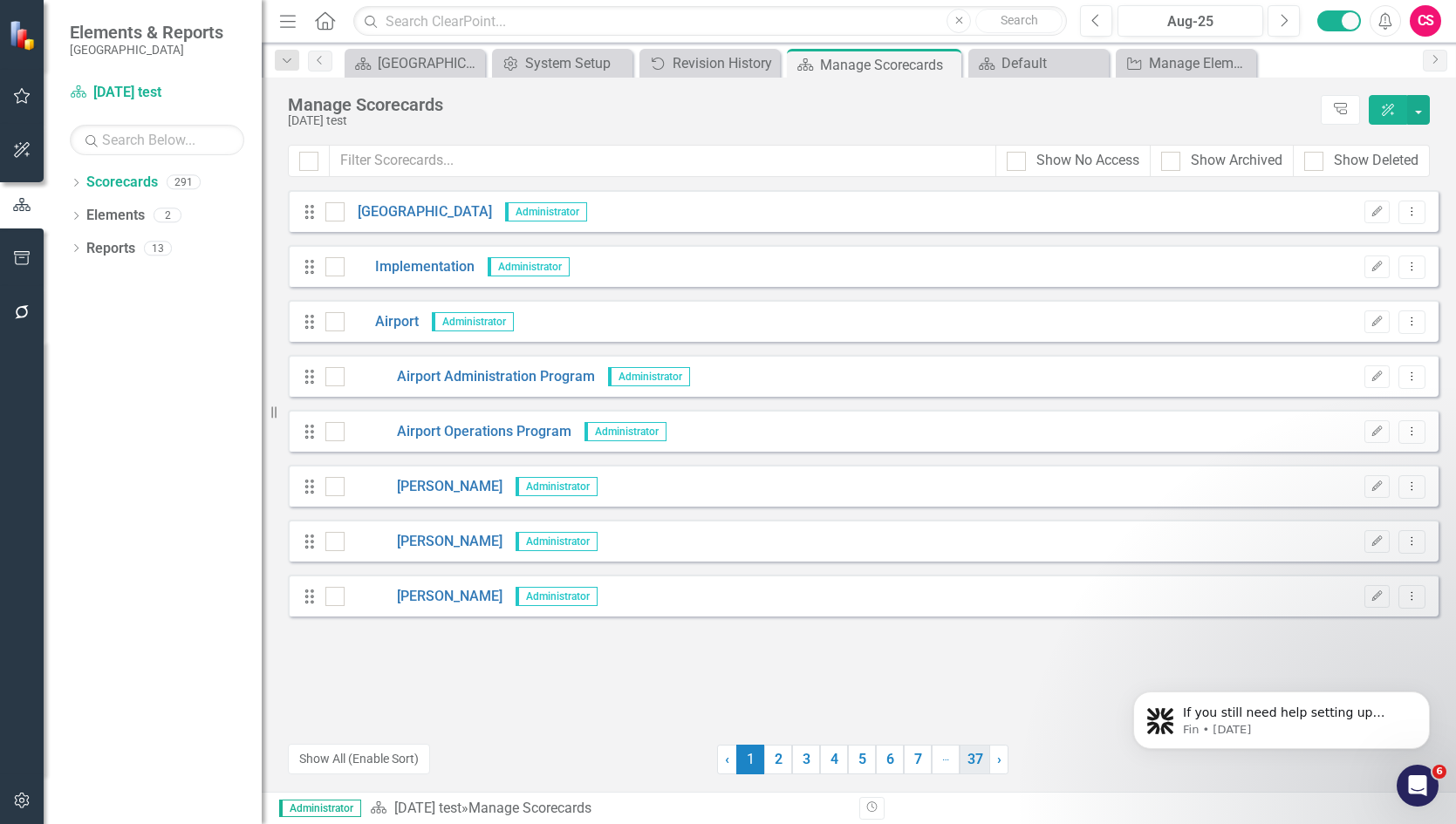
click at [971, 765] on link "37" at bounding box center [975, 759] width 31 height 30
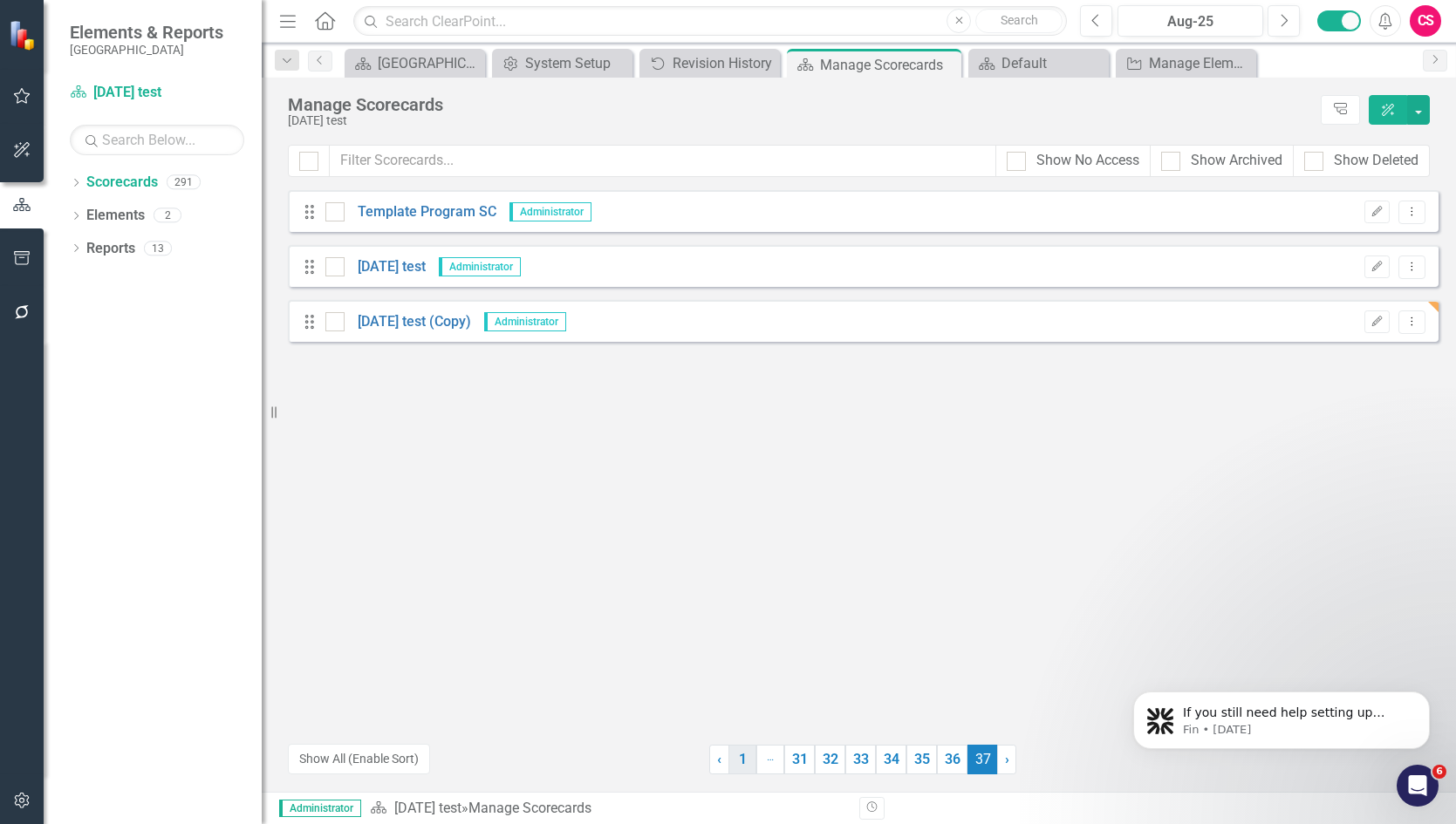
click at [745, 764] on link "1" at bounding box center [742, 759] width 28 height 30
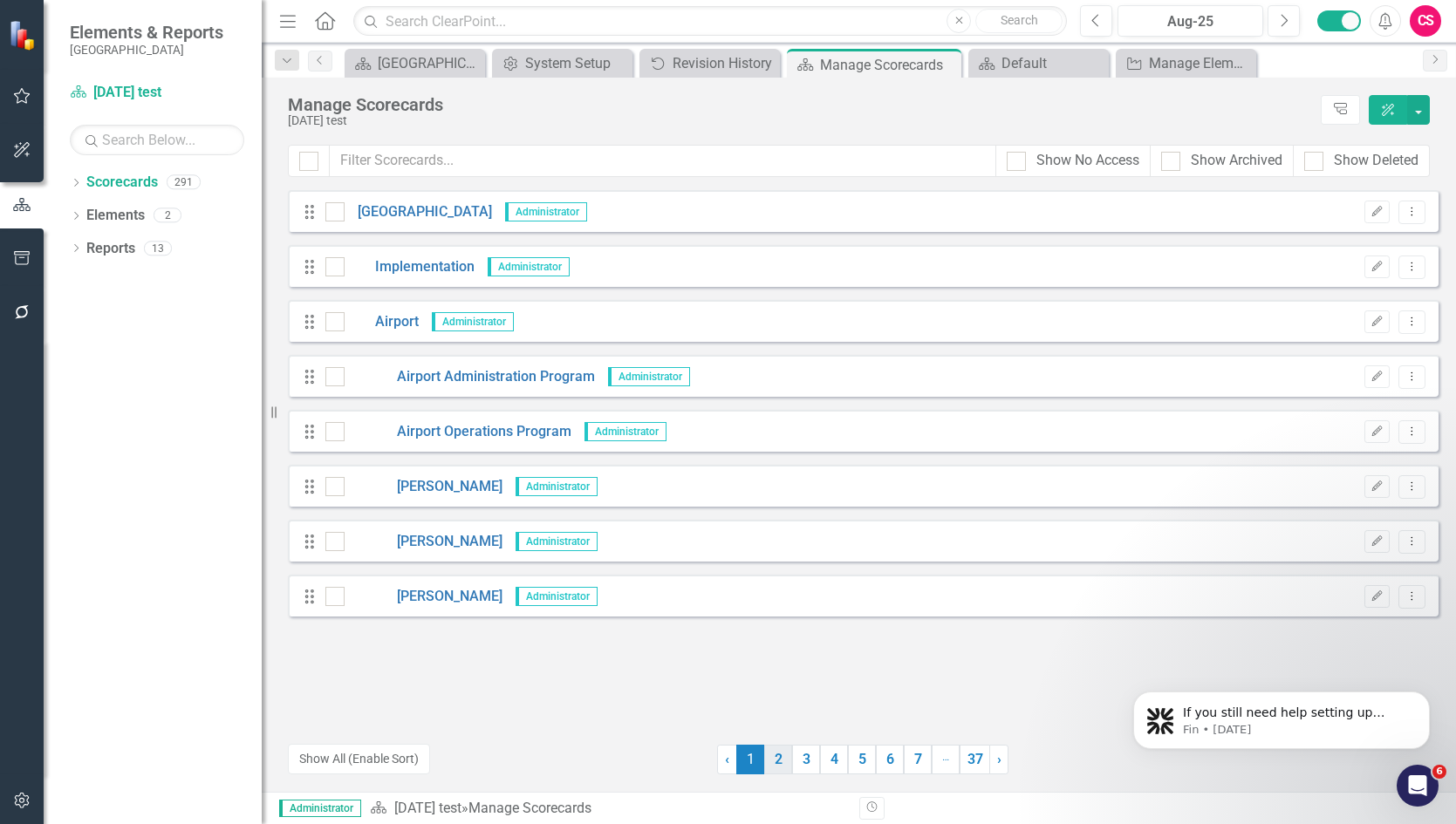
click at [774, 766] on link "2" at bounding box center [777, 759] width 28 height 30
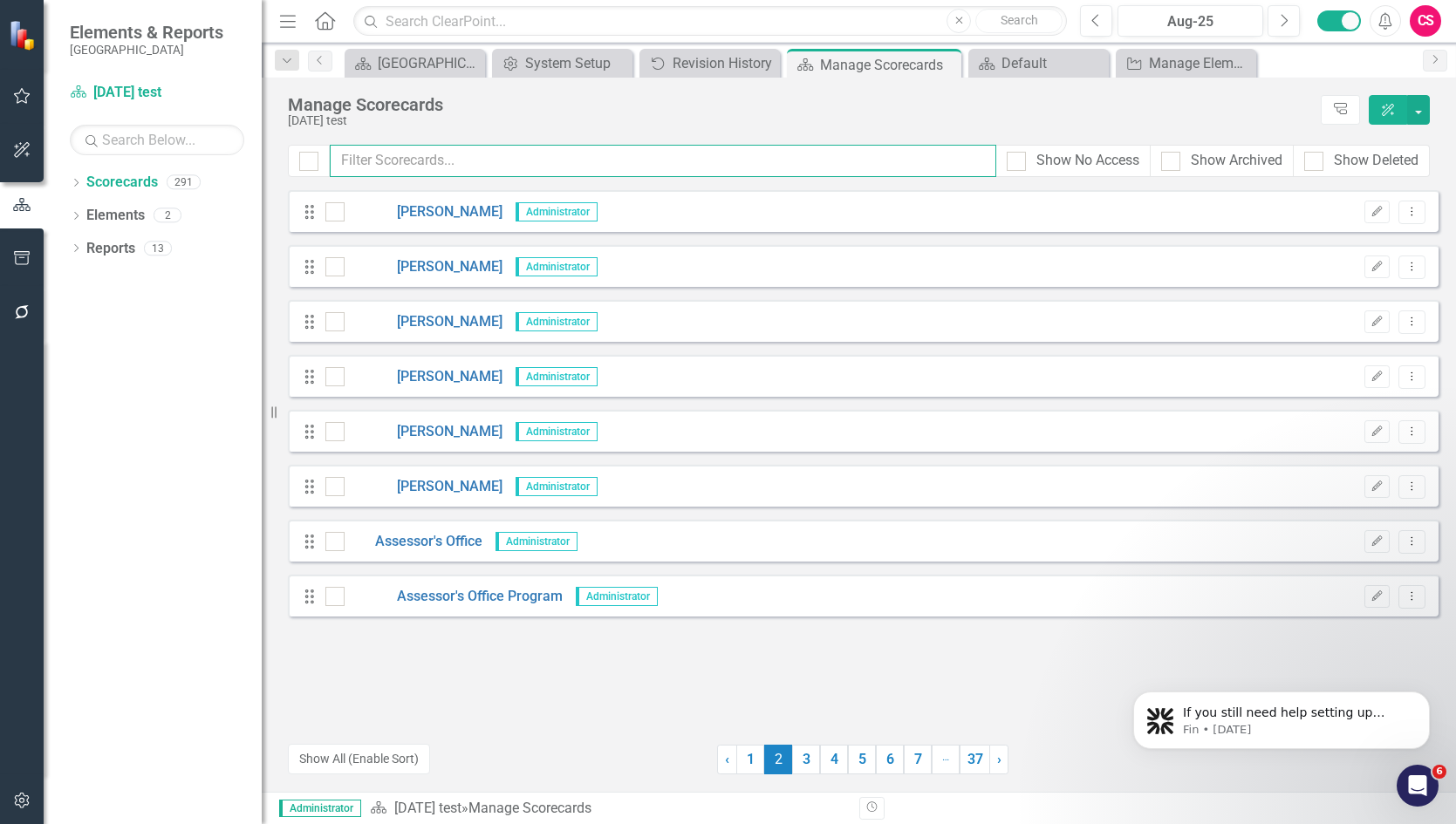
click at [511, 160] on input "text" at bounding box center [662, 161] width 666 height 33
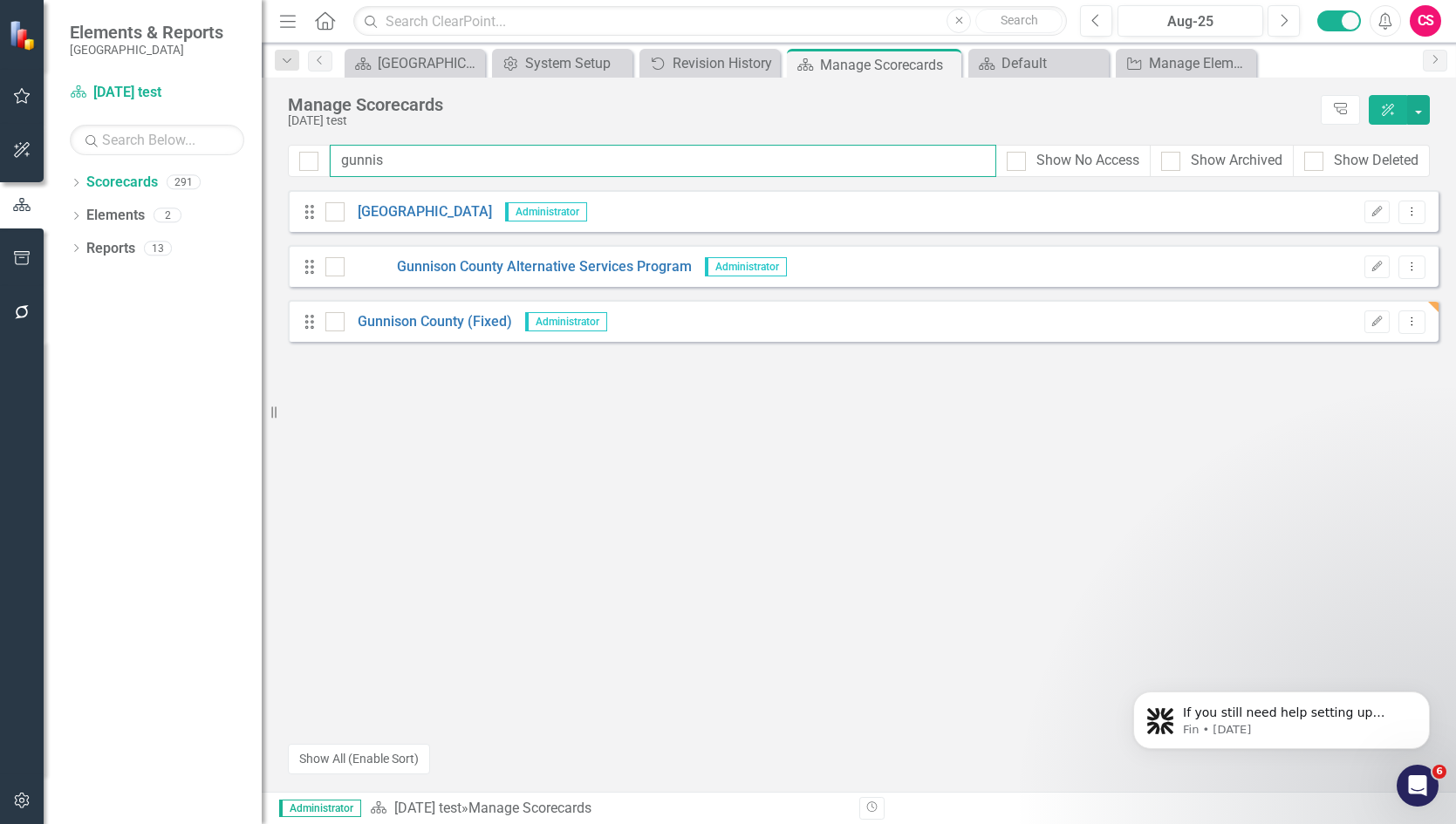
type input "gunnis"
